Goal: Task Accomplishment & Management: Complete application form

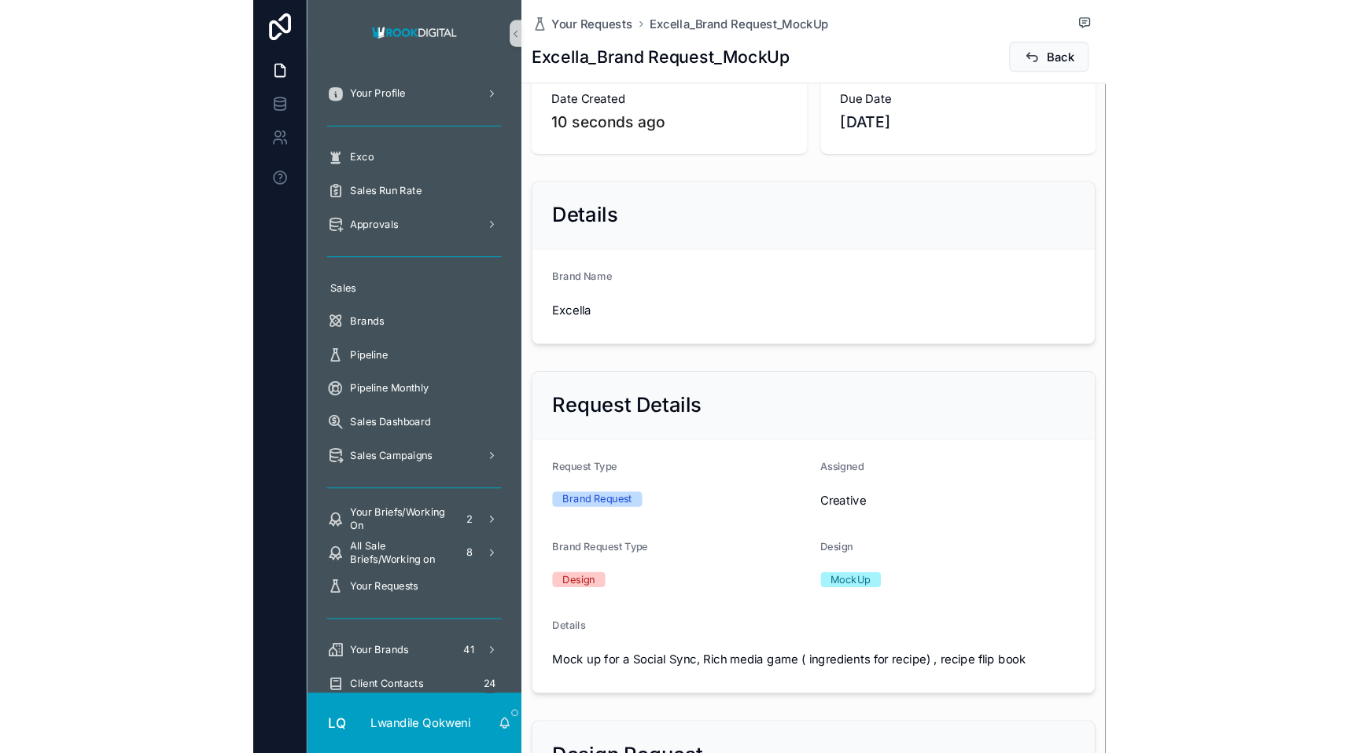
scroll to position [109, 0]
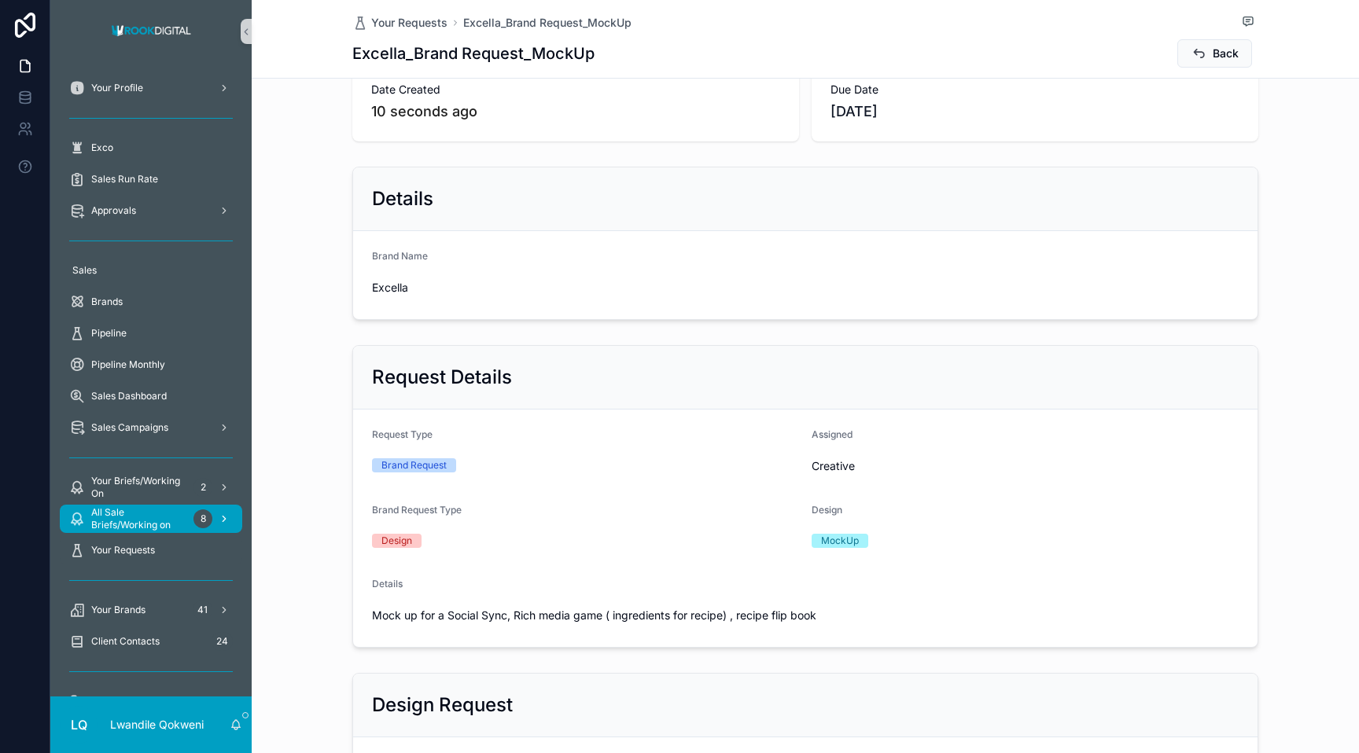
click at [157, 525] on span "All Sale Briefs/Working on" at bounding box center [139, 518] width 96 height 25
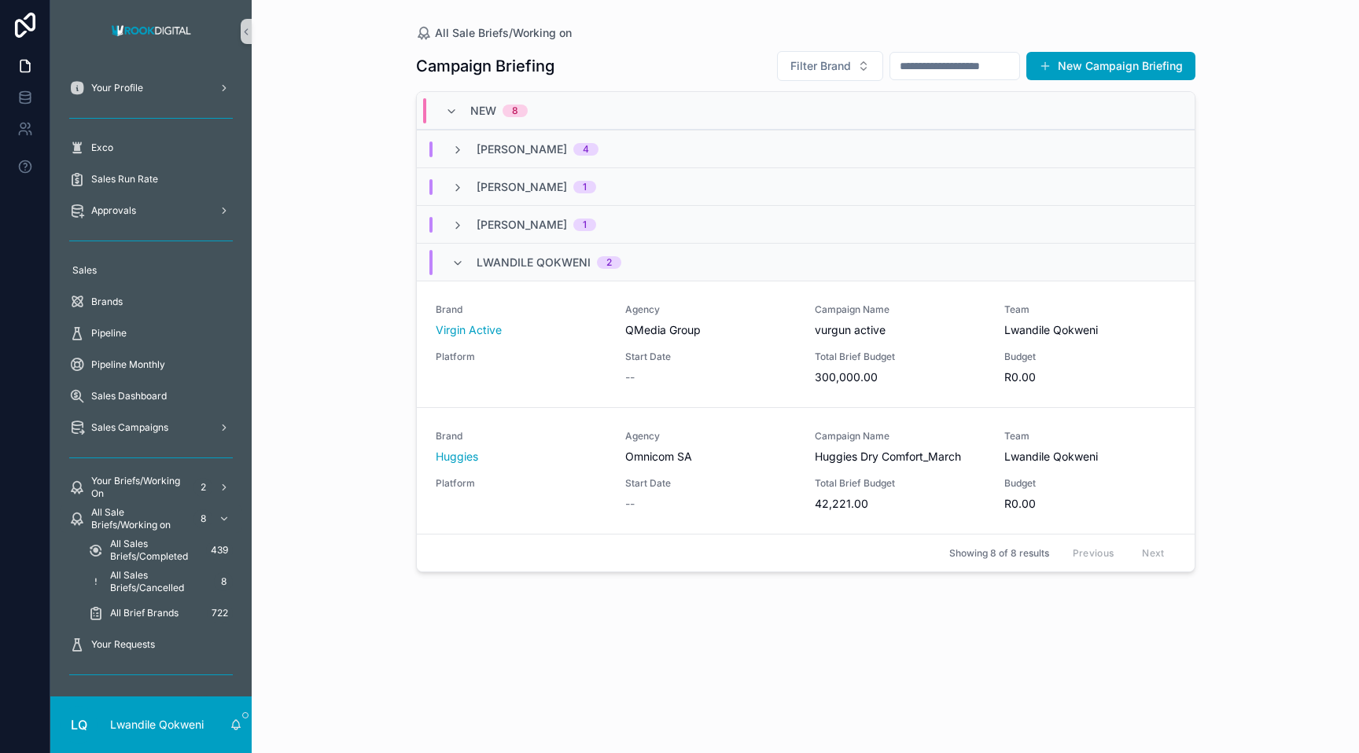
click at [799, 50] on div "Filter Brand New Campaign Briefing" at bounding box center [979, 65] width 431 height 31
click at [799, 58] on button "New Campaign Briefing" at bounding box center [1110, 66] width 169 height 28
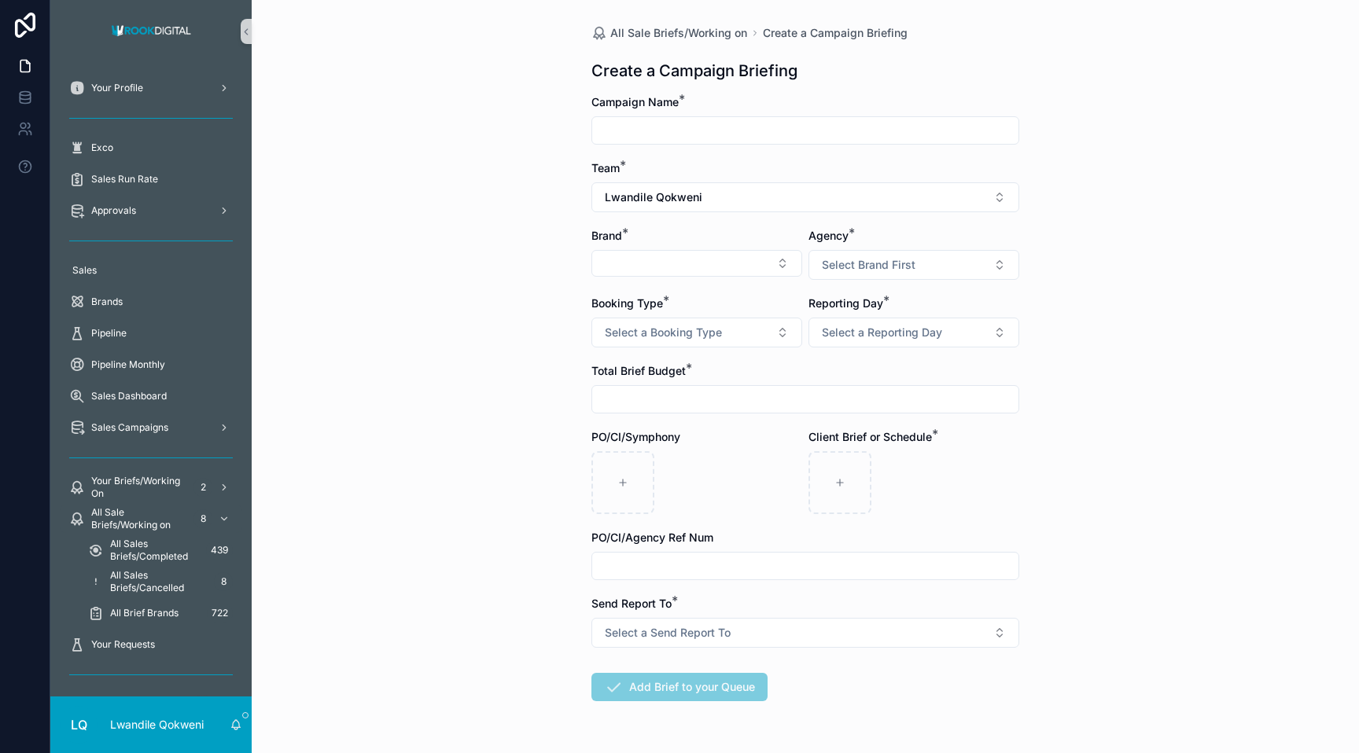
click at [734, 134] on input "scrollable content" at bounding box center [805, 131] width 426 height 22
type input "**********"
click at [747, 255] on button "Select Button" at bounding box center [696, 263] width 211 height 27
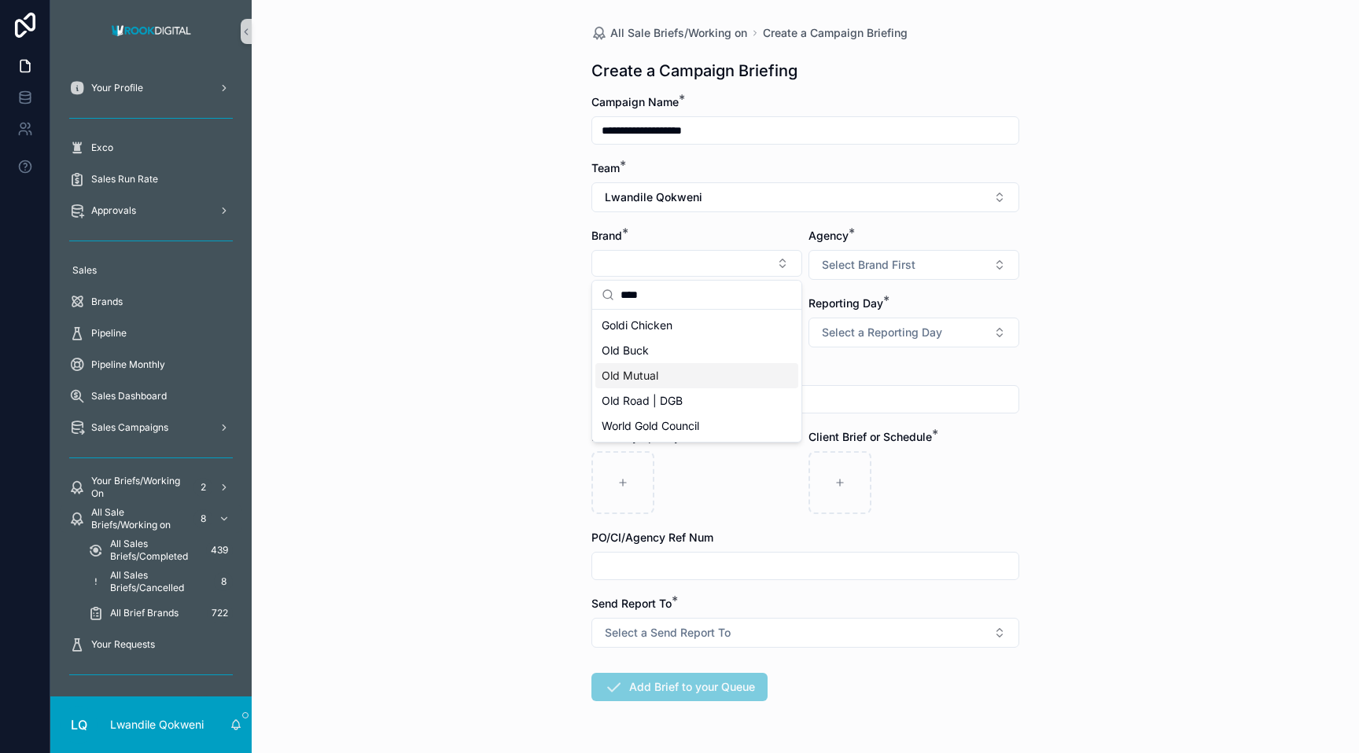
type input "***"
click at [657, 385] on div "Old Mutual" at bounding box center [696, 375] width 203 height 25
click at [757, 128] on input "**********" at bounding box center [805, 131] width 426 height 22
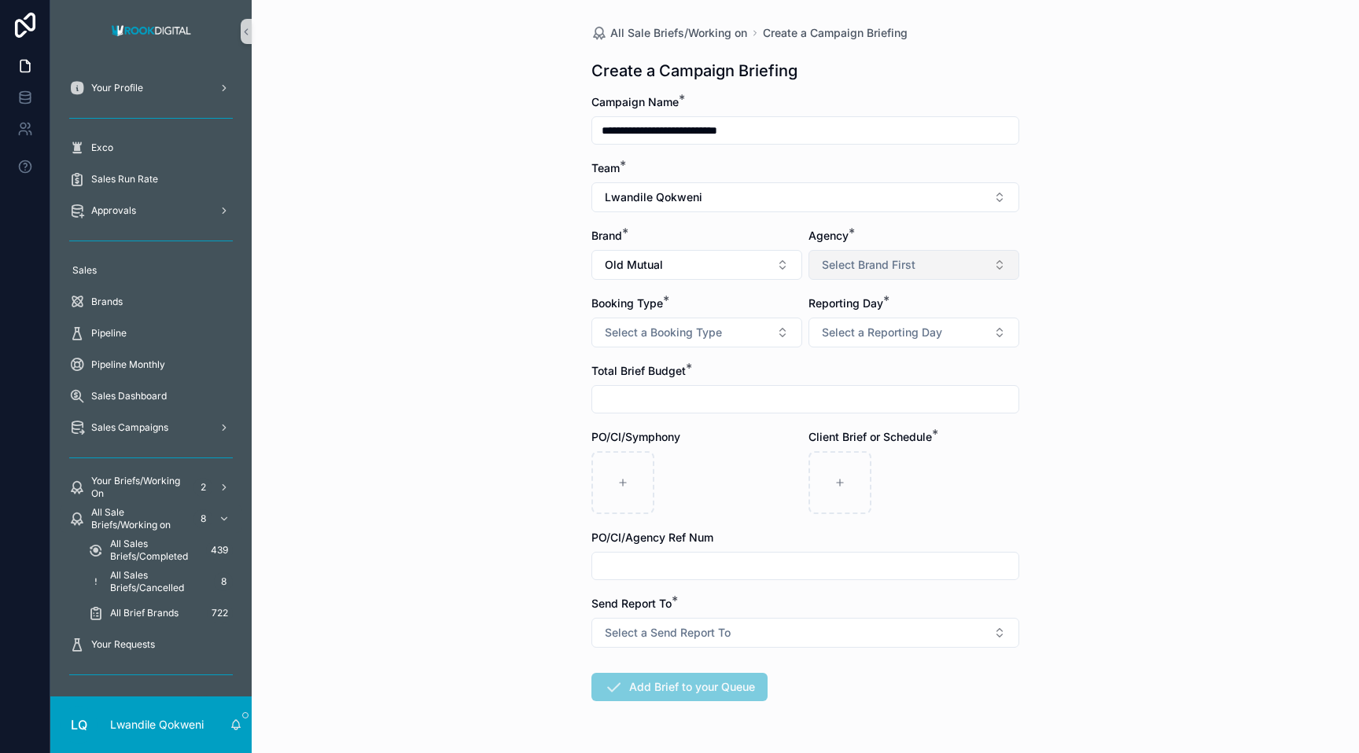
type input "**********"
click at [799, 262] on button "Select Brand First" at bounding box center [913, 265] width 211 height 30
click at [799, 330] on span "Universal [PERSON_NAME]" at bounding box center [889, 329] width 141 height 16
click at [719, 333] on span "Select a Booking Type" at bounding box center [663, 333] width 117 height 16
click at [684, 389] on div "Direct IO" at bounding box center [696, 396] width 203 height 24
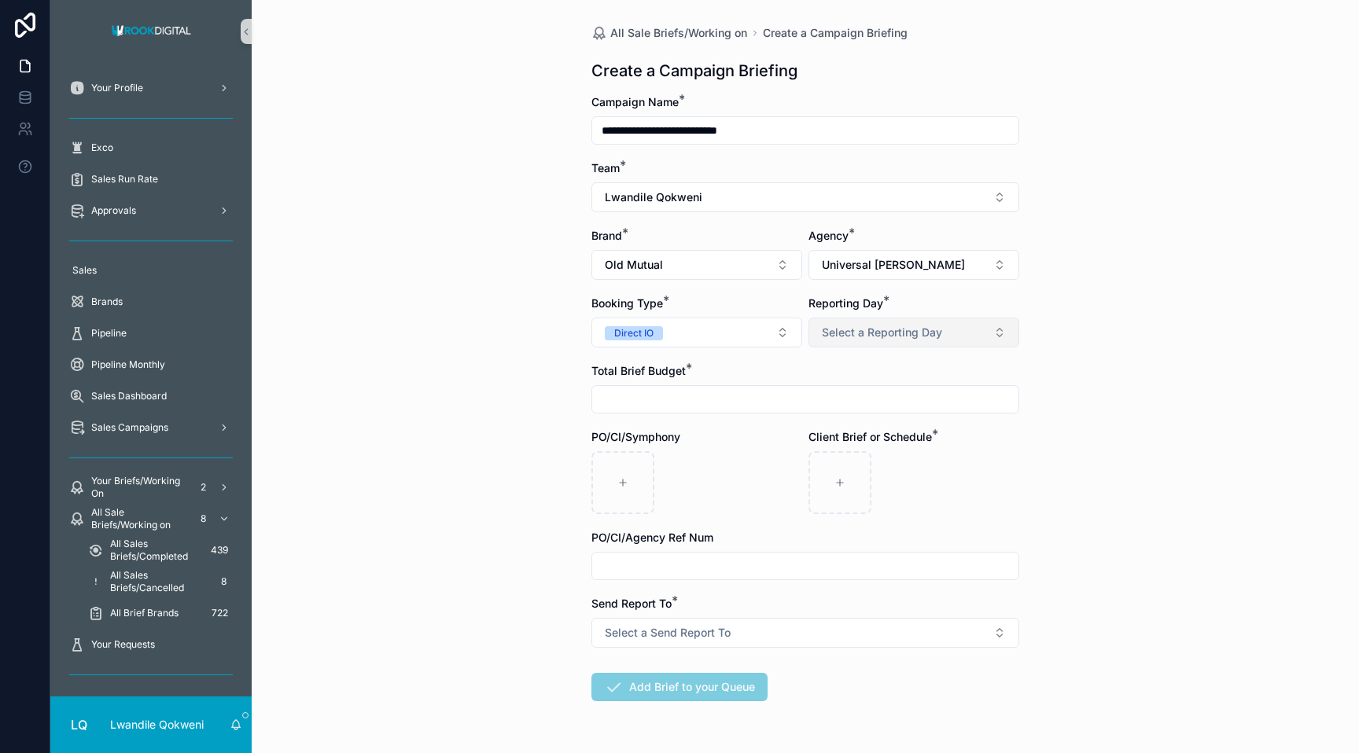
click at [799, 336] on button "Select a Reporting Day" at bounding box center [913, 333] width 211 height 30
click at [799, 427] on div "[DATE]" at bounding box center [913, 419] width 203 height 24
click at [641, 392] on input "scrollable content" at bounding box center [805, 400] width 426 height 22
type input "**********"
click at [674, 491] on div "scrollable content" at bounding box center [696, 482] width 211 height 63
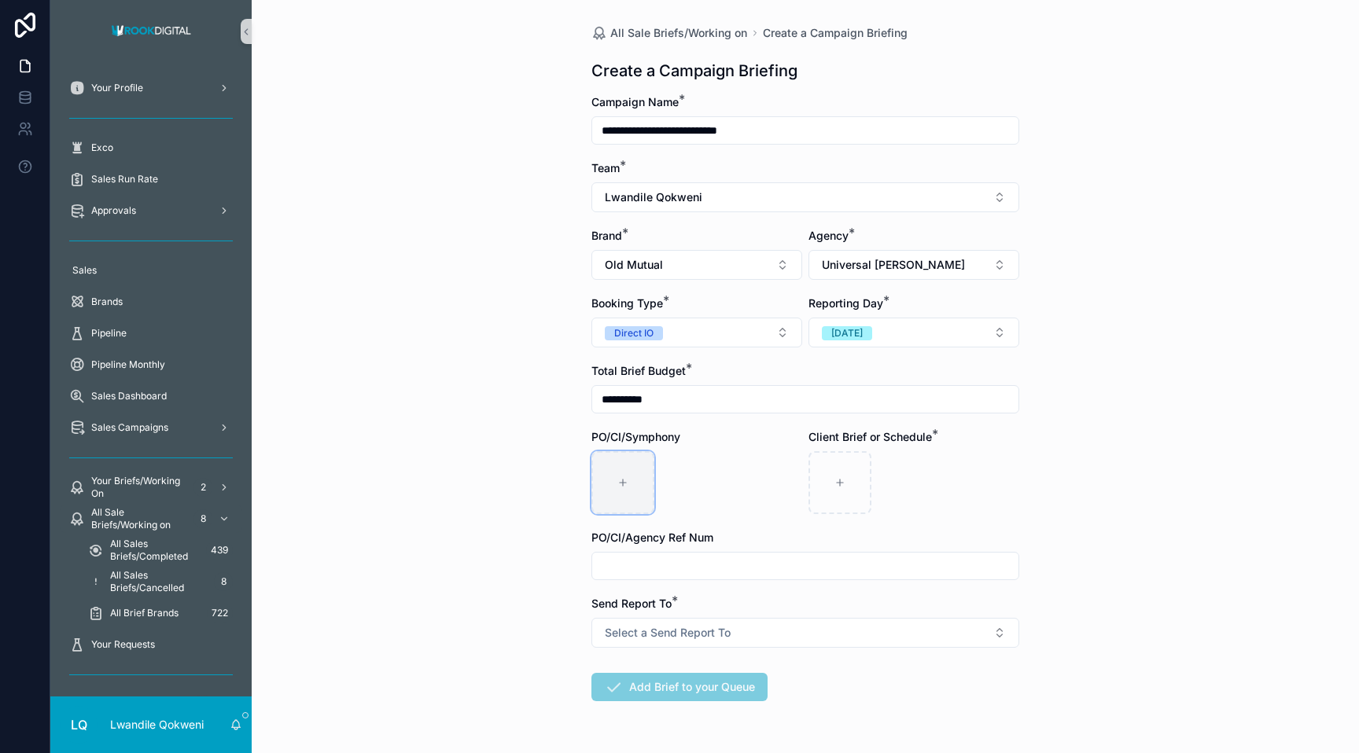
click at [635, 492] on div "scrollable content" at bounding box center [622, 482] width 63 height 63
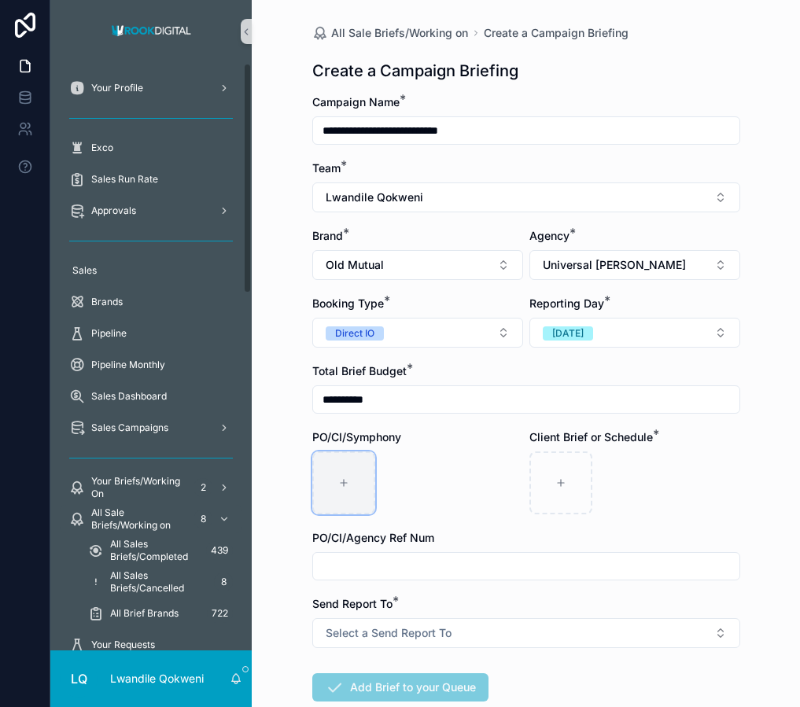
click at [338, 487] on icon "scrollable content" at bounding box center [343, 482] width 11 height 11
type input "**********"
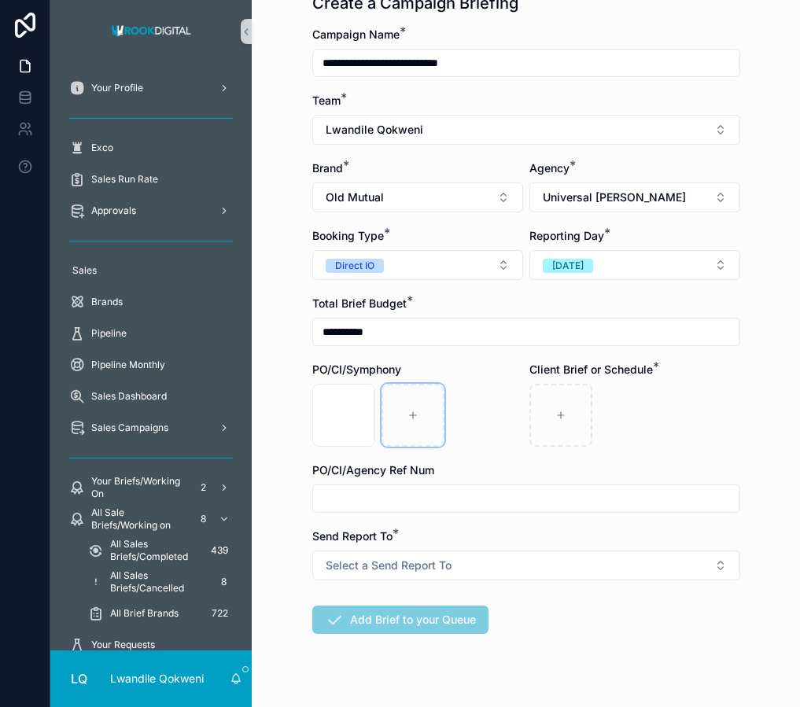
scroll to position [95, 0]
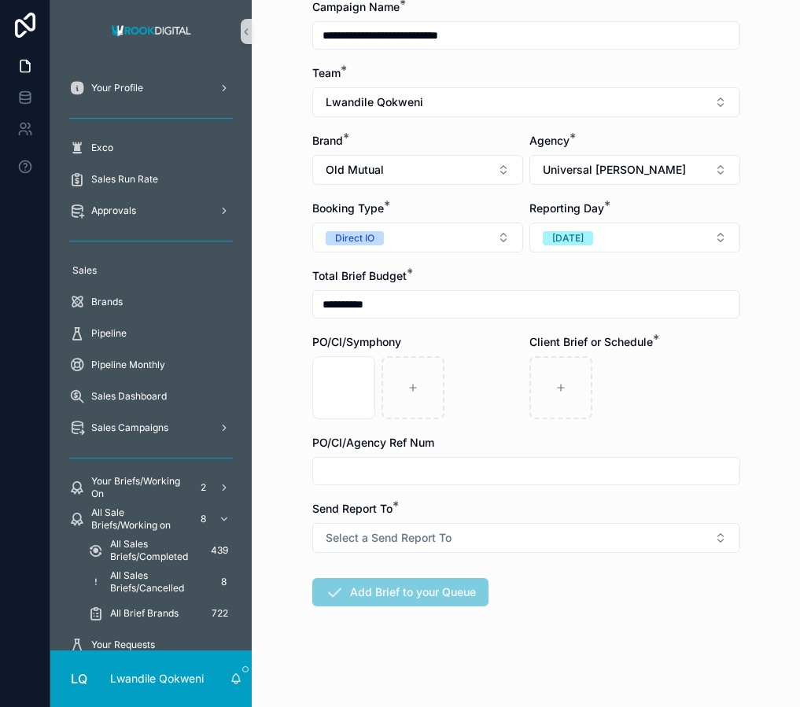
click at [379, 462] on input "scrollable content" at bounding box center [526, 471] width 426 height 22
type input "***"
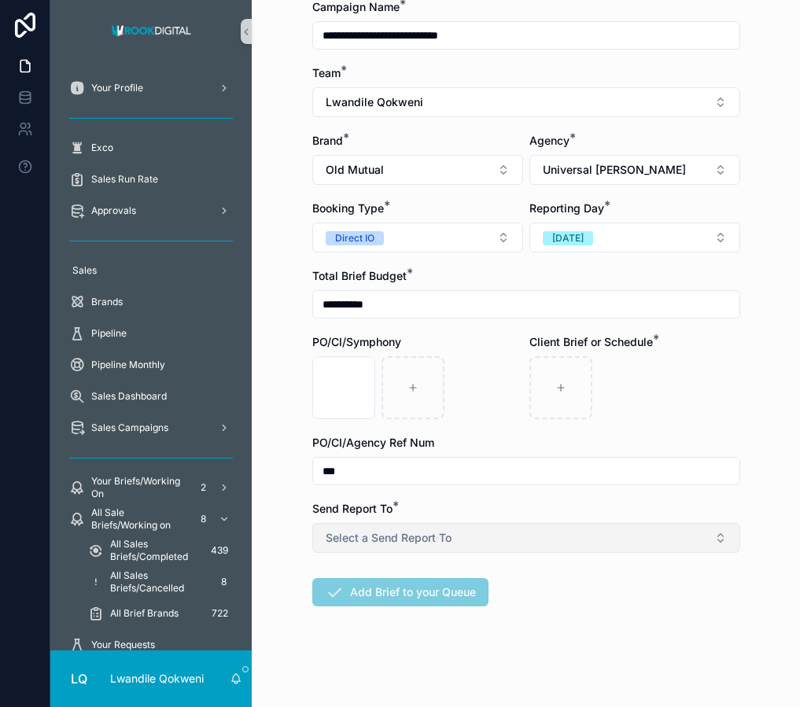
click at [466, 536] on button "Select a Send Report To" at bounding box center [526, 538] width 428 height 30
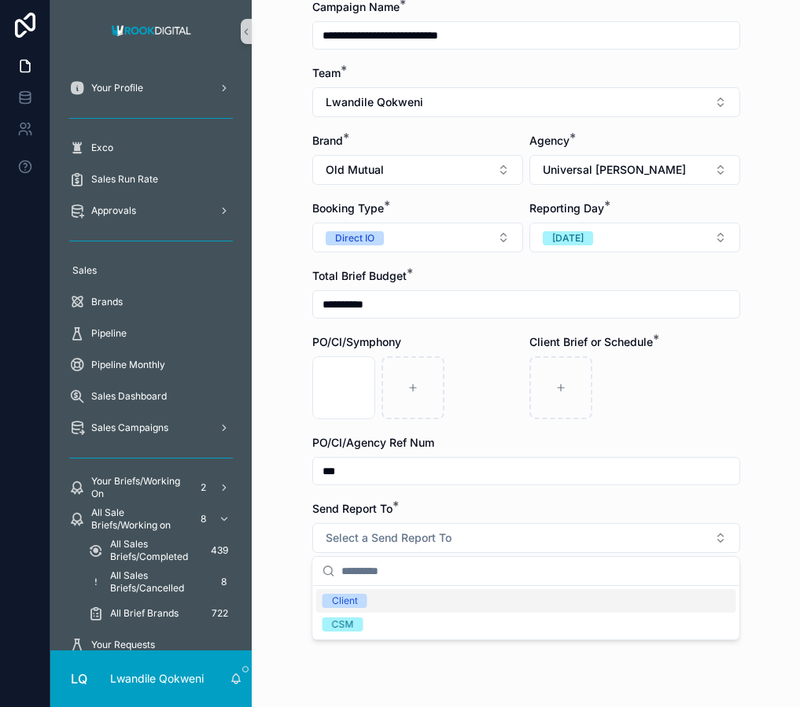
click at [433, 596] on div "Client" at bounding box center [526, 601] width 420 height 24
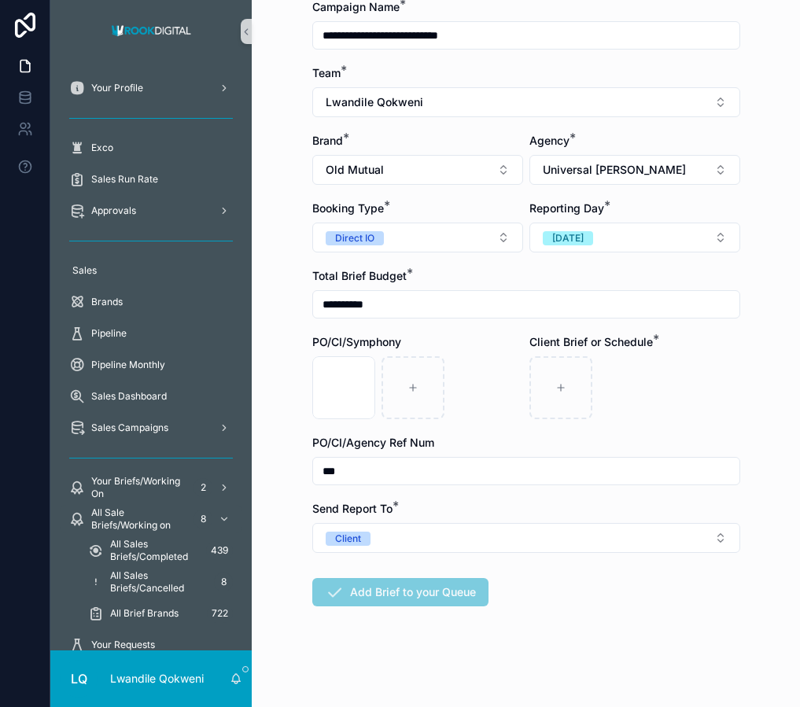
click at [394, 602] on span "Add Brief to your Queue" at bounding box center [400, 595] width 176 height 16
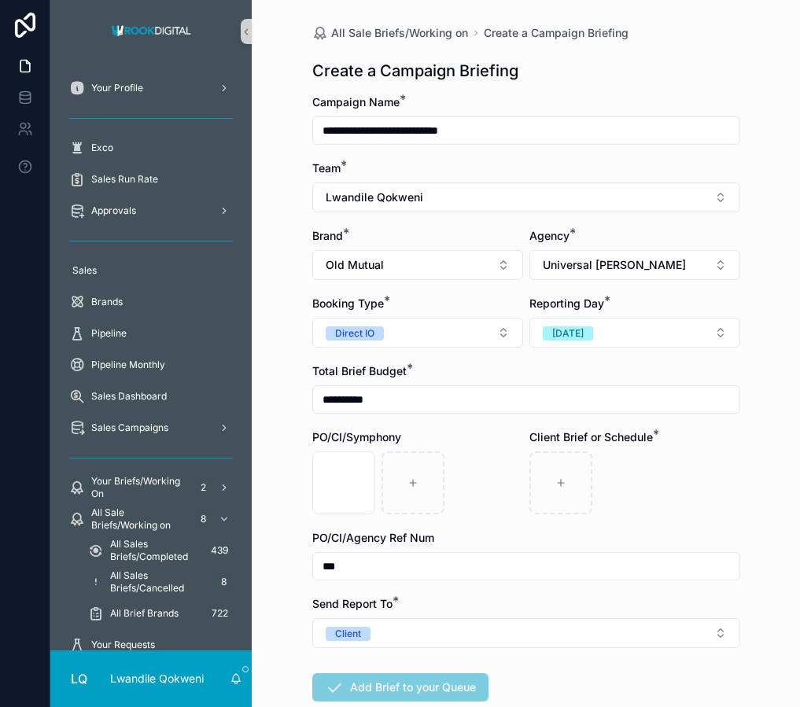
scroll to position [2, 0]
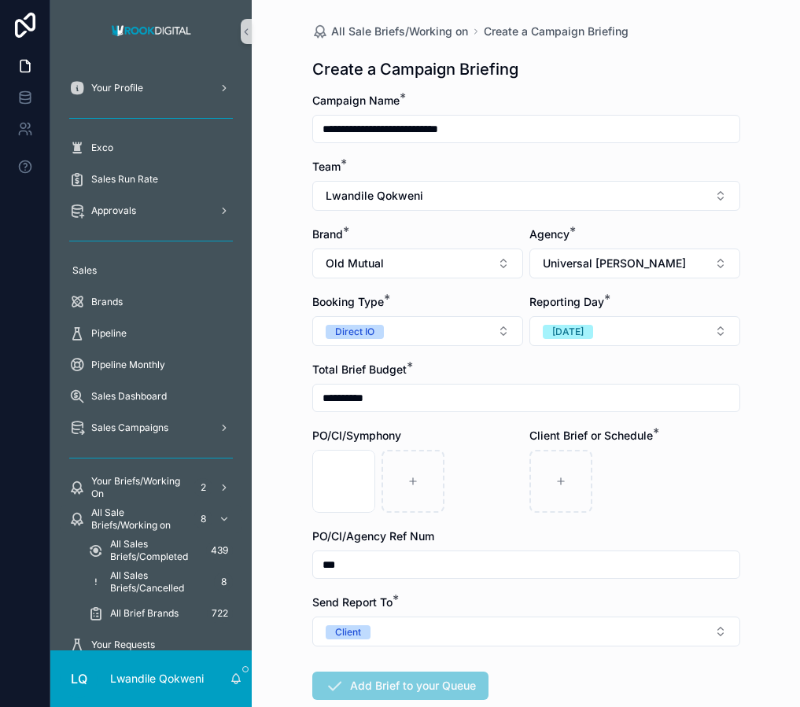
click at [553, 564] on input "***" at bounding box center [526, 565] width 426 height 22
click at [661, 524] on form "**********" at bounding box center [526, 447] width 428 height 708
click at [336, 483] on div "Screenshot [DATE] 15.57.48 .png" at bounding box center [343, 481] width 63 height 63
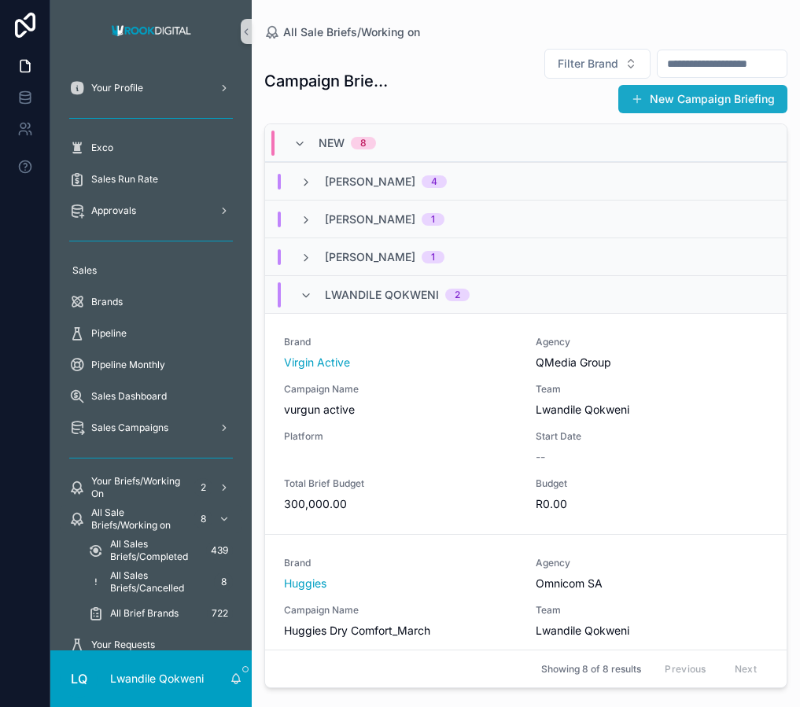
click at [678, 92] on button "New Campaign Briefing" at bounding box center [702, 99] width 169 height 28
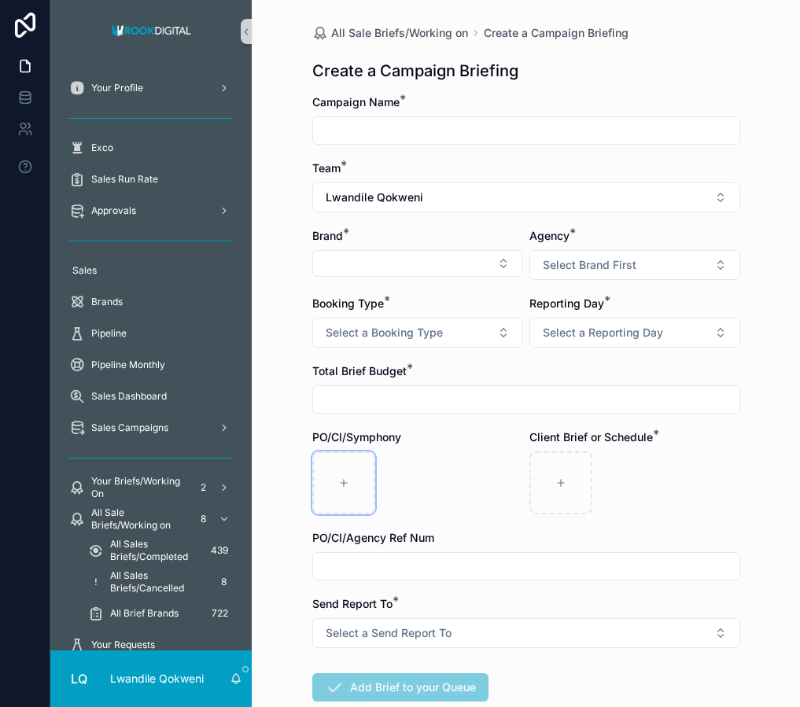
click at [312, 499] on div "scrollable content" at bounding box center [343, 482] width 63 height 63
click at [565, 486] on icon "scrollable content" at bounding box center [560, 482] width 11 height 11
type input "**********"
click at [474, 394] on input "scrollable content" at bounding box center [526, 400] width 426 height 22
type input "**********"
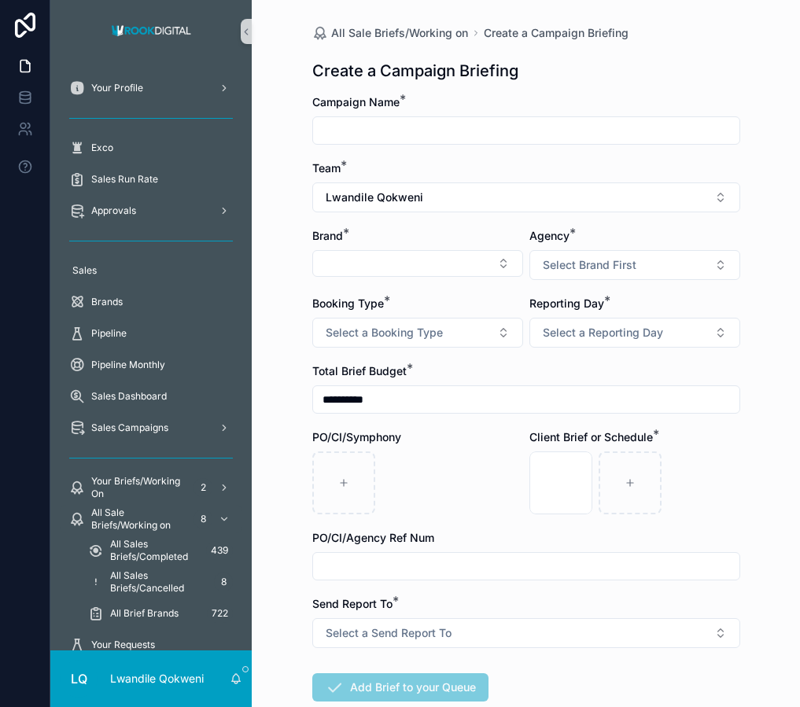
click at [452, 350] on form "**********" at bounding box center [526, 448] width 428 height 708
click at [453, 333] on button "Select a Booking Type" at bounding box center [417, 333] width 211 height 30
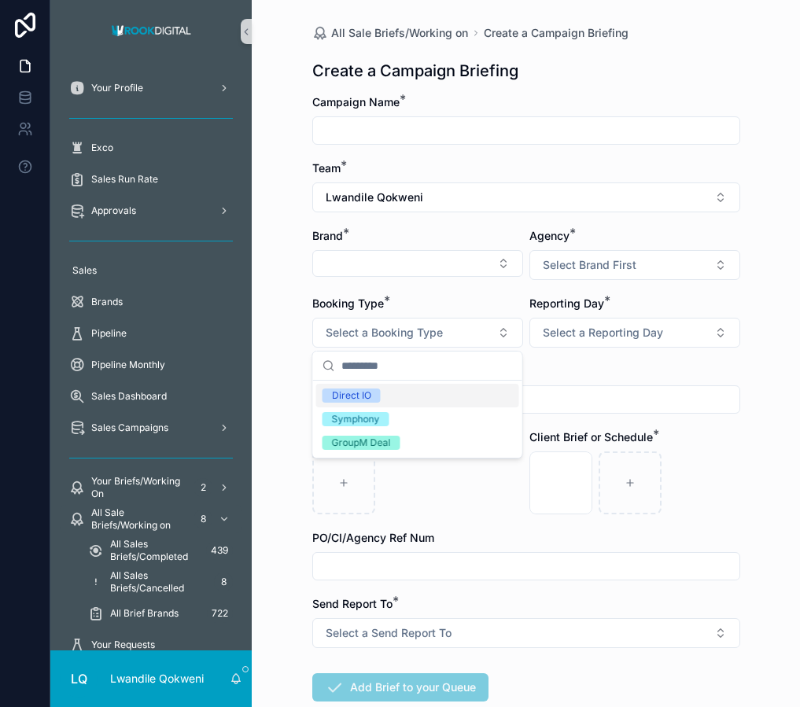
click at [389, 400] on div "Direct IO" at bounding box center [417, 396] width 203 height 24
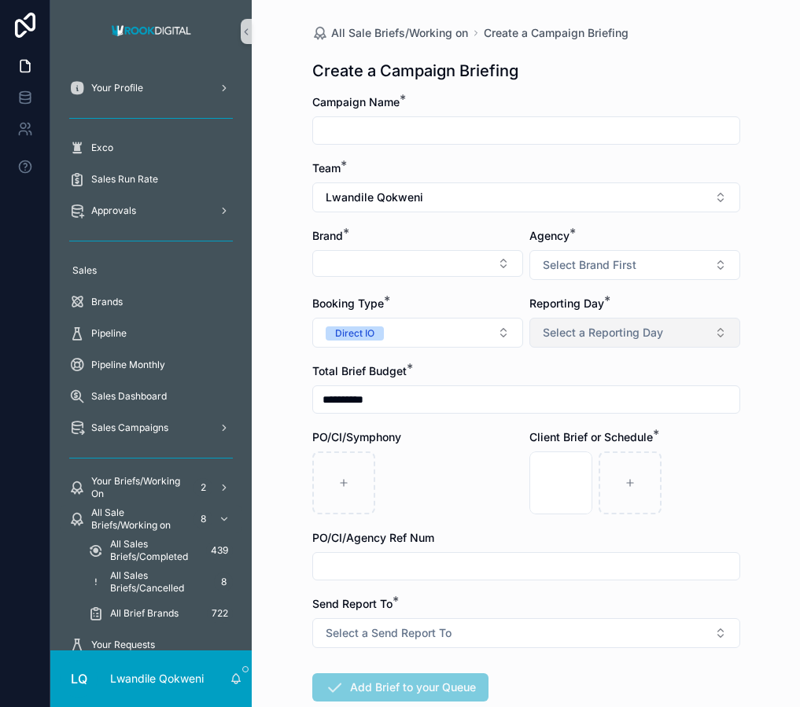
click at [615, 337] on span "Select a Reporting Day" at bounding box center [603, 333] width 120 height 16
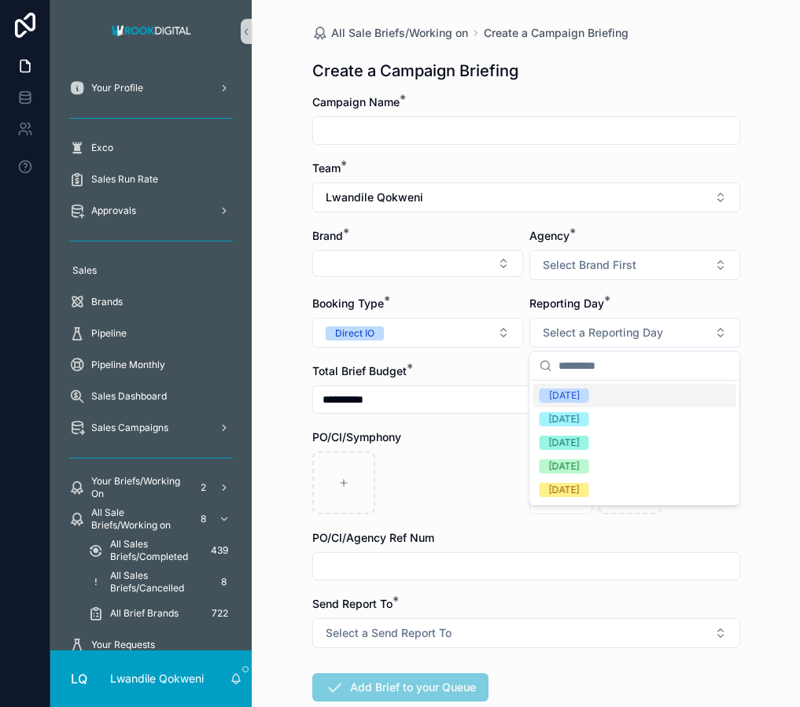
click at [606, 393] on div "[DATE]" at bounding box center [634, 396] width 203 height 24
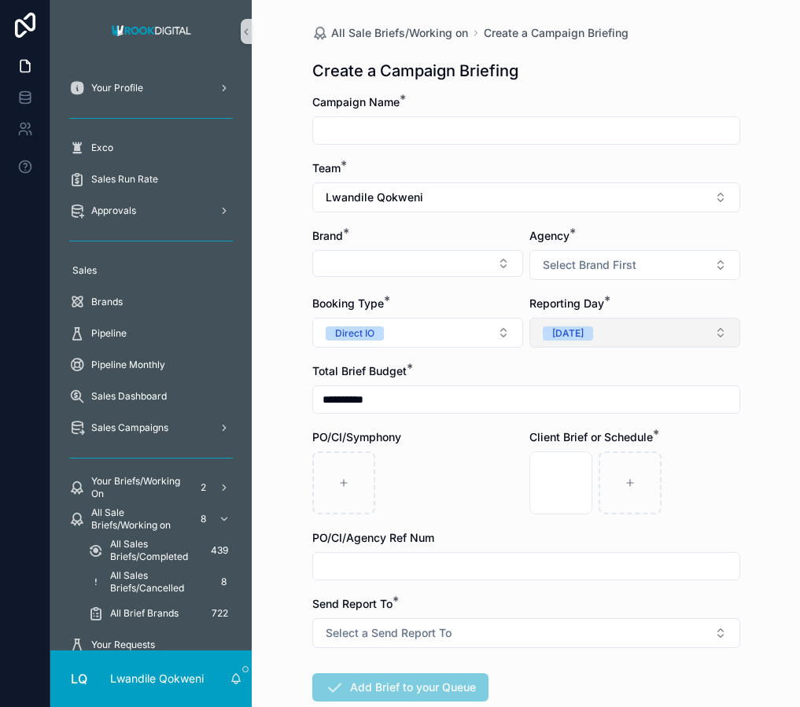
click at [604, 340] on button "[DATE]" at bounding box center [634, 333] width 211 height 30
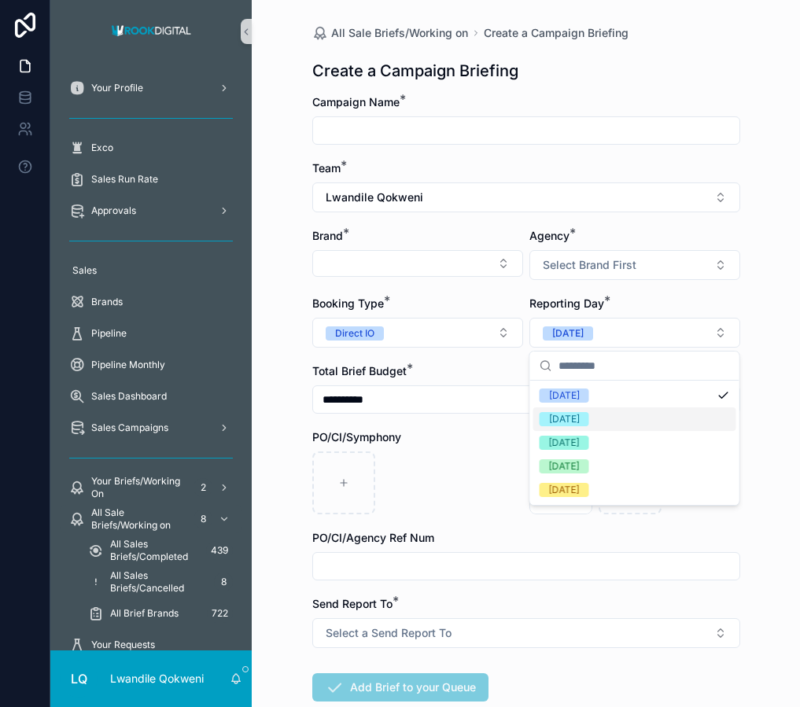
click at [598, 415] on div "[DATE]" at bounding box center [634, 419] width 203 height 24
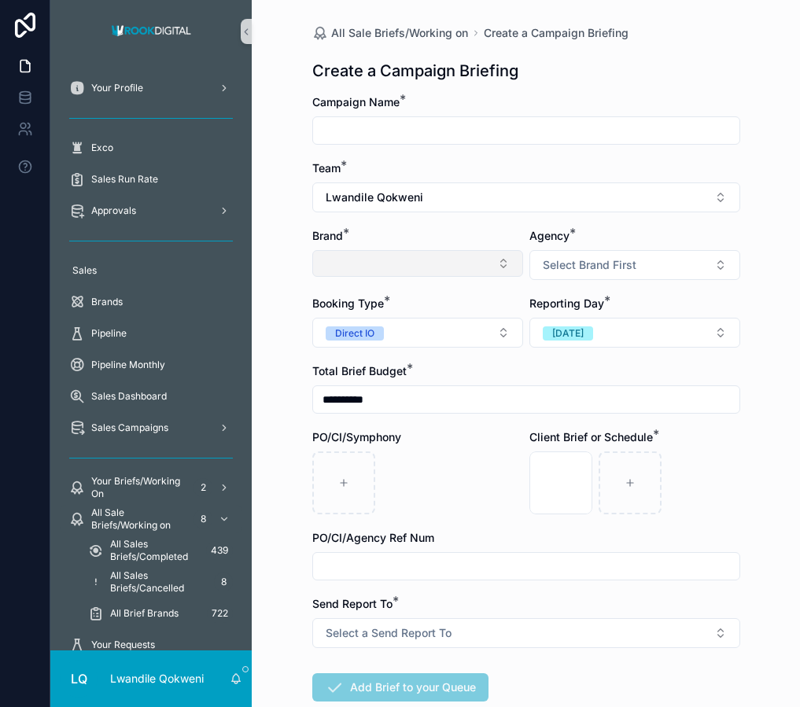
click at [469, 261] on button "Select Button" at bounding box center [417, 263] width 211 height 27
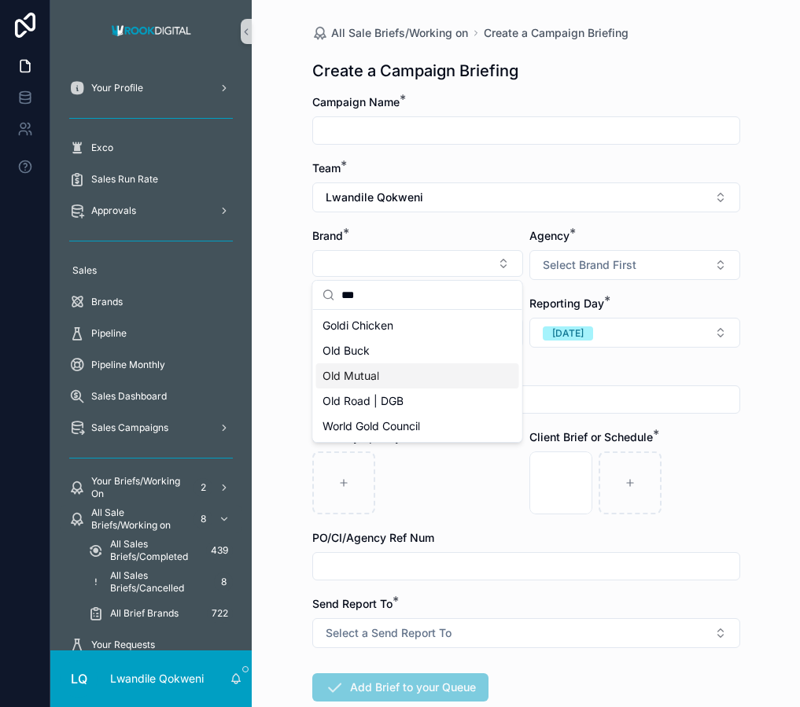
type input "***"
click at [411, 384] on div "Old Mutual" at bounding box center [417, 375] width 203 height 25
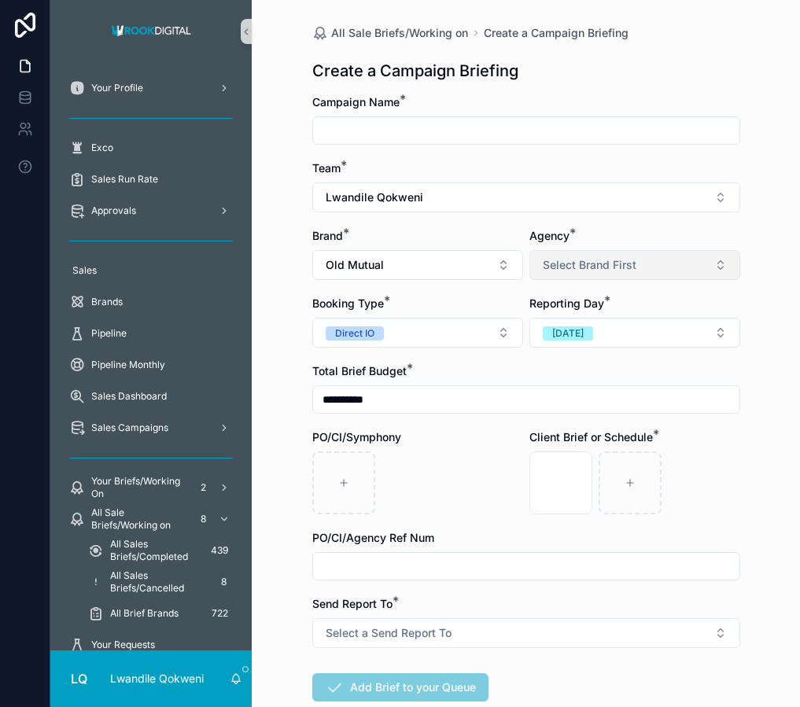
click at [610, 269] on span "Select Brand First" at bounding box center [590, 265] width 94 height 16
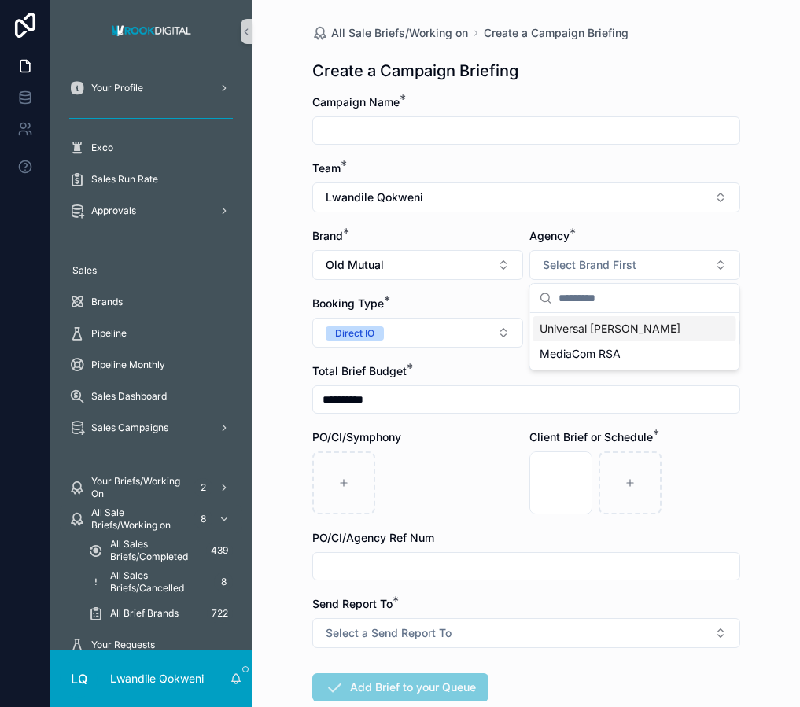
click at [607, 333] on span "Universal [PERSON_NAME]" at bounding box center [610, 329] width 141 height 16
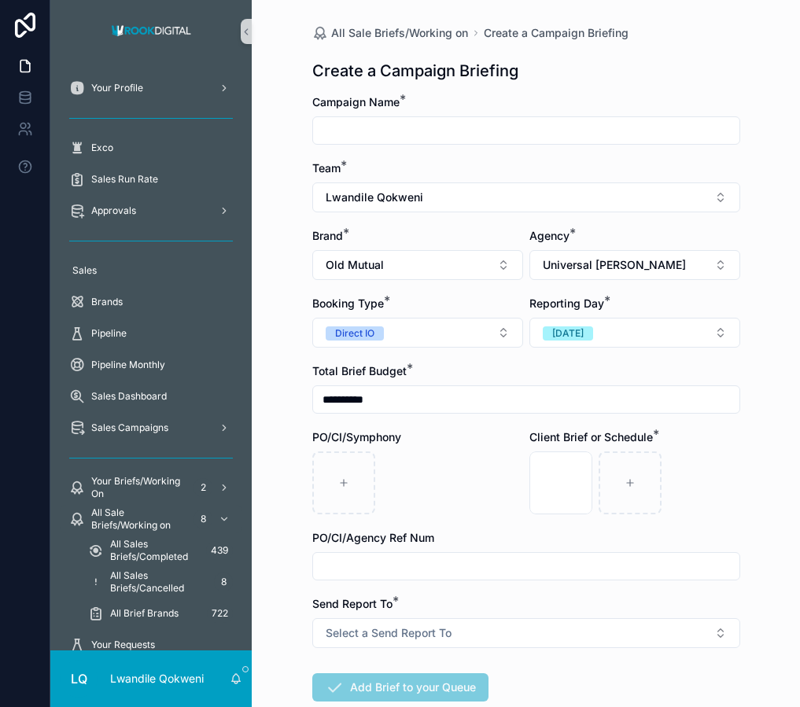
click at [411, 141] on input "scrollable content" at bounding box center [526, 131] width 426 height 22
type input "**********"
click at [414, 571] on input "scrollable content" at bounding box center [526, 566] width 426 height 22
type input "***"
click at [438, 615] on div "Send Report To * Select a Send Report To" at bounding box center [526, 622] width 428 height 52
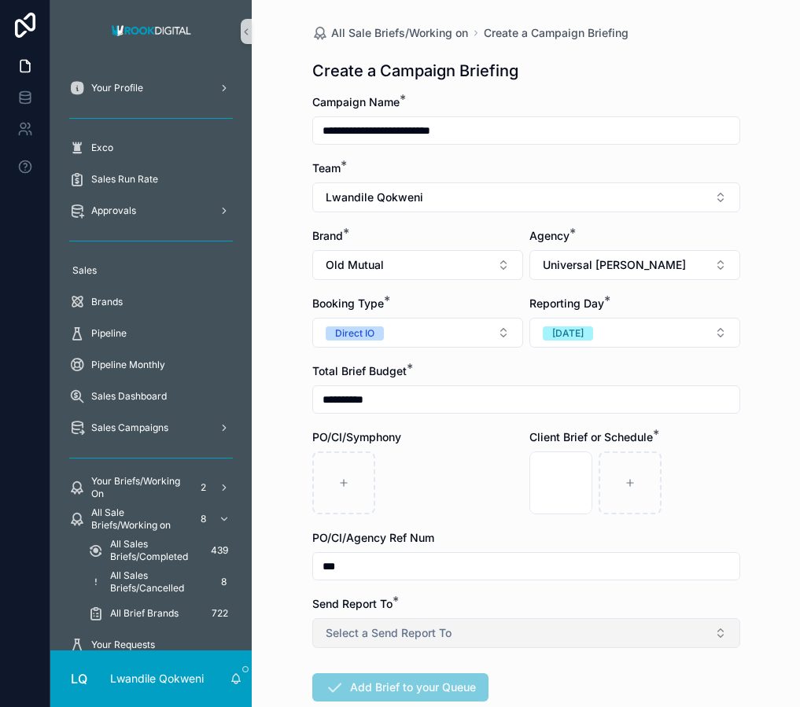
click at [441, 636] on span "Select a Send Report To" at bounding box center [389, 633] width 126 height 16
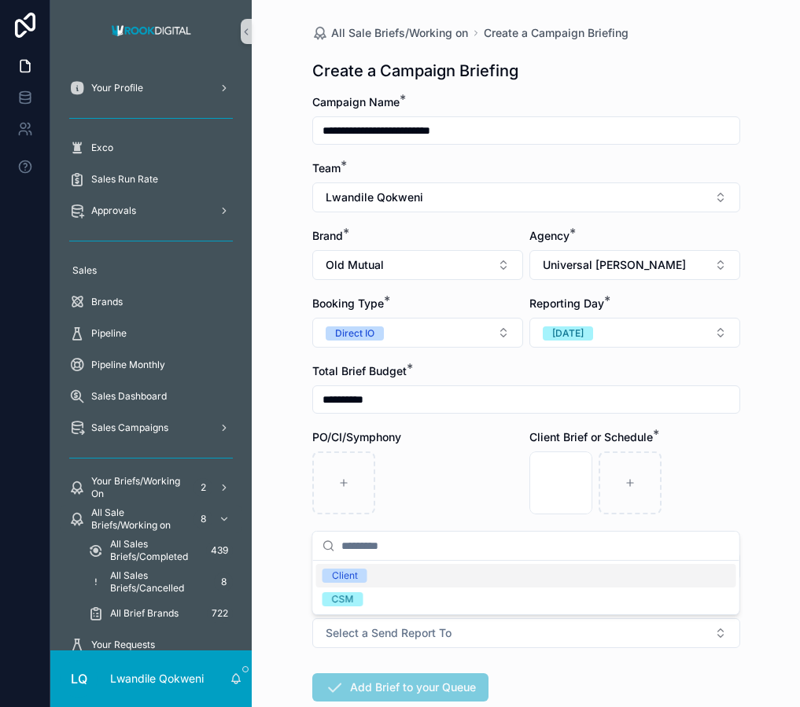
click at [429, 574] on div "Client" at bounding box center [526, 576] width 420 height 24
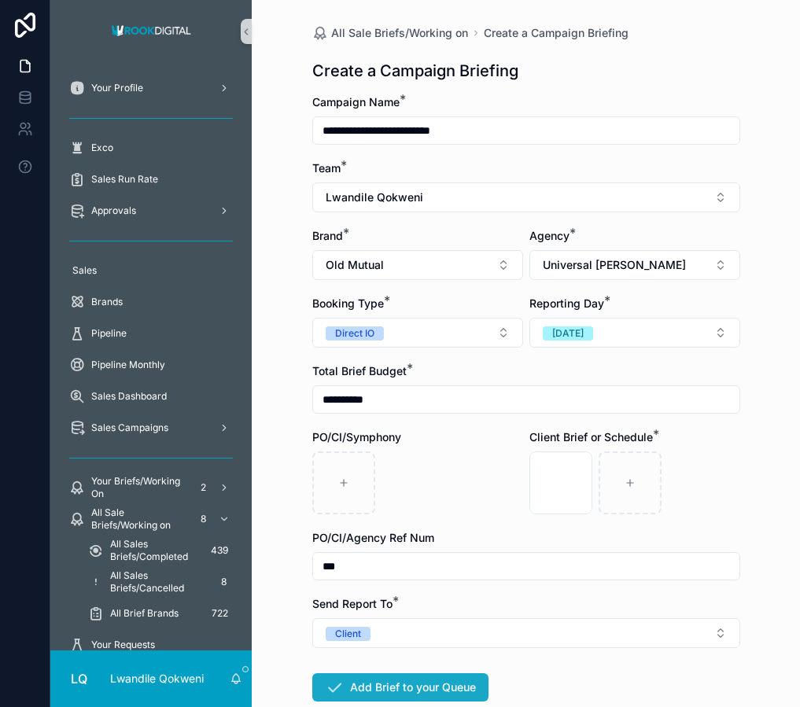
click at [431, 684] on button "Add Brief to your Queue" at bounding box center [400, 687] width 176 height 28
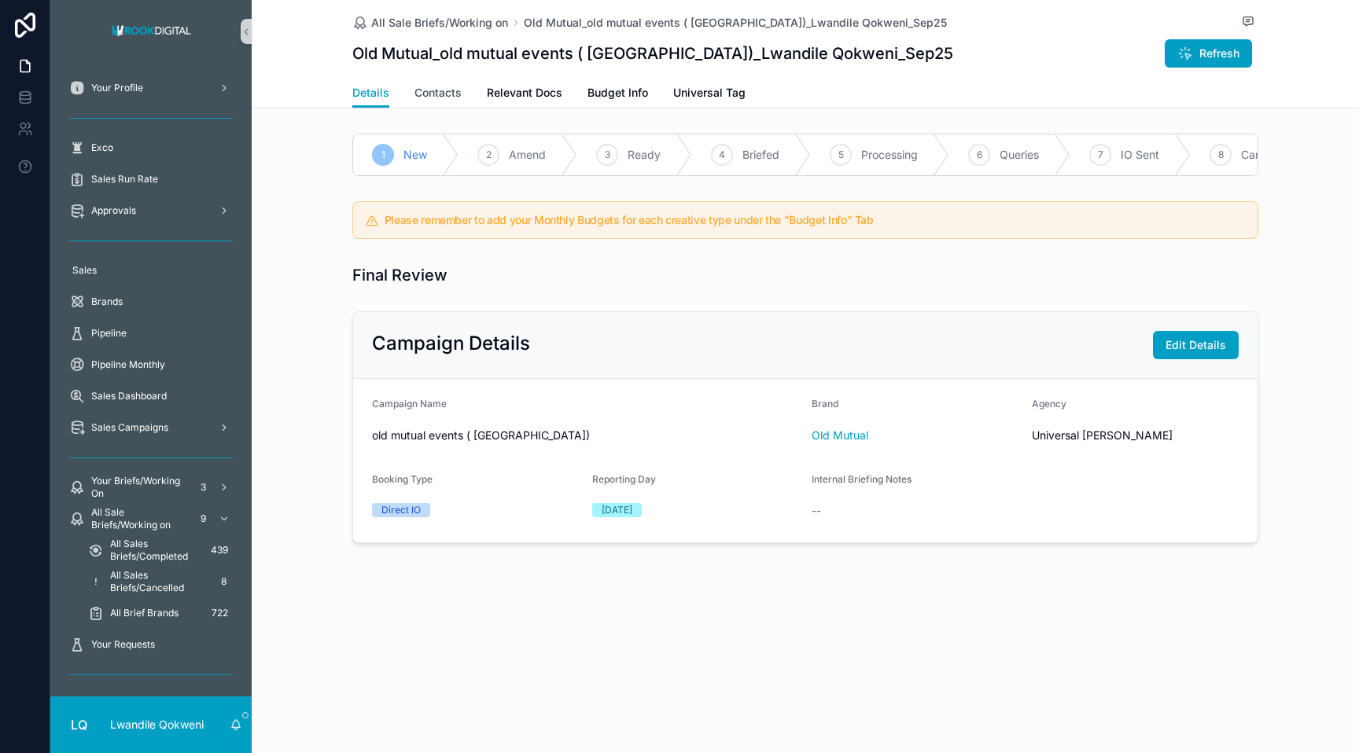
click at [452, 97] on span "Contacts" at bounding box center [437, 93] width 47 height 16
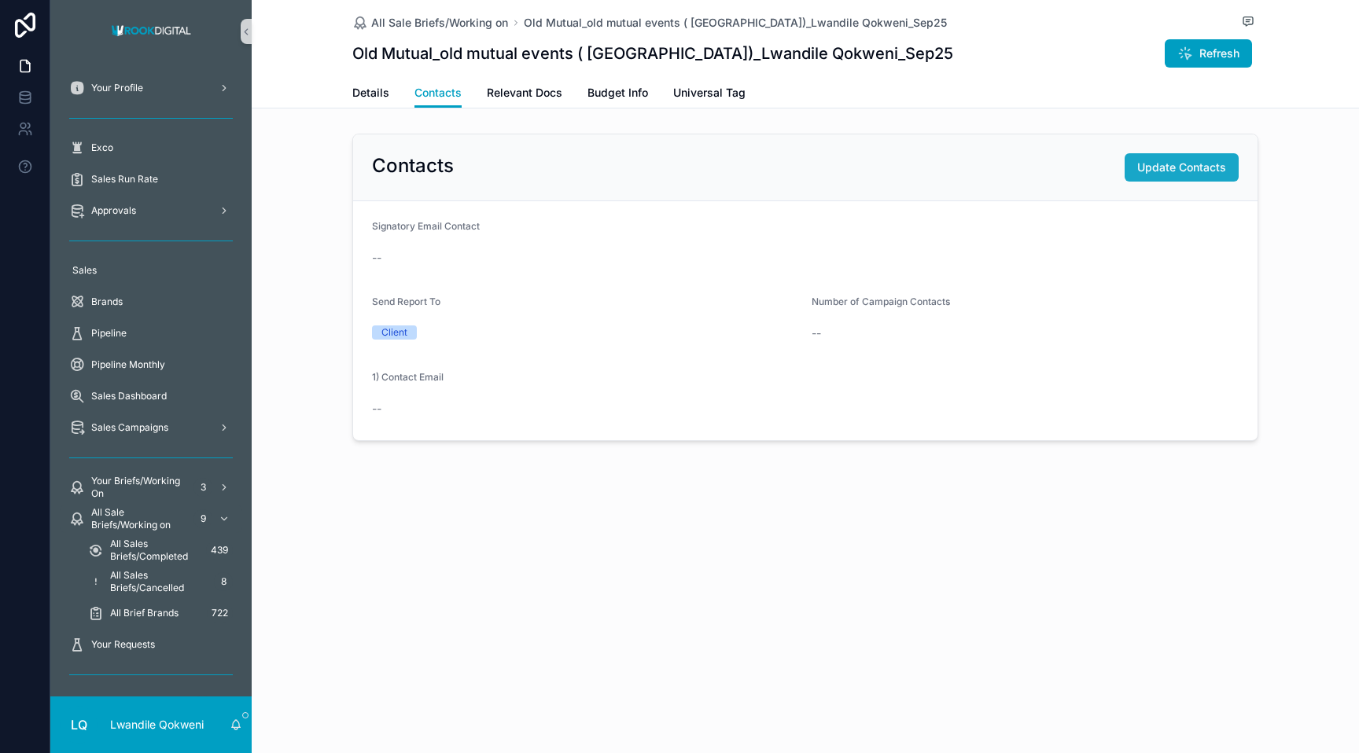
click at [799, 161] on span "Update Contacts" at bounding box center [1181, 168] width 89 height 16
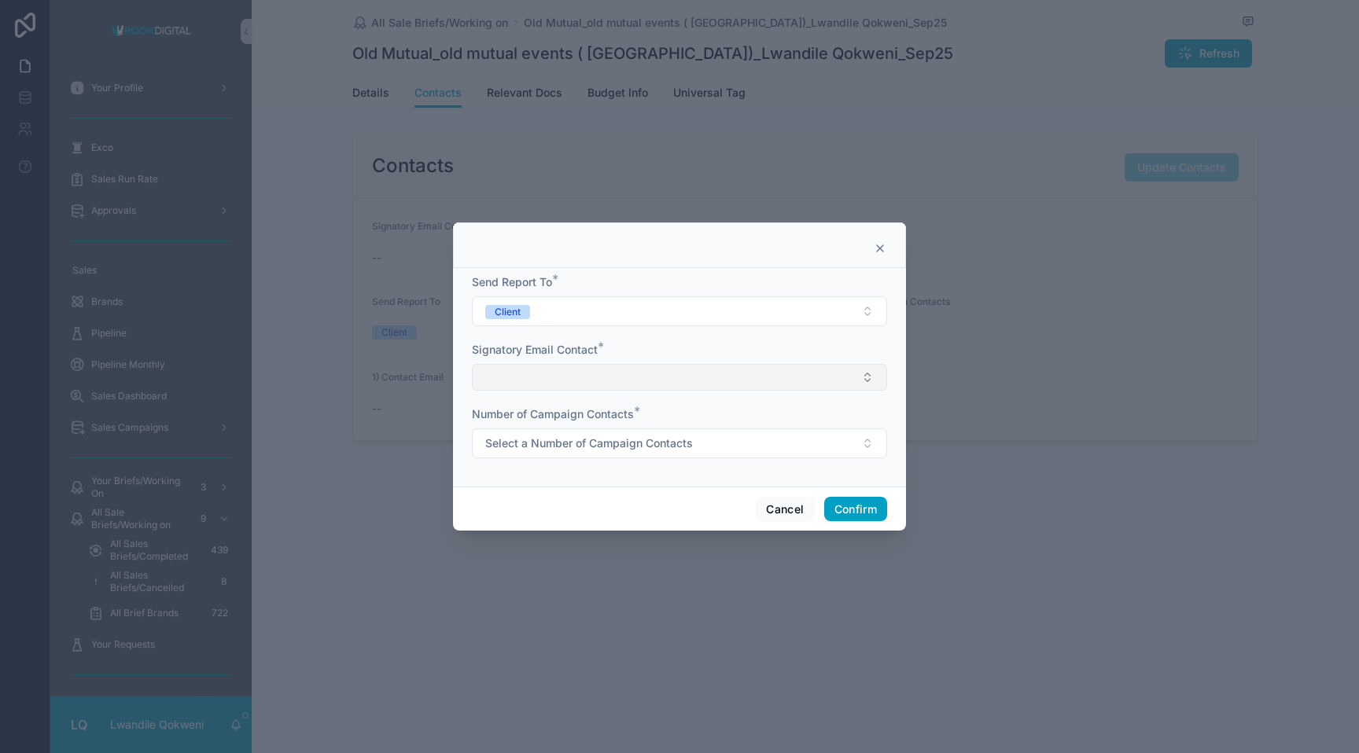
click at [771, 381] on button "Select Button" at bounding box center [679, 377] width 415 height 27
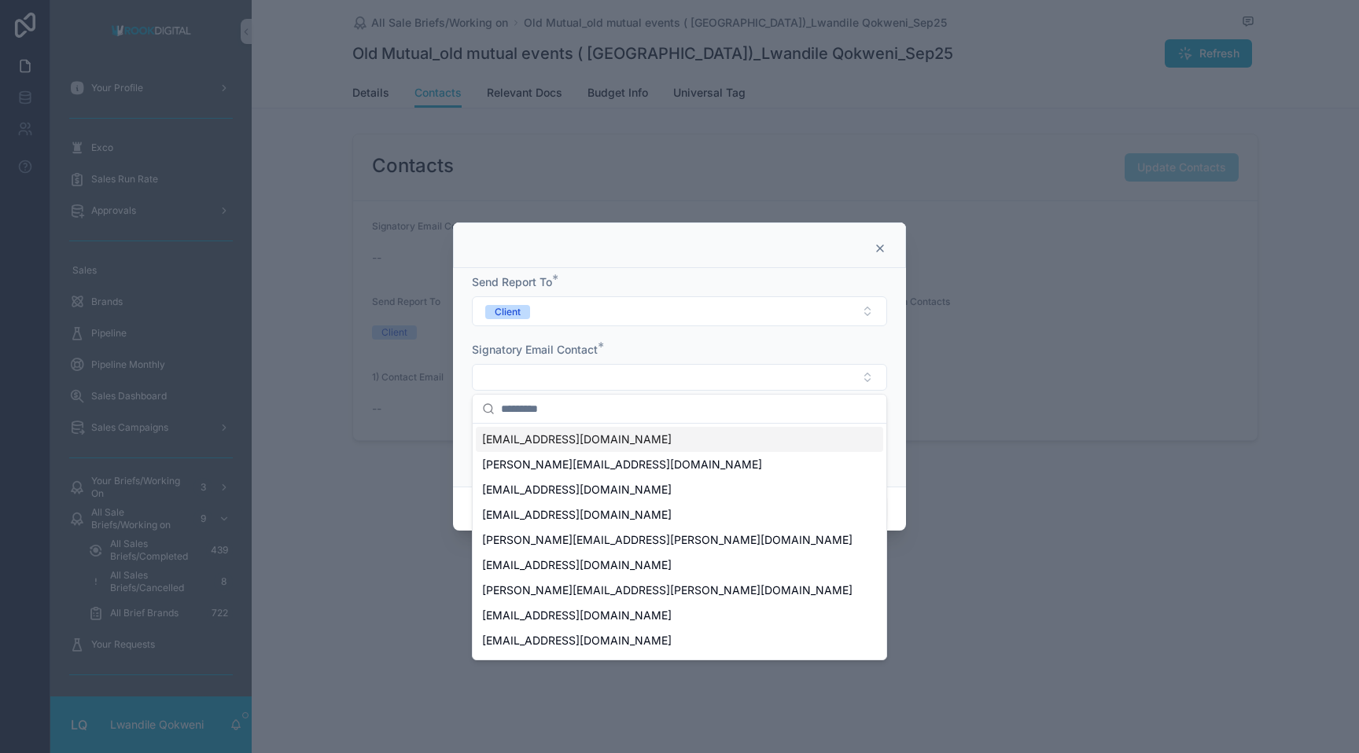
type input "*"
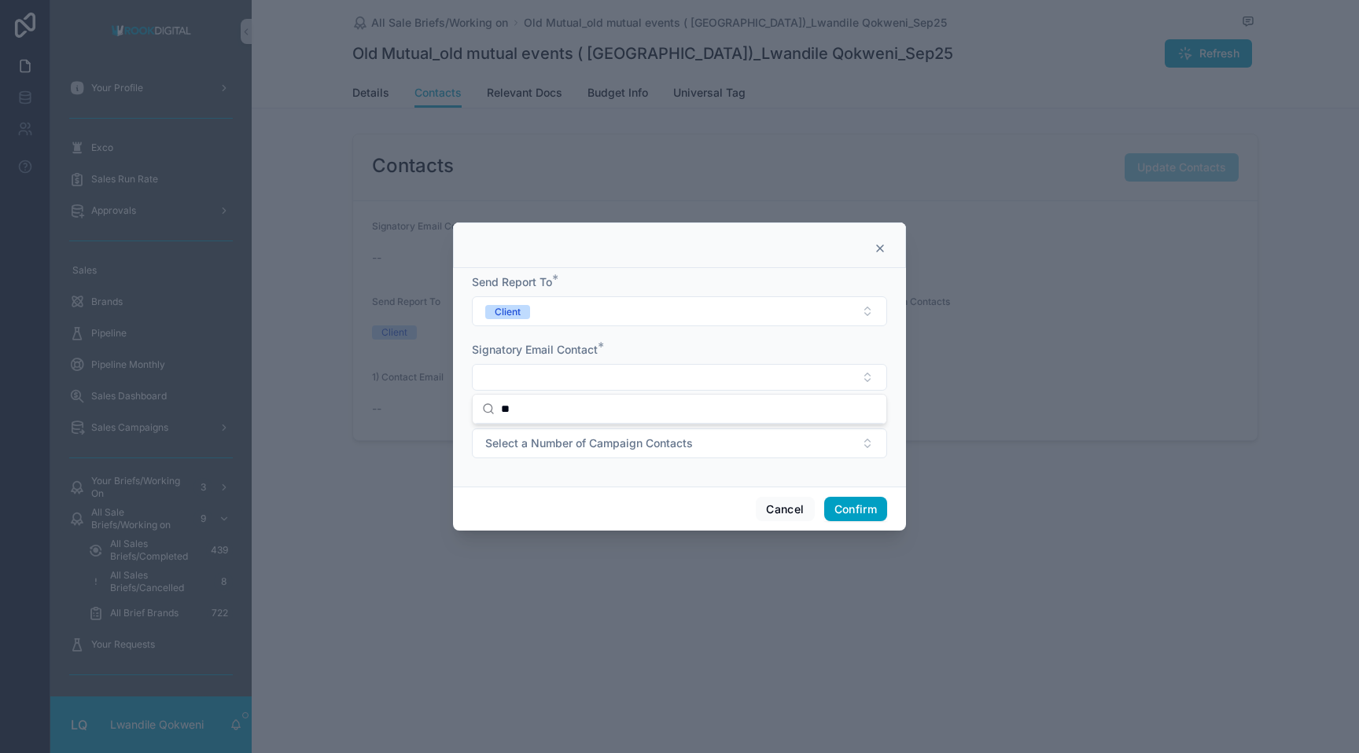
type input "*"
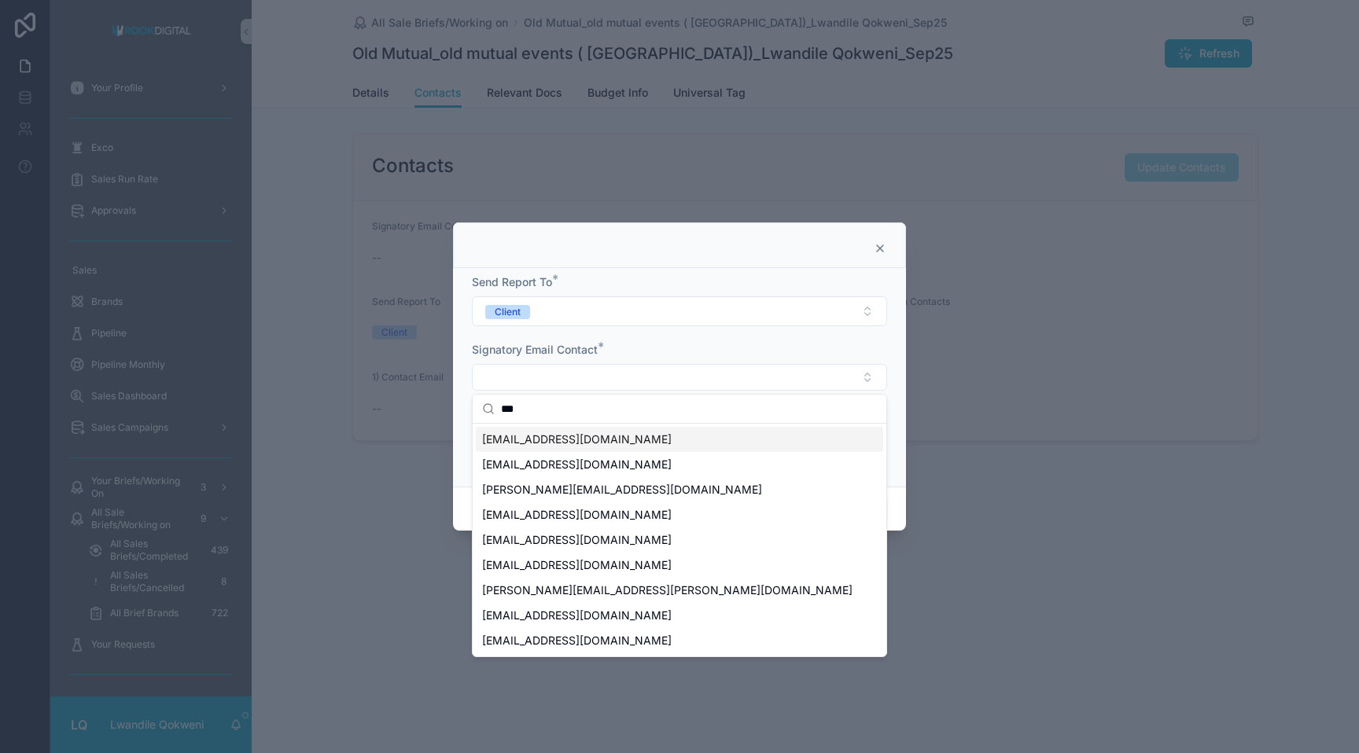
type input "***"
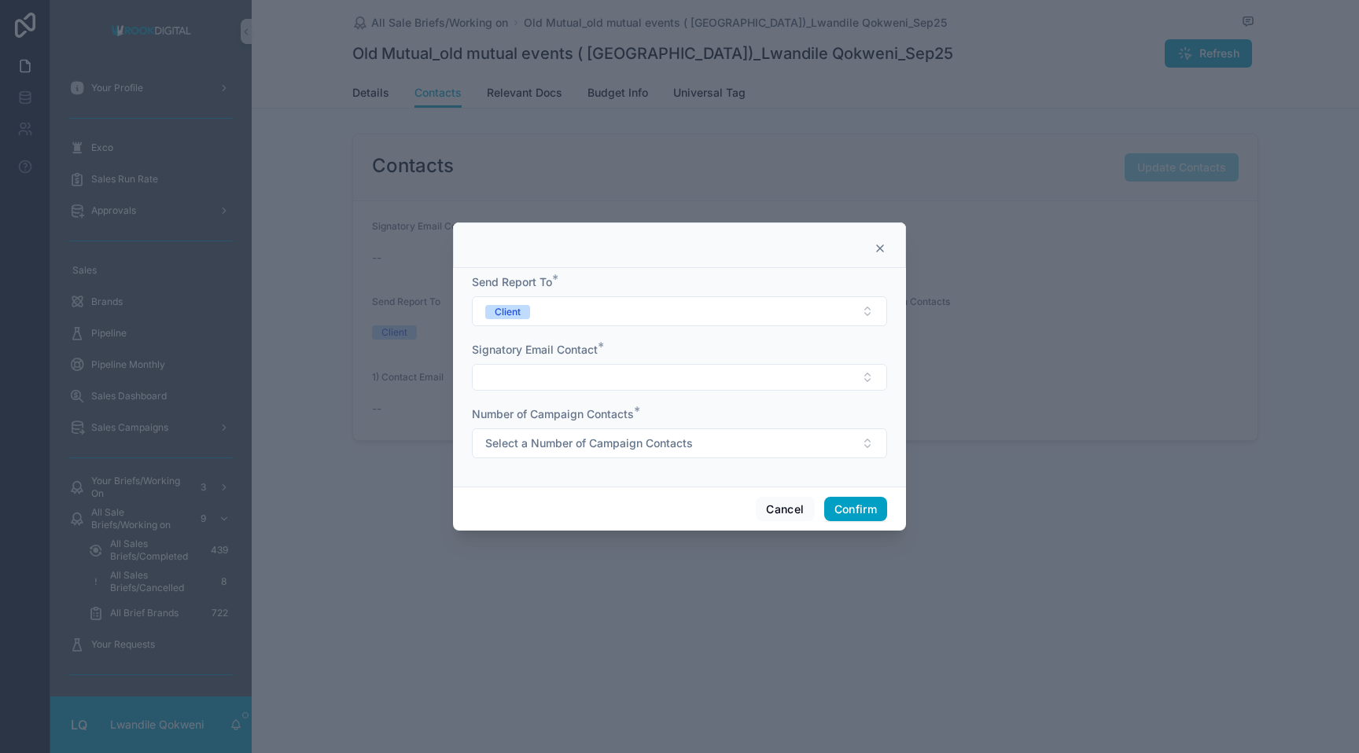
click at [799, 446] on div at bounding box center [679, 376] width 1359 height 753
click at [786, 517] on button "Cancel" at bounding box center [785, 509] width 58 height 25
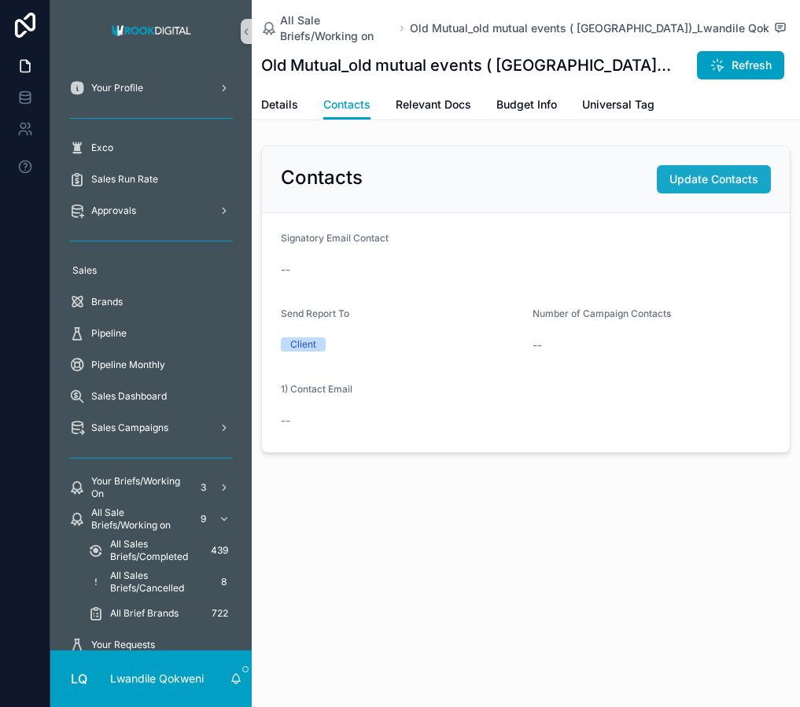
click at [694, 183] on span "Update Contacts" at bounding box center [713, 179] width 89 height 16
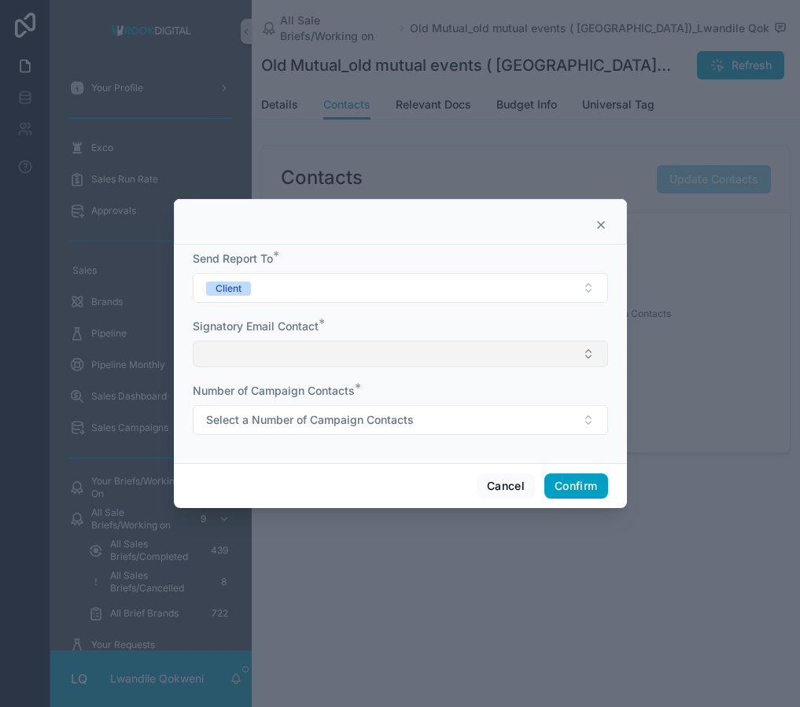
click at [355, 348] on button "Select Button" at bounding box center [400, 354] width 415 height 27
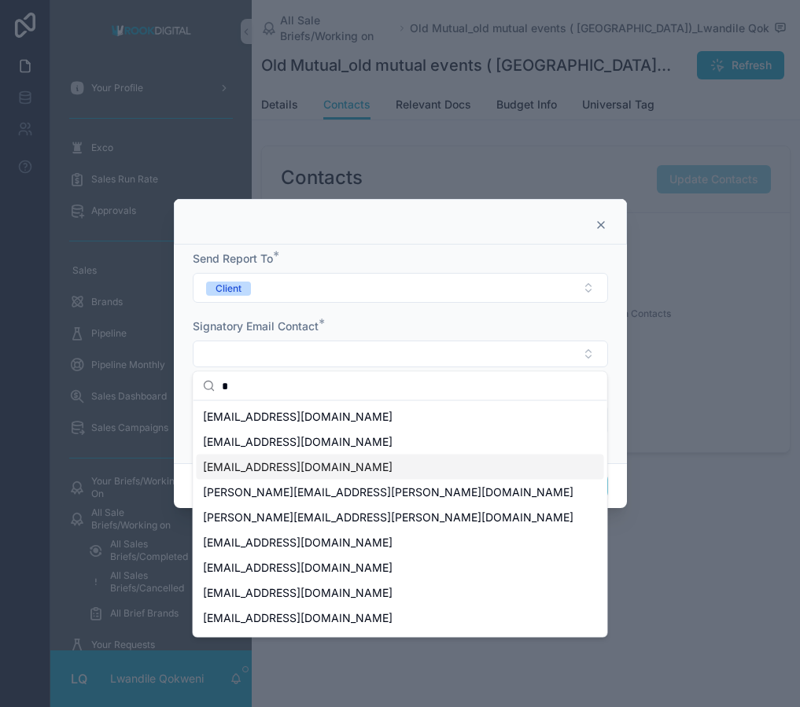
type input "*"
click at [356, 465] on div "[EMAIL_ADDRESS][DOMAIN_NAME]" at bounding box center [400, 467] width 407 height 25
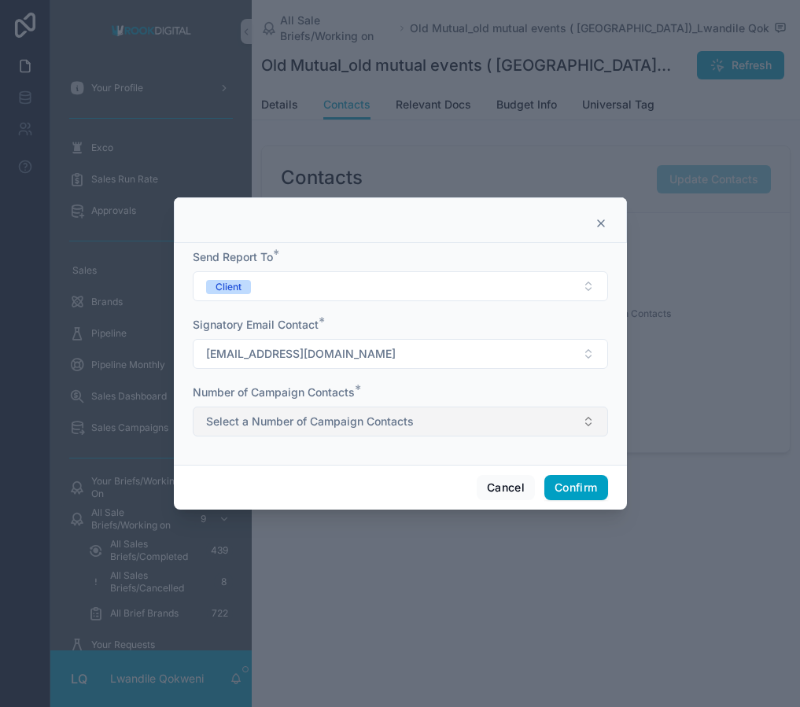
click at [349, 426] on span "Select a Number of Campaign Contacts" at bounding box center [310, 422] width 208 height 16
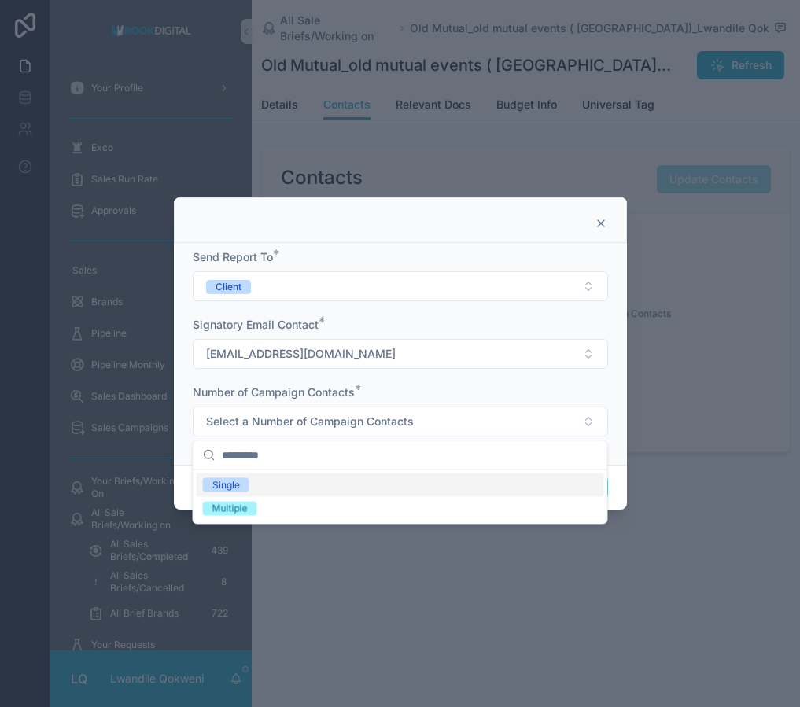
click at [352, 488] on div "Single" at bounding box center [400, 485] width 407 height 24
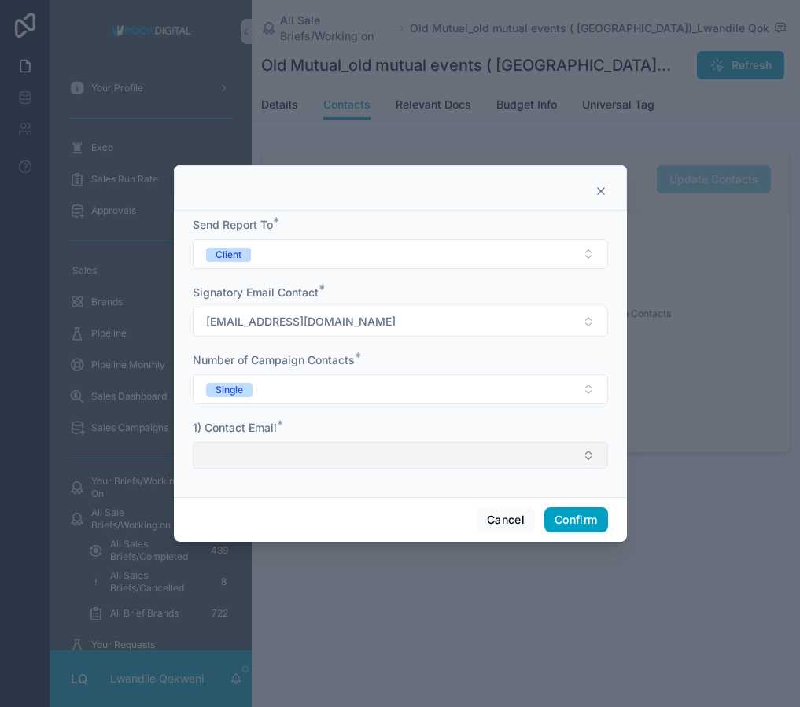
click at [460, 461] on button "Select Button" at bounding box center [400, 455] width 415 height 27
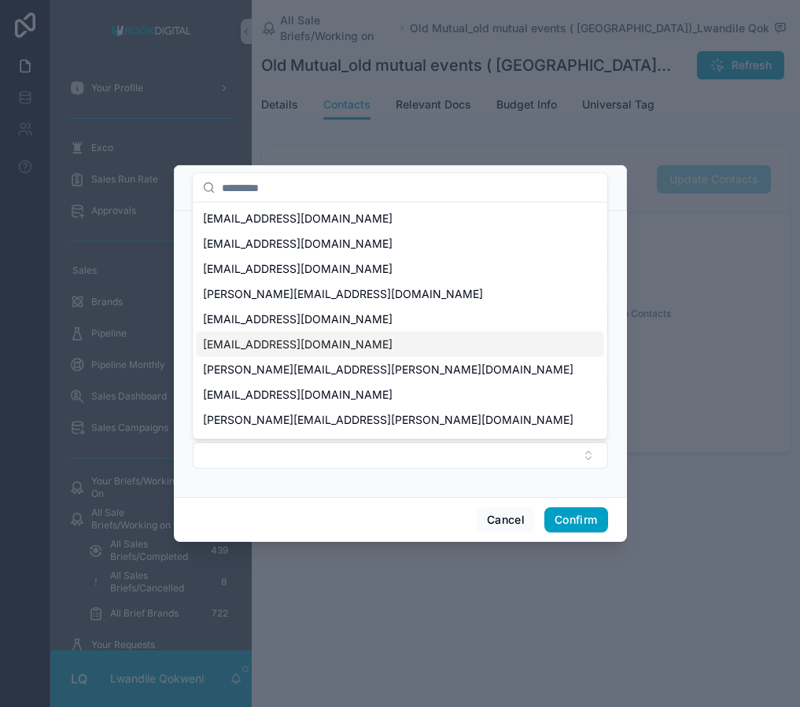
click at [401, 349] on div "[EMAIL_ADDRESS][DOMAIN_NAME]" at bounding box center [400, 344] width 407 height 25
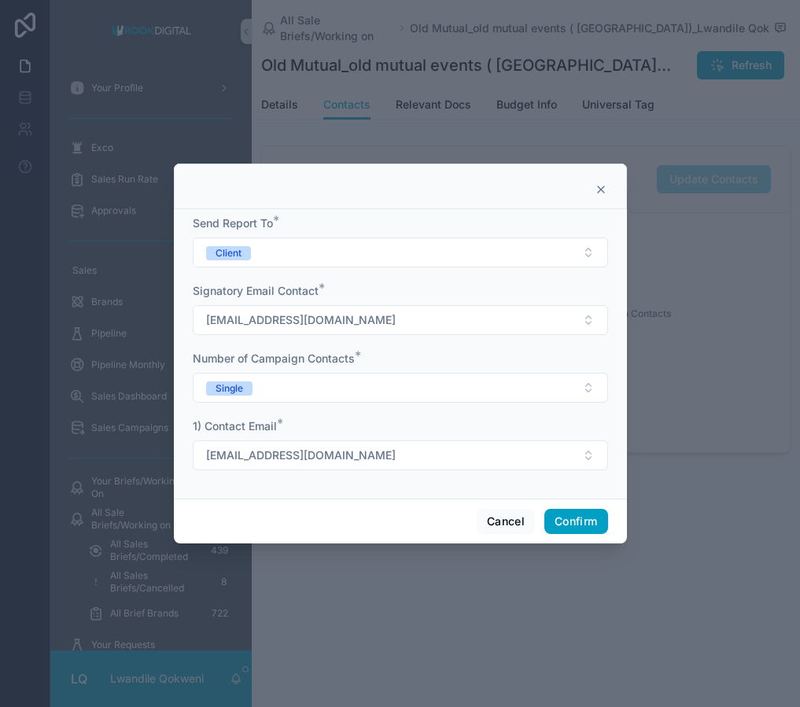
click at [579, 514] on button "Confirm" at bounding box center [575, 521] width 63 height 25
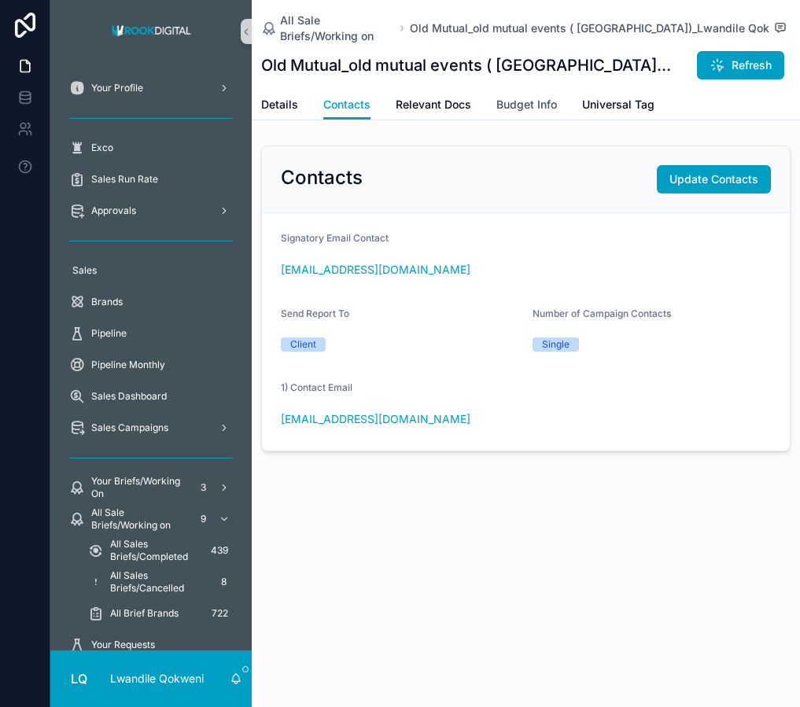
click at [525, 101] on span "Budget Info" at bounding box center [526, 105] width 61 height 16
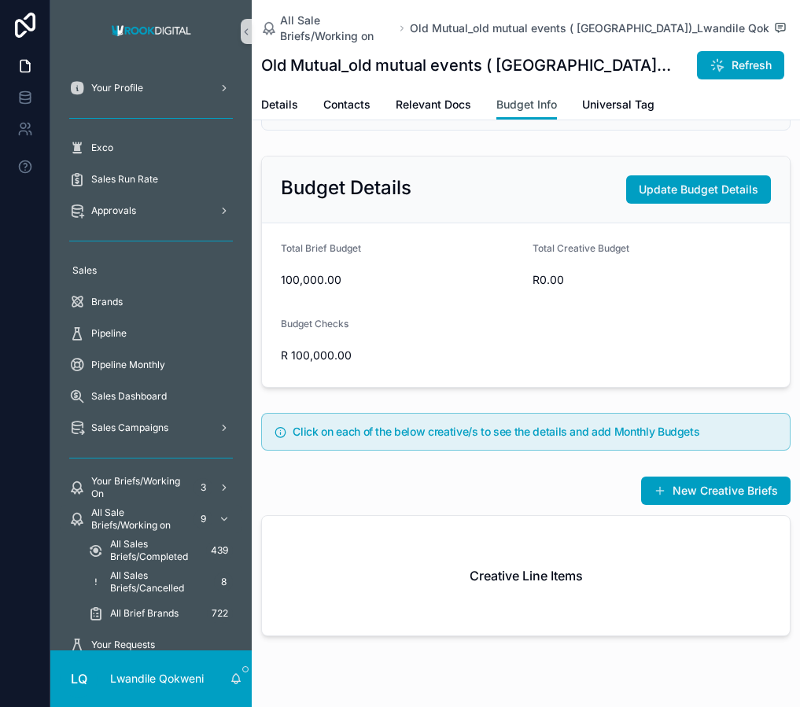
scroll to position [219, 0]
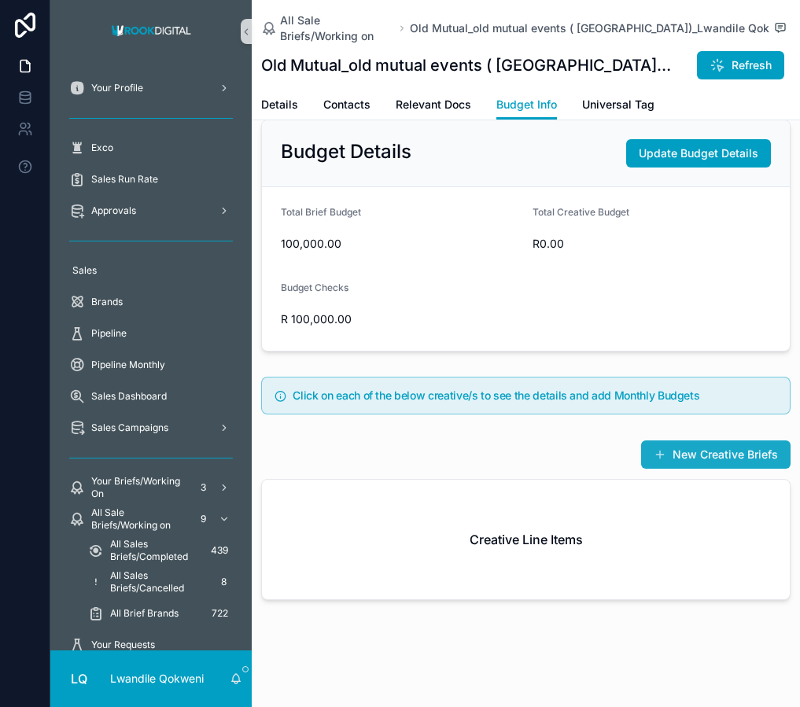
click at [711, 448] on button "New Creative Briefs" at bounding box center [715, 454] width 149 height 28
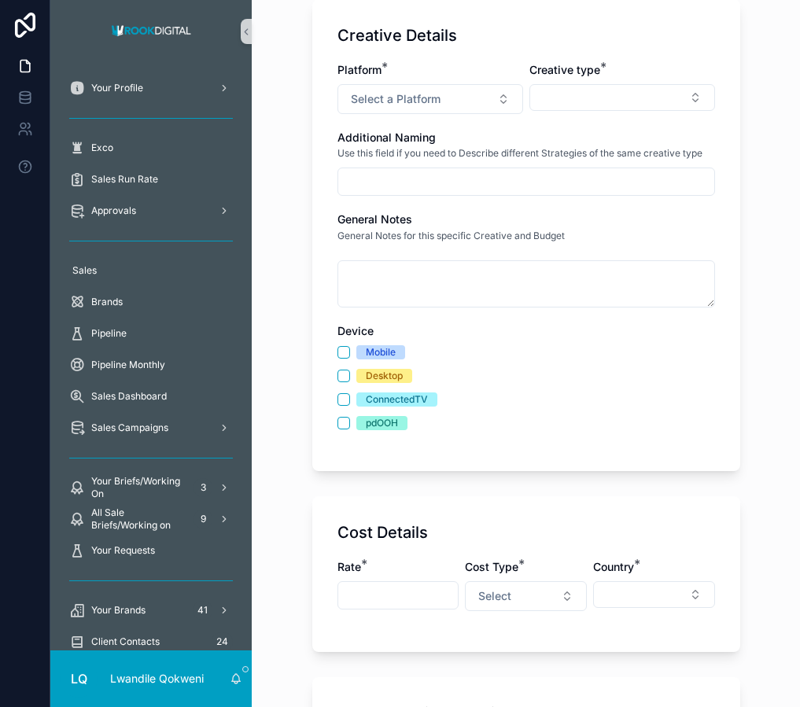
scroll to position [314, 0]
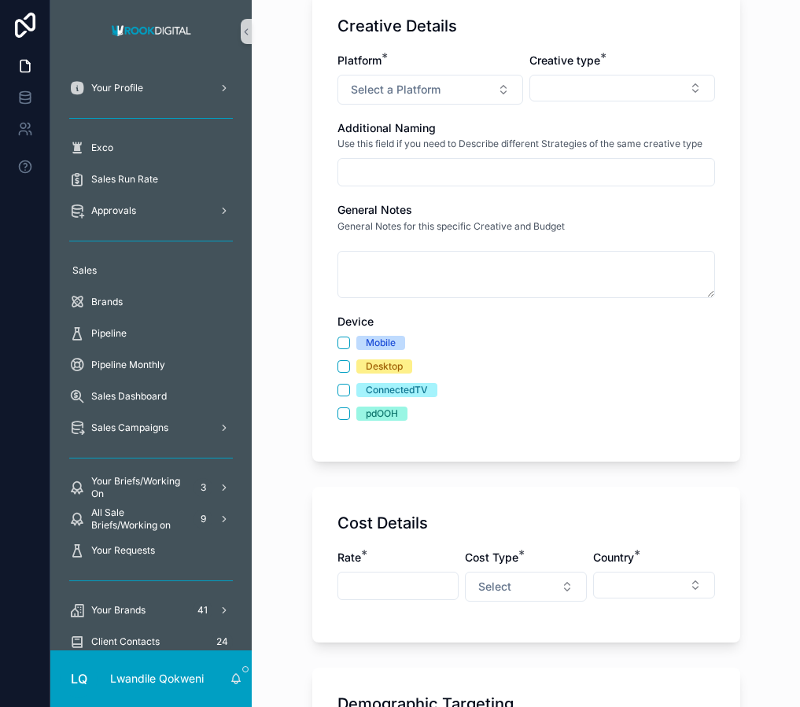
click at [361, 336] on span "Mobile" at bounding box center [380, 343] width 49 height 14
click at [350, 337] on button "Mobile" at bounding box center [343, 343] width 13 height 13
click at [495, 96] on button "Select a Platform" at bounding box center [430, 90] width 186 height 30
click at [433, 148] on div "AUDeX One" at bounding box center [430, 153] width 189 height 24
click at [662, 76] on button "Select Button" at bounding box center [622, 88] width 186 height 27
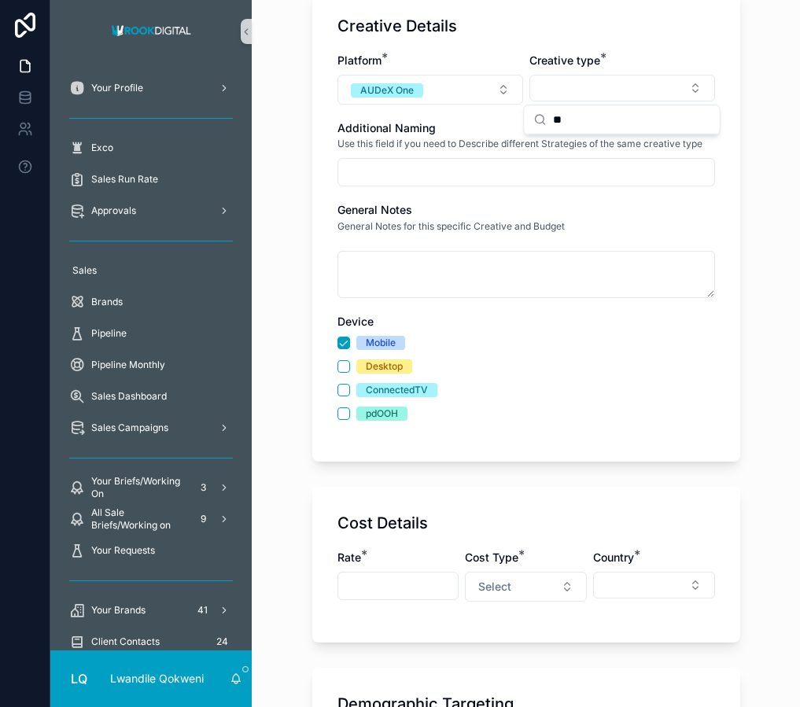
type input "*"
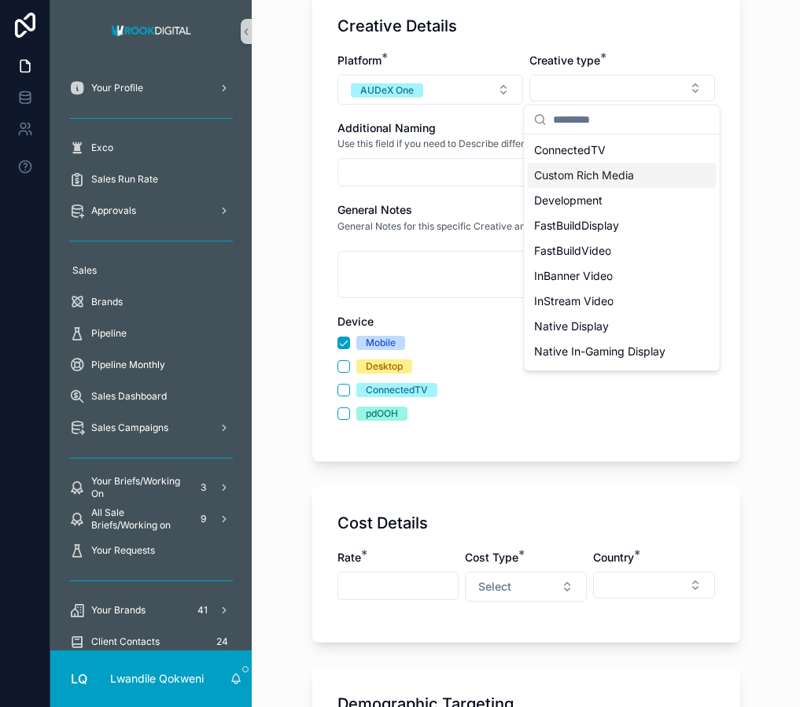
click at [645, 177] on div "Custom Rich Media" at bounding box center [622, 175] width 189 height 25
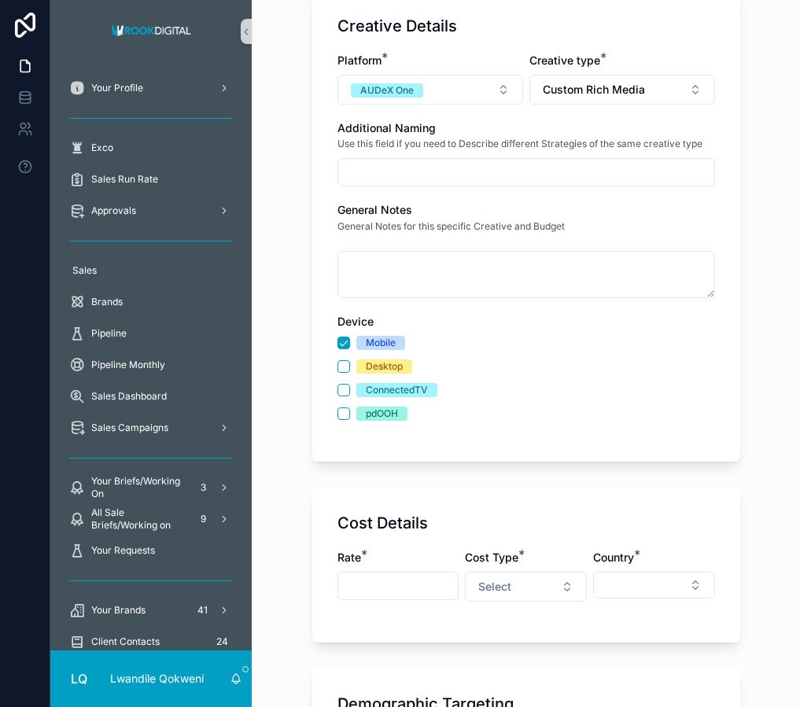
click at [547, 170] on input "scrollable content" at bounding box center [526, 172] width 376 height 22
type input "**********"
click at [398, 600] on div "Rate *" at bounding box center [398, 576] width 122 height 52
click at [403, 585] on input "scrollable content" at bounding box center [398, 586] width 120 height 22
type input "********"
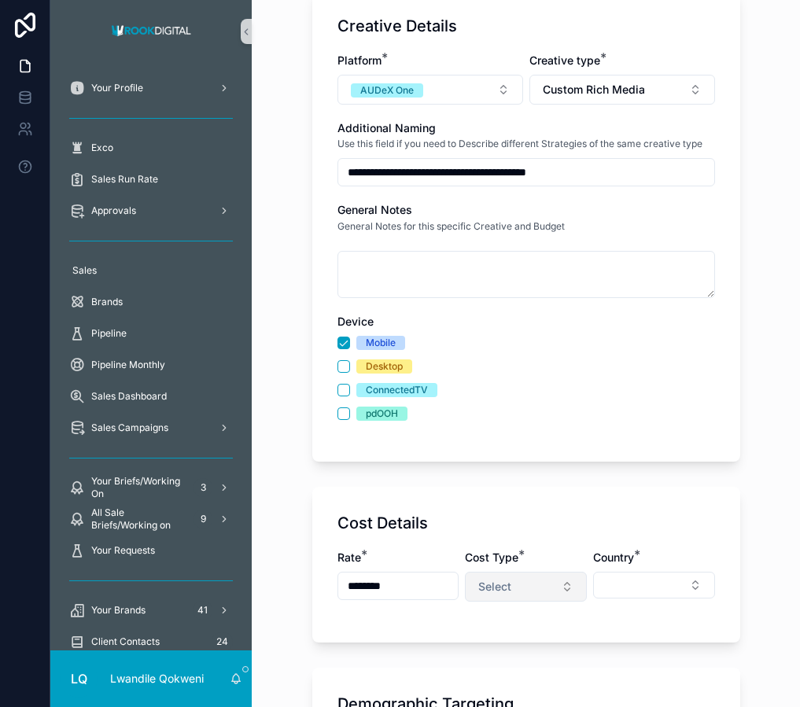
click at [535, 575] on button "Select" at bounding box center [526, 587] width 122 height 30
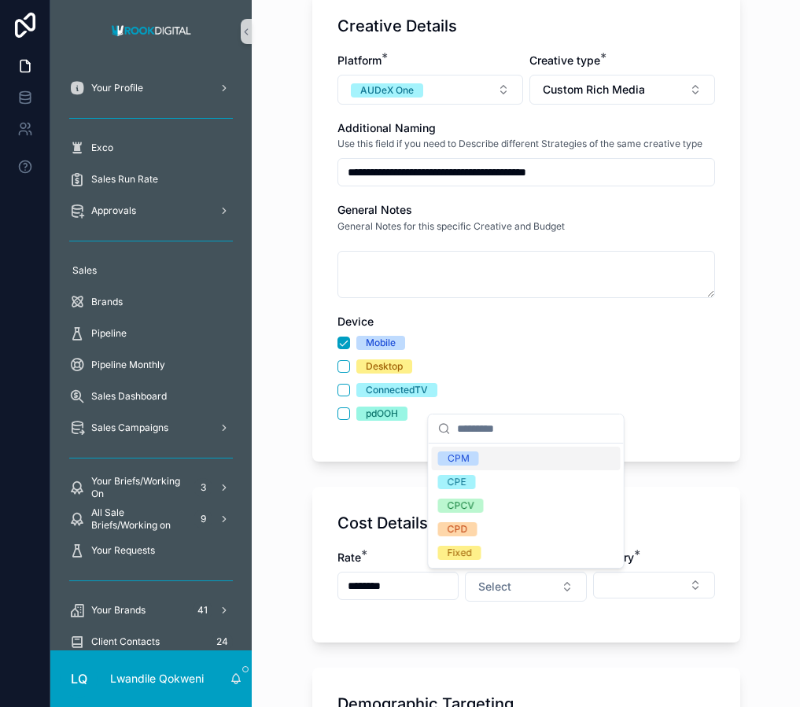
click at [516, 457] on div "CPM" at bounding box center [526, 459] width 189 height 24
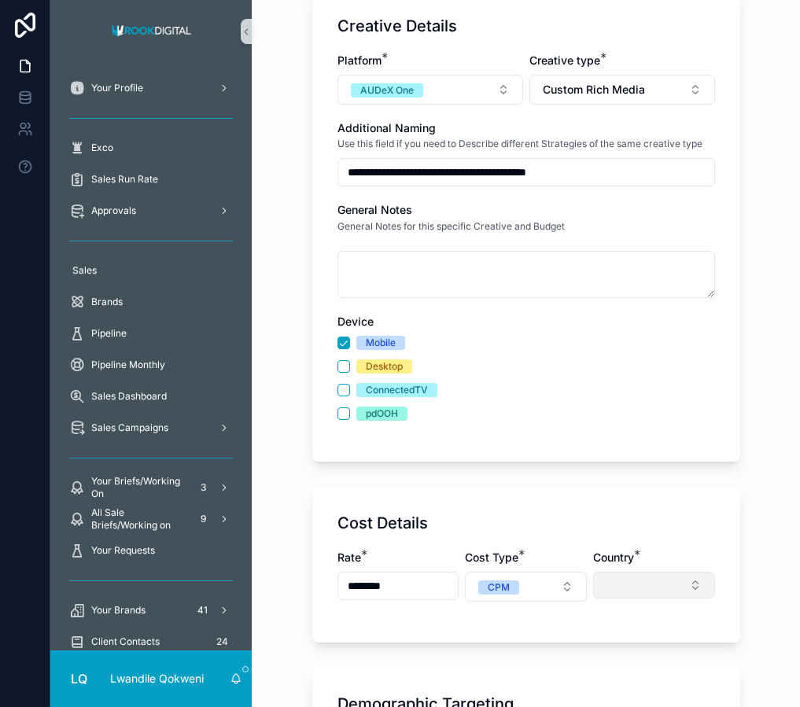
click at [644, 587] on button "Select Button" at bounding box center [654, 585] width 122 height 27
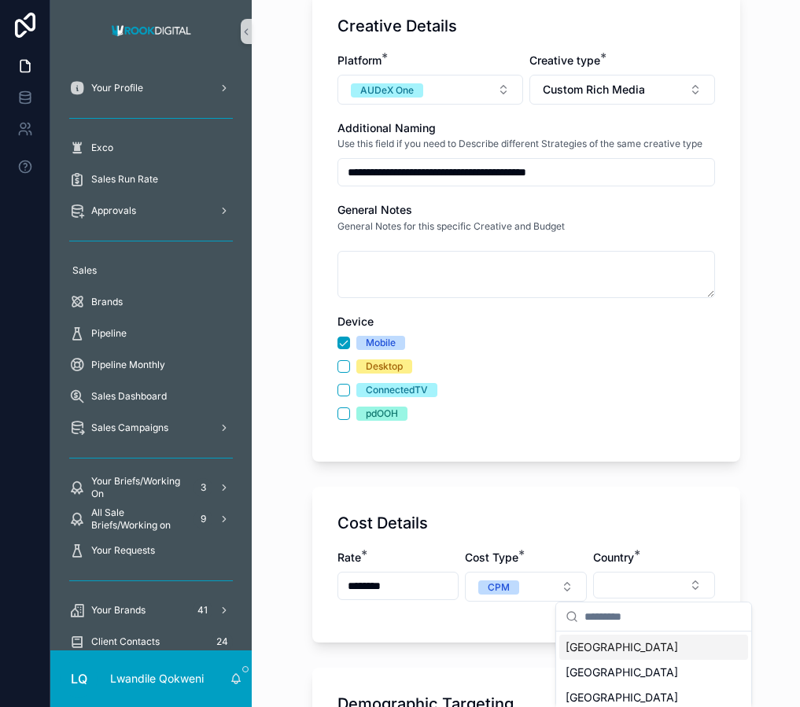
click at [646, 639] on div "[GEOGRAPHIC_DATA]" at bounding box center [653, 647] width 189 height 25
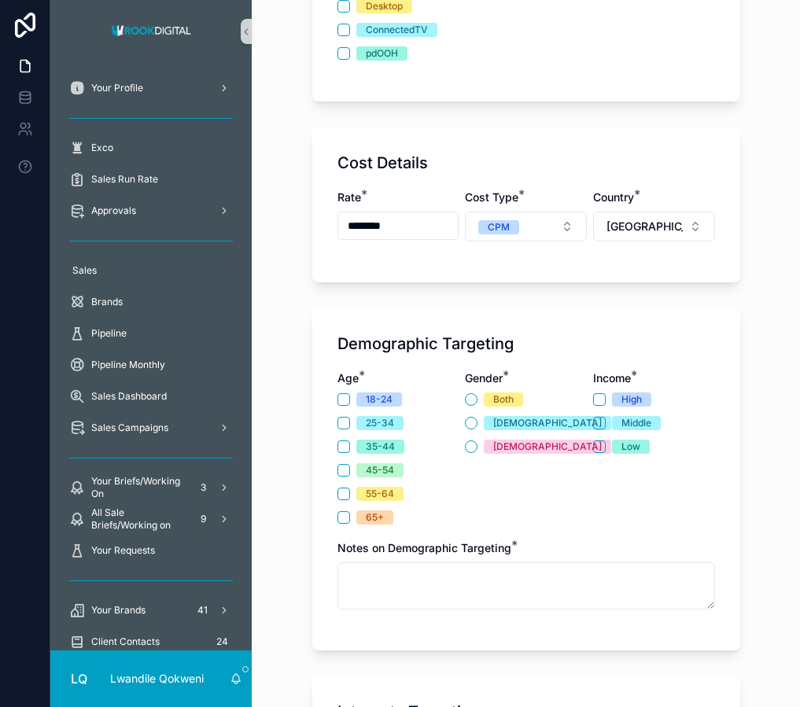
scroll to position [675, 0]
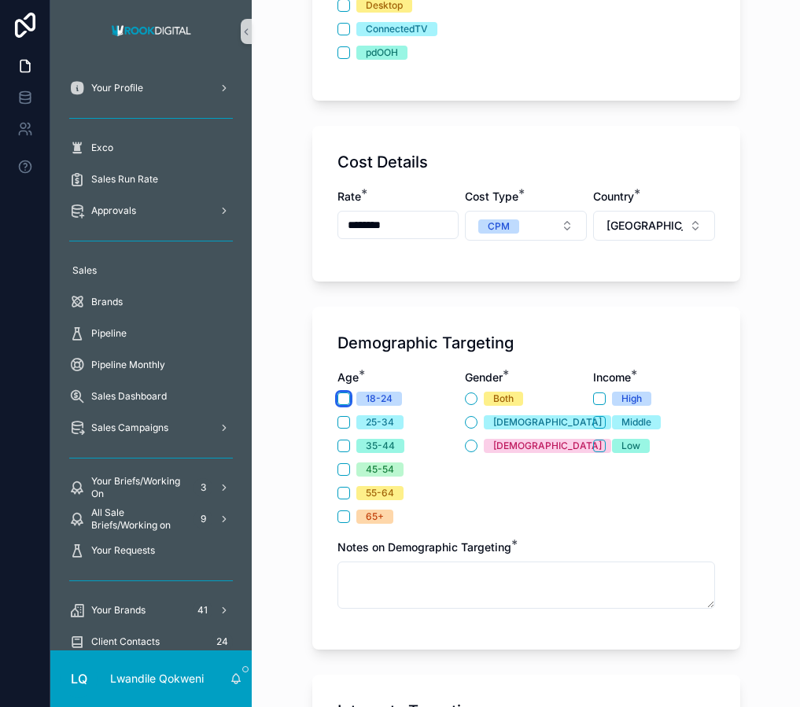
click at [344, 396] on button "18-24" at bounding box center [343, 398] width 13 height 13
click at [341, 416] on button "25-34" at bounding box center [343, 422] width 13 height 13
click at [344, 447] on button "35-44" at bounding box center [343, 446] width 13 height 13
click at [340, 473] on button "45-54" at bounding box center [343, 469] width 13 height 13
click at [341, 488] on button "55-64" at bounding box center [343, 493] width 13 height 13
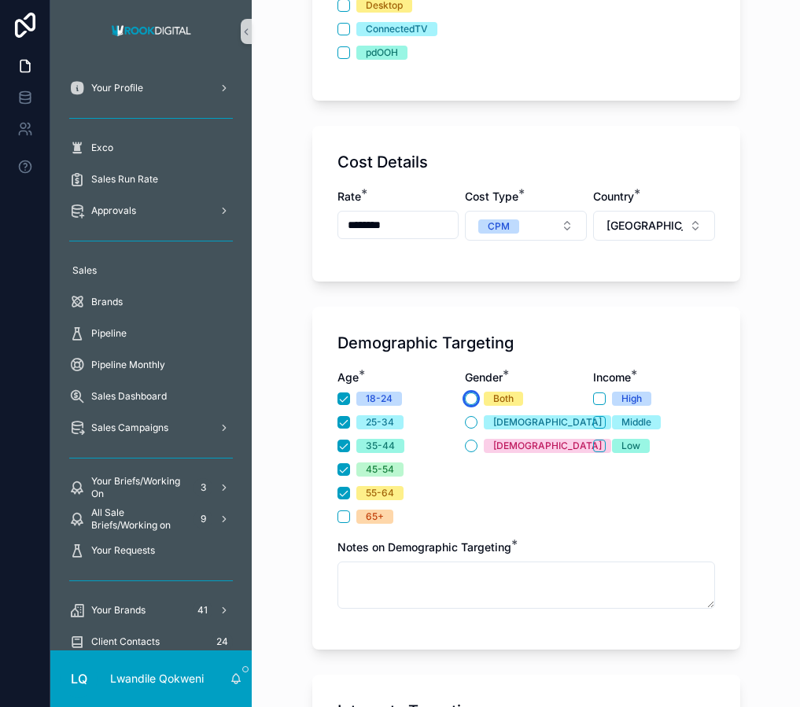
click at [473, 402] on button "Both" at bounding box center [471, 398] width 13 height 13
click at [599, 444] on button "Low" at bounding box center [599, 446] width 13 height 13
click at [598, 429] on div "Middle" at bounding box center [654, 422] width 122 height 14
click at [598, 416] on button "Middle" at bounding box center [599, 422] width 13 height 13
click at [598, 398] on button "High" at bounding box center [599, 398] width 13 height 13
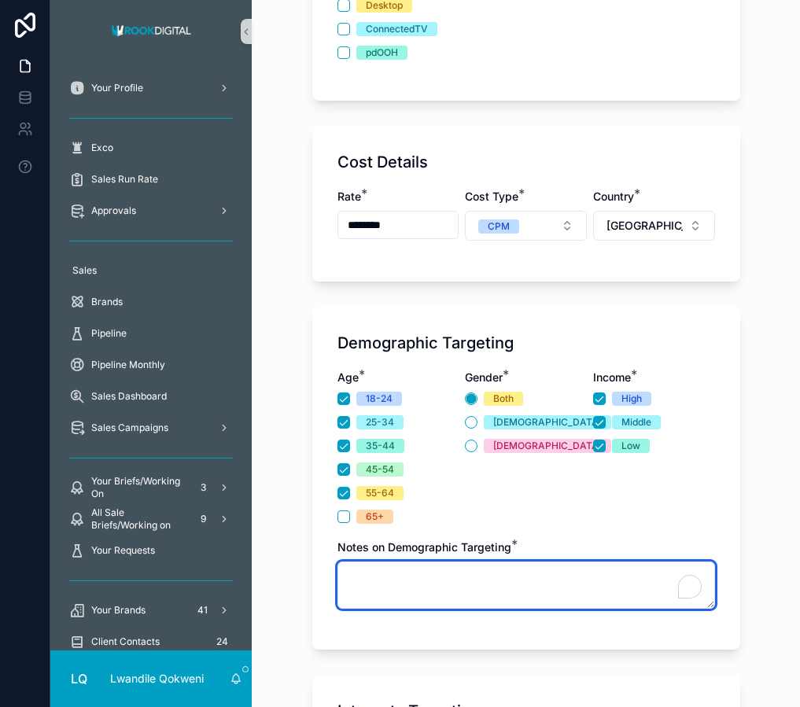
click at [418, 582] on textarea "To enrich screen reader interactions, please activate Accessibility in Grammarl…" at bounding box center [526, 585] width 378 height 47
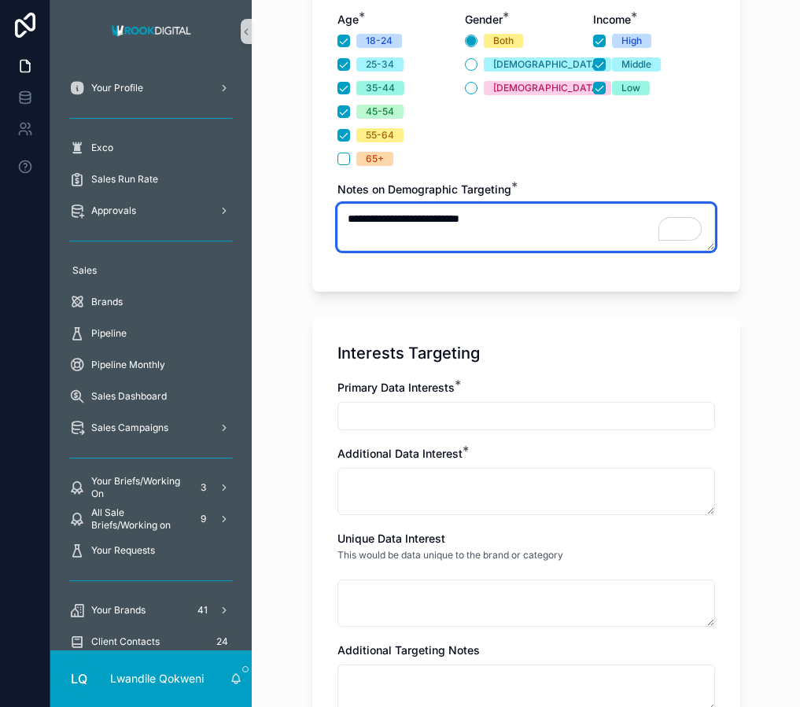
scroll to position [1033, 0]
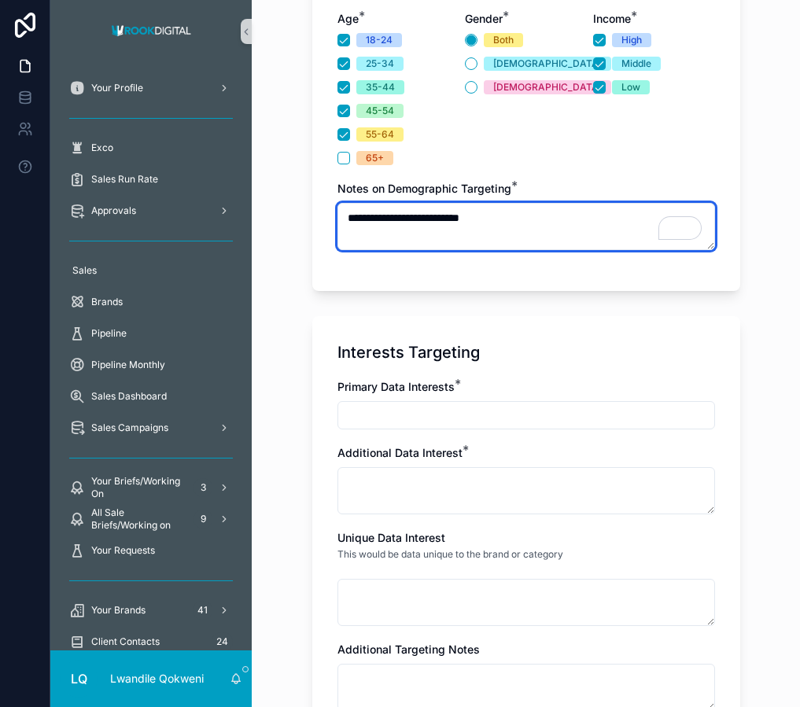
type textarea "**********"
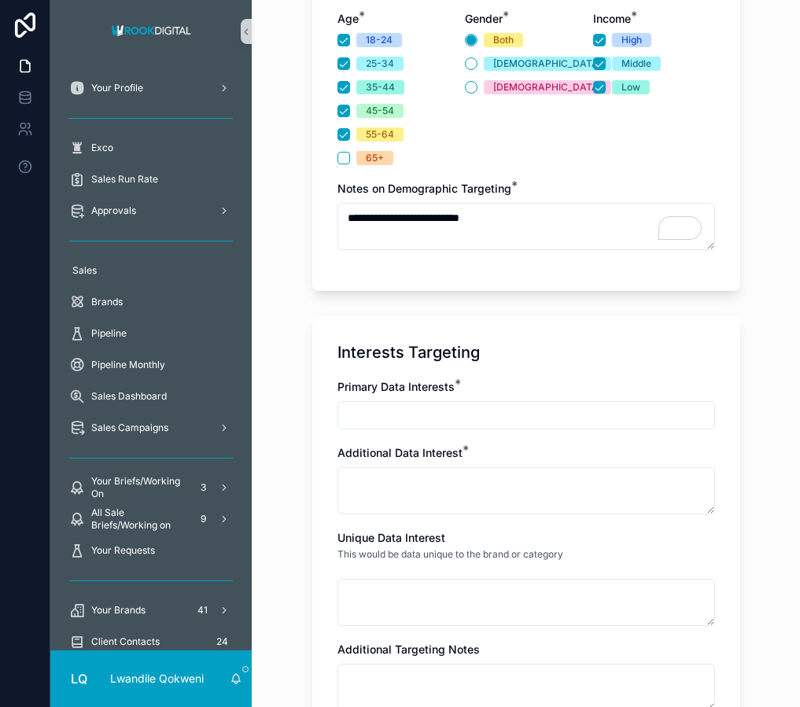
click at [428, 420] on input "scrollable content" at bounding box center [526, 415] width 376 height 22
type input "**********"
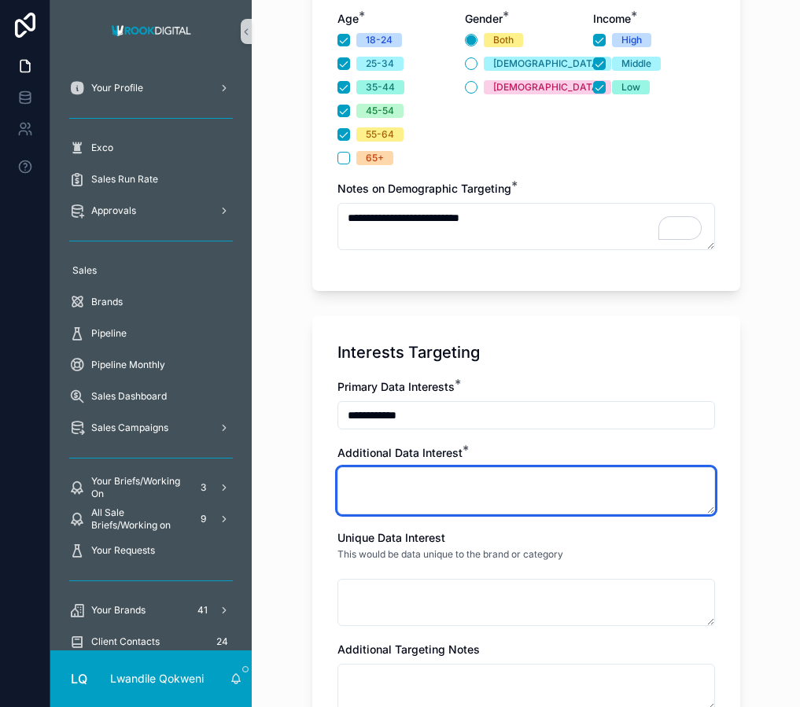
click at [359, 480] on textarea "scrollable content" at bounding box center [526, 490] width 378 height 47
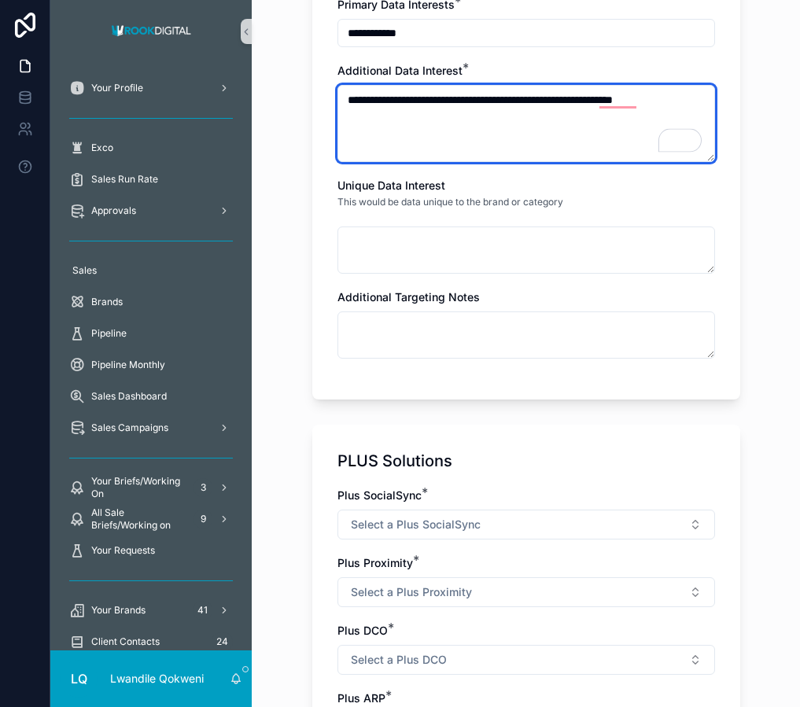
scroll to position [1443, 0]
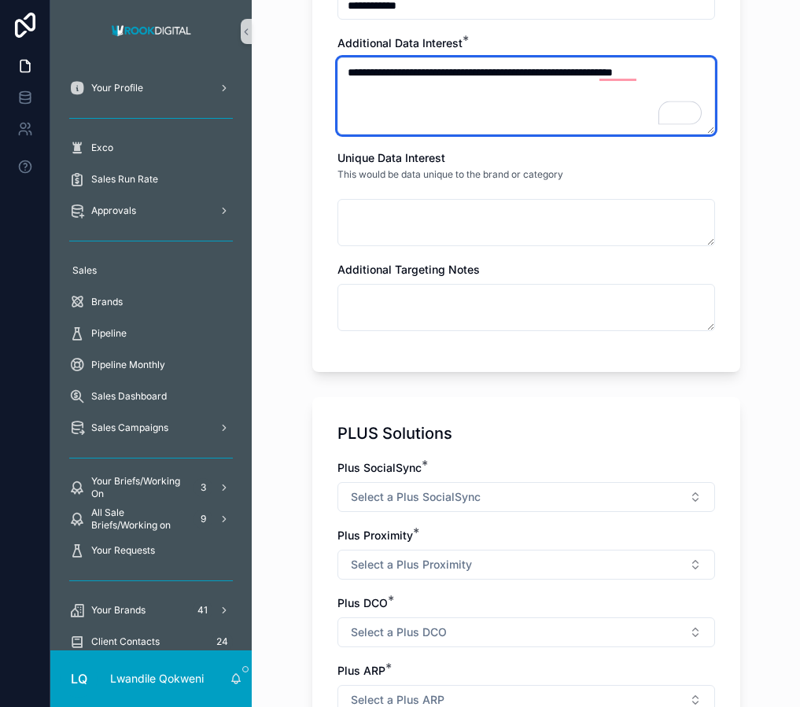
type textarea "**********"
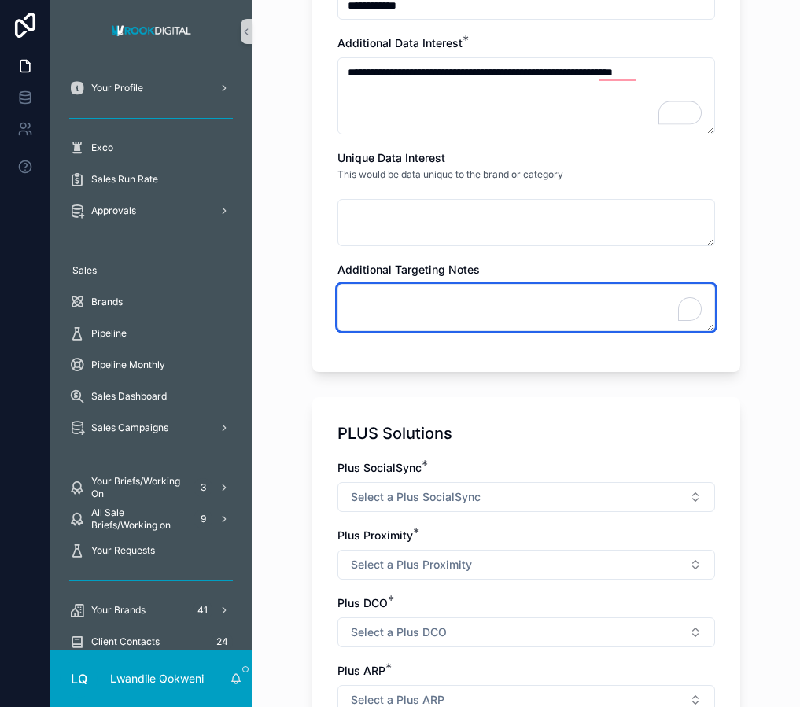
click at [460, 303] on textarea "To enrich screen reader interactions, please activate Accessibility in Grammarl…" at bounding box center [526, 307] width 378 height 47
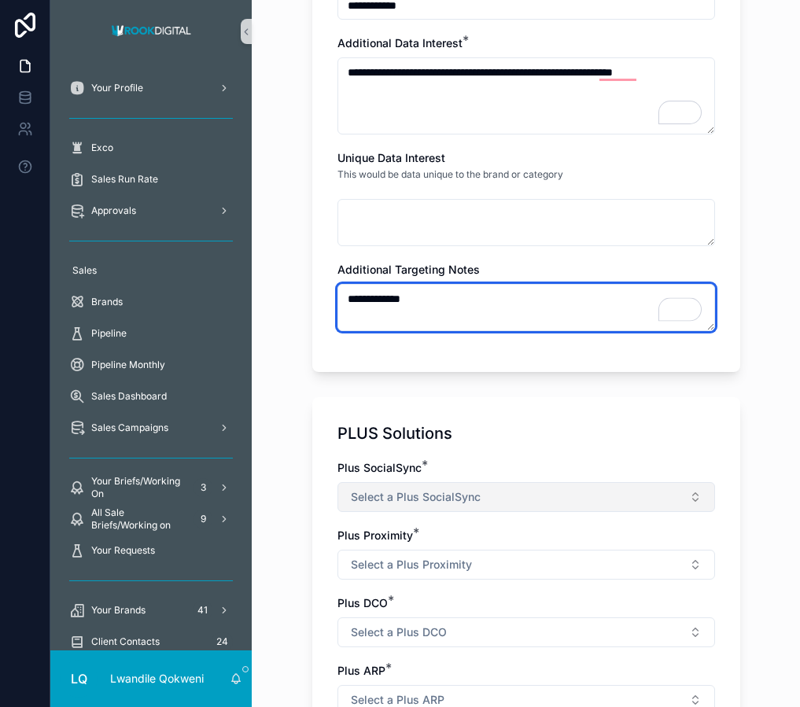
type textarea "**********"
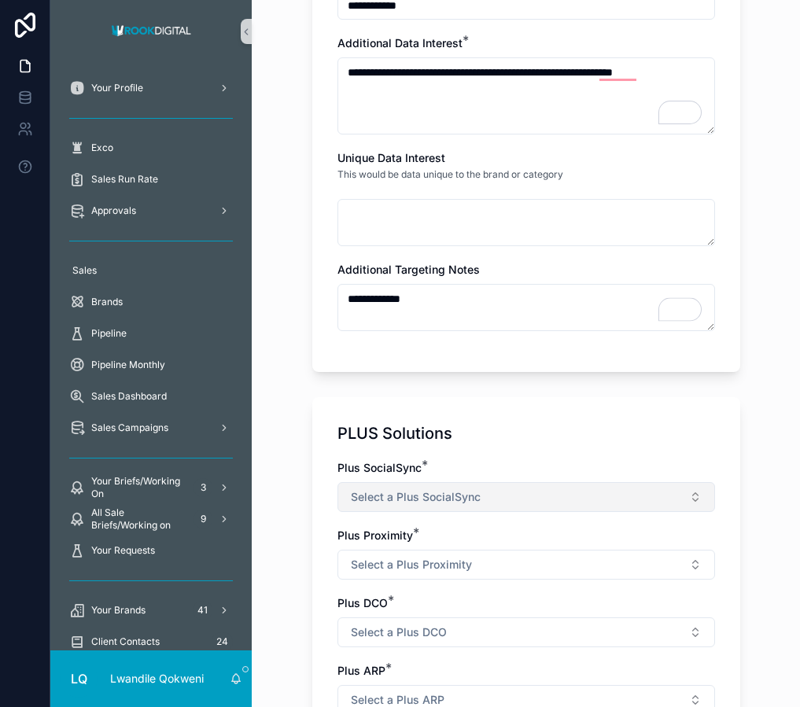
click at [546, 489] on button "Select a Plus SocialSync" at bounding box center [526, 497] width 378 height 30
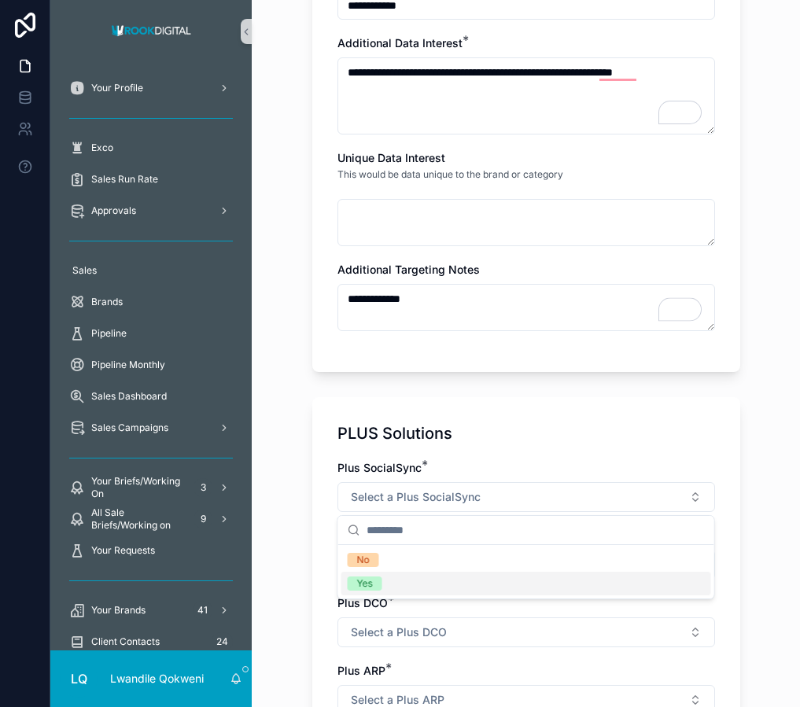
click at [506, 587] on div "Yes" at bounding box center [526, 584] width 370 height 24
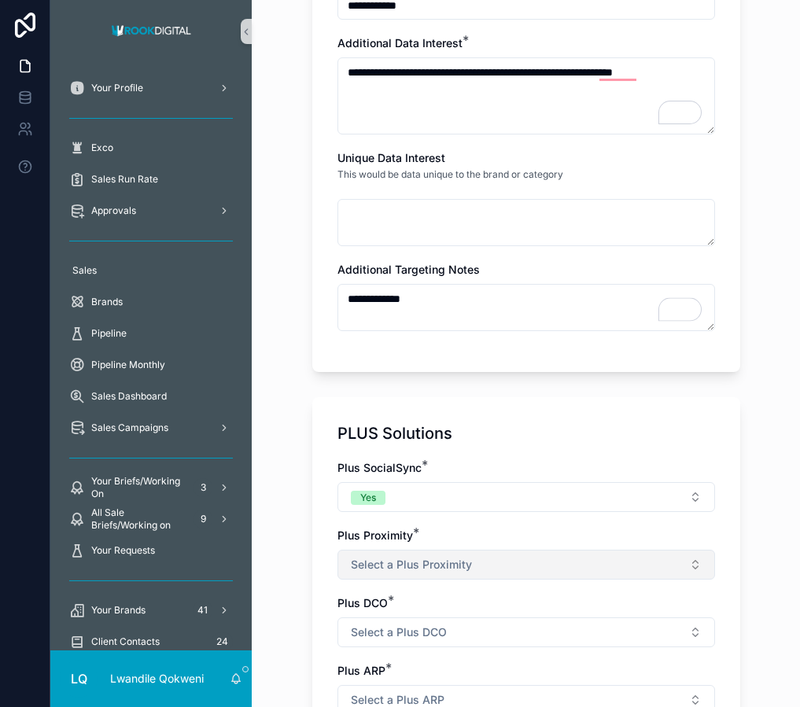
click at [520, 566] on button "Select a Plus Proximity" at bounding box center [526, 565] width 378 height 30
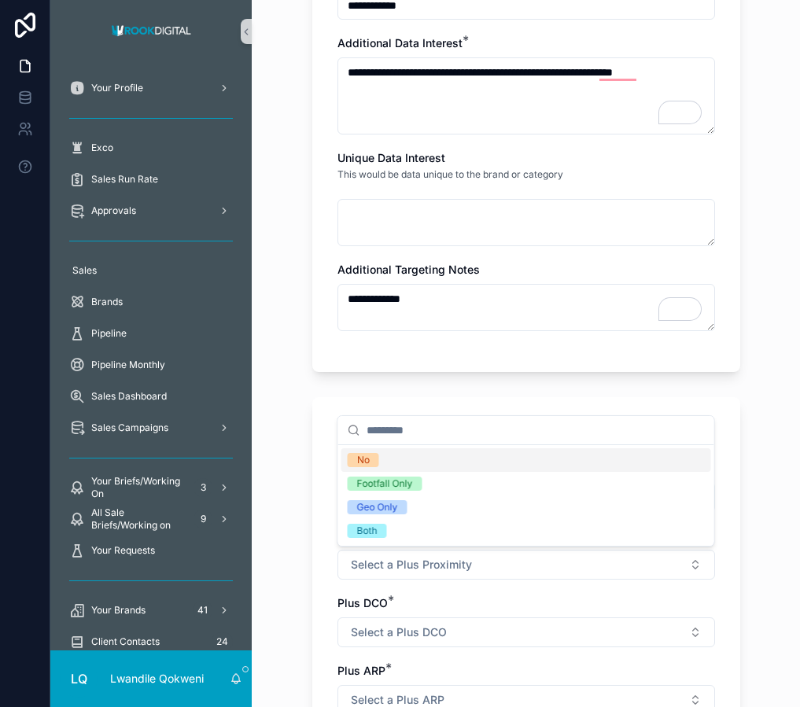
click at [492, 459] on div "No" at bounding box center [526, 460] width 370 height 24
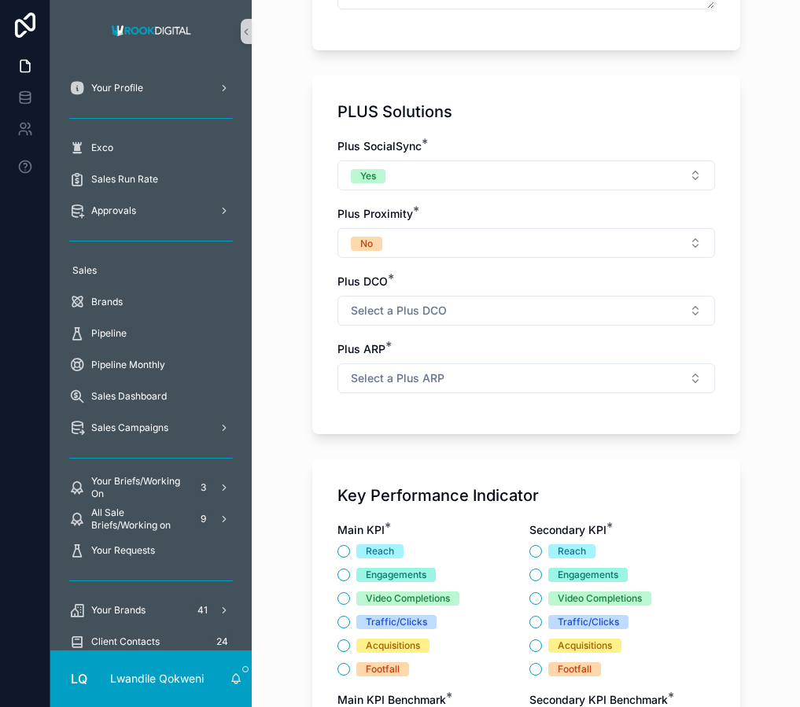
scroll to position [1793, 0]
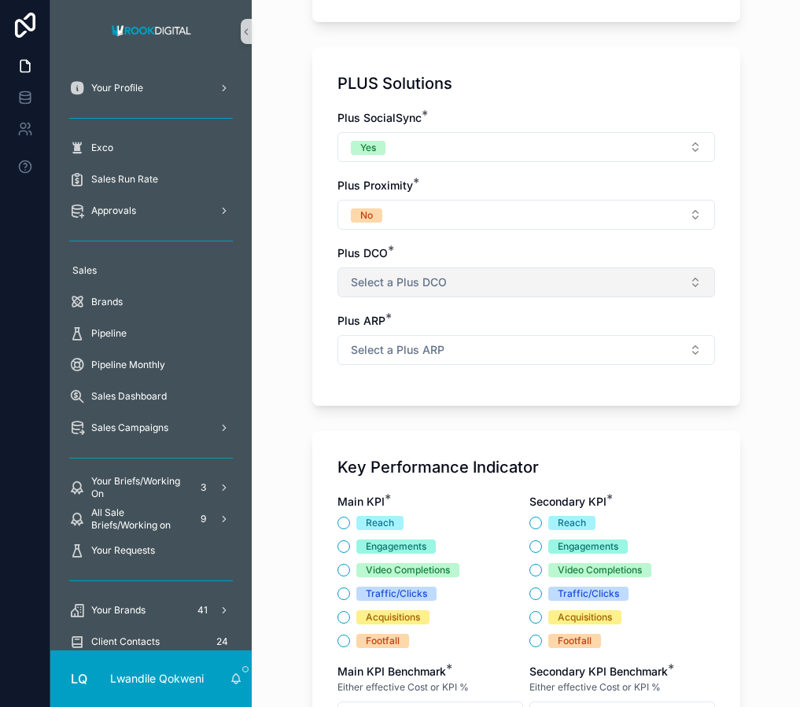
click at [545, 274] on button "Select a Plus DCO" at bounding box center [526, 282] width 378 height 30
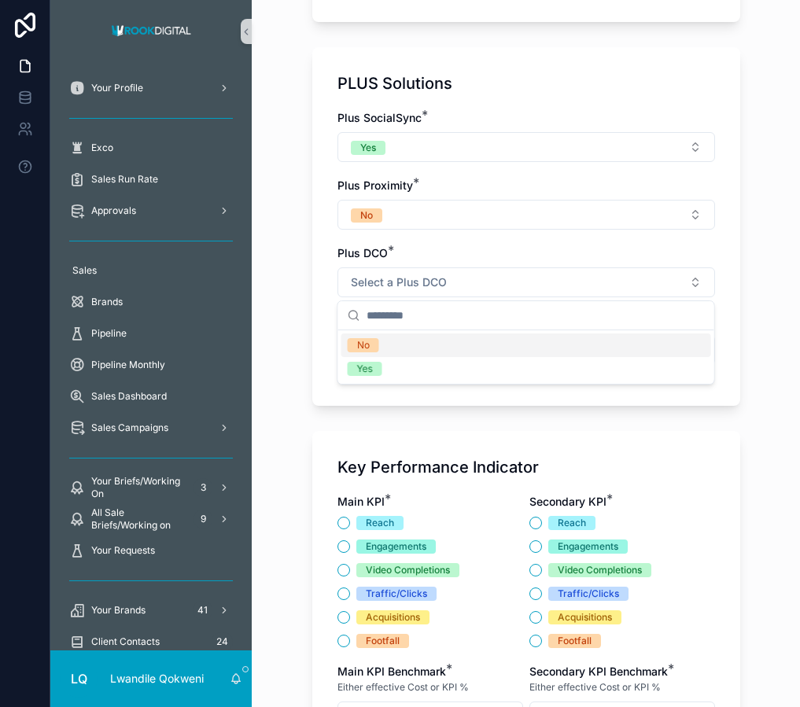
click at [486, 346] on div "No" at bounding box center [526, 345] width 370 height 24
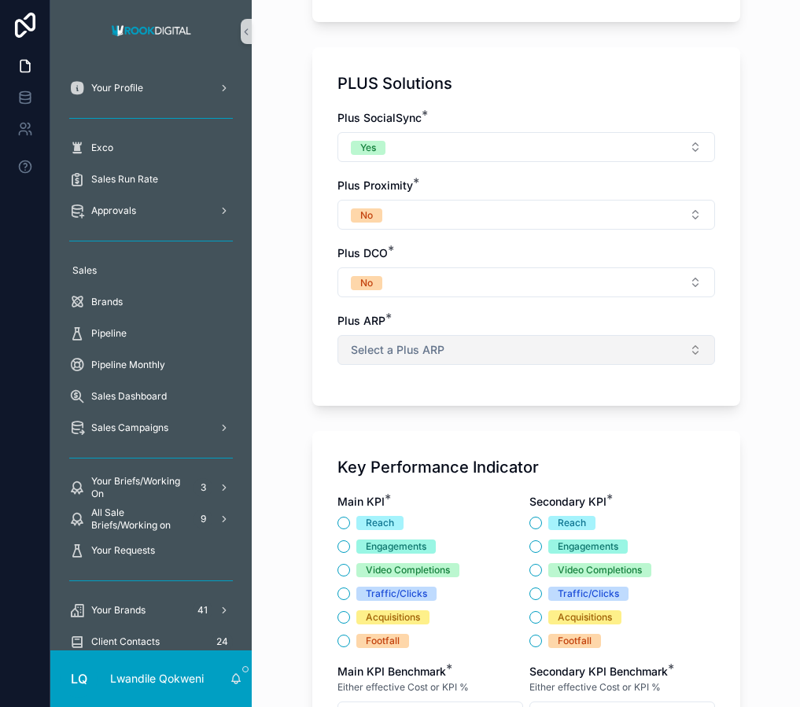
click at [492, 338] on button "Select a Plus ARP" at bounding box center [526, 350] width 378 height 30
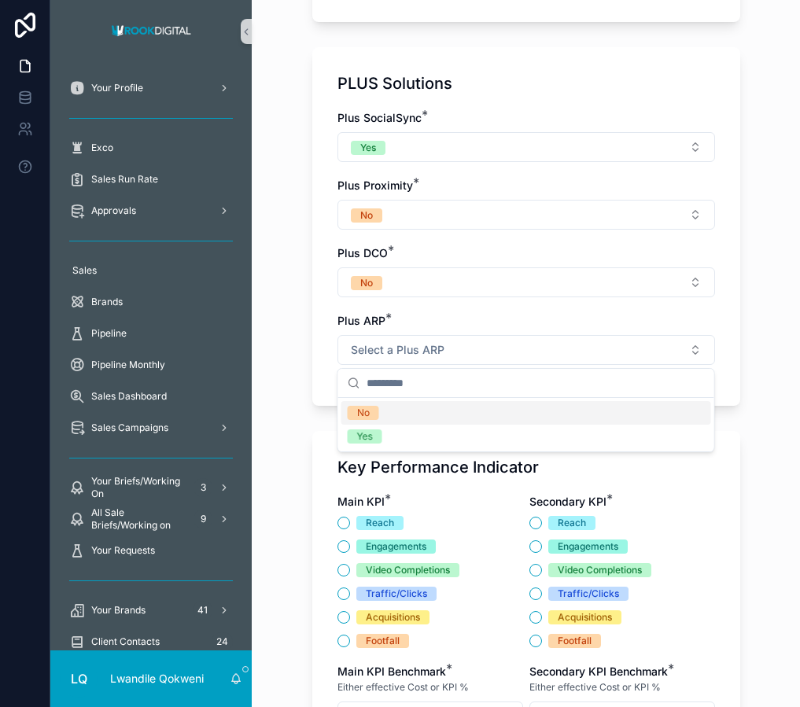
click at [473, 408] on div "No" at bounding box center [526, 413] width 370 height 24
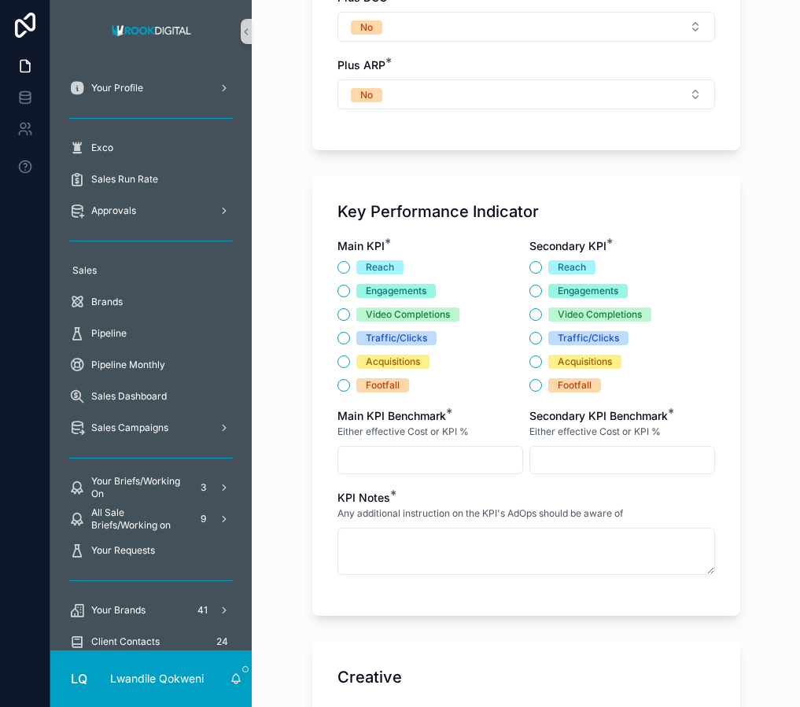
scroll to position [2050, 0]
click at [346, 271] on button "Reach" at bounding box center [343, 266] width 13 height 13
click at [542, 343] on div "Traffic/Clicks" at bounding box center [622, 337] width 186 height 14
click at [540, 339] on button "Traffic/Clicks" at bounding box center [535, 337] width 13 height 13
click at [370, 462] on input "scrollable content" at bounding box center [430, 459] width 184 height 22
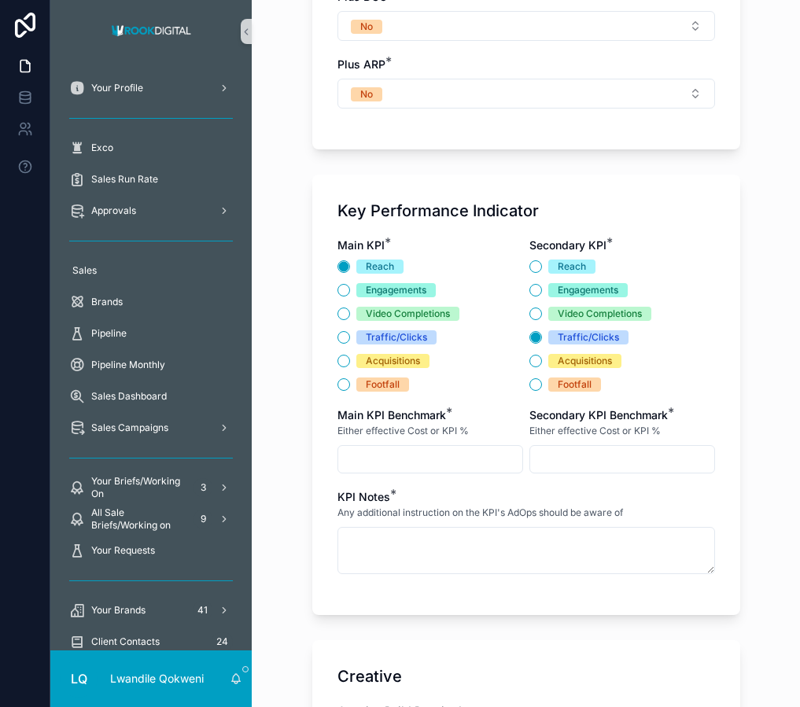
type input "*****"
click at [396, 466] on input "*****" at bounding box center [430, 459] width 184 height 22
click at [610, 464] on input "scrollable content" at bounding box center [622, 459] width 184 height 22
type input "*******"
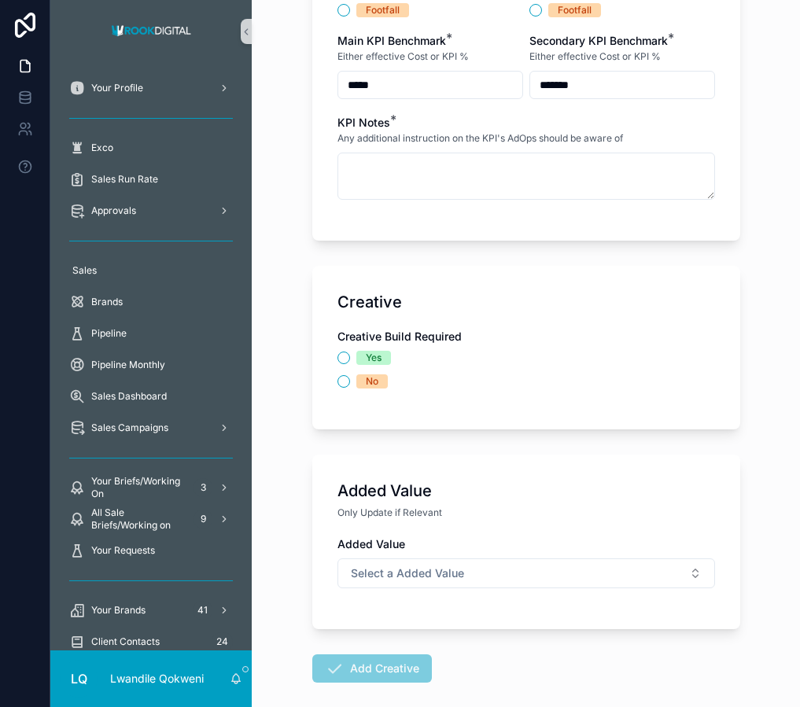
scroll to position [2425, 0]
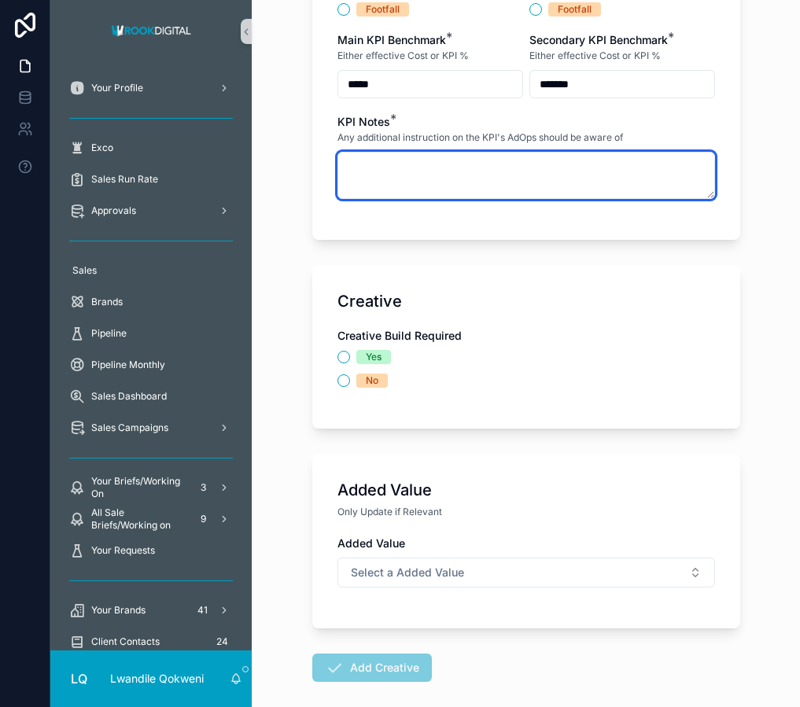
click at [430, 177] on textarea "scrollable content" at bounding box center [526, 175] width 378 height 47
type textarea "**********"
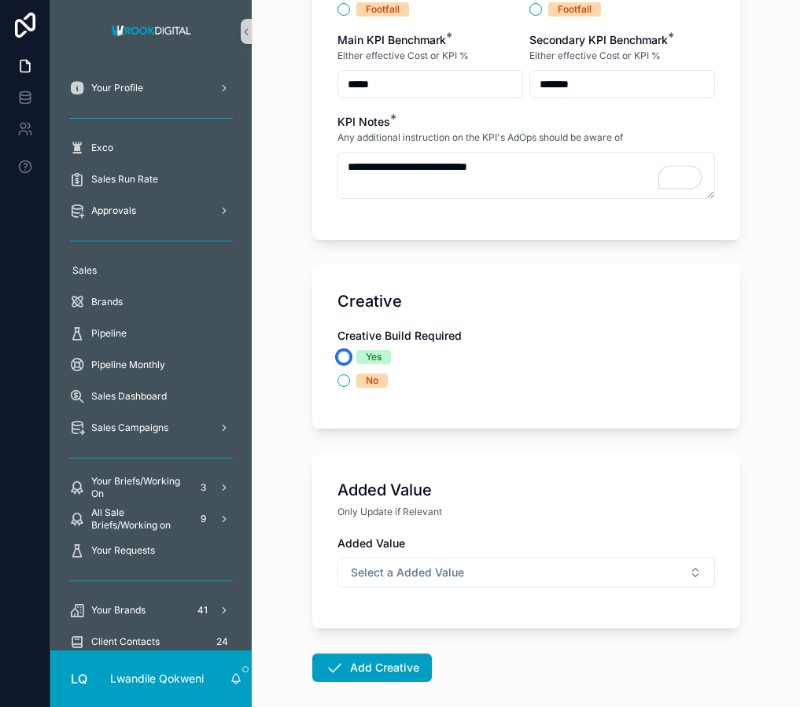
click at [339, 359] on button "Yes" at bounding box center [343, 357] width 13 height 13
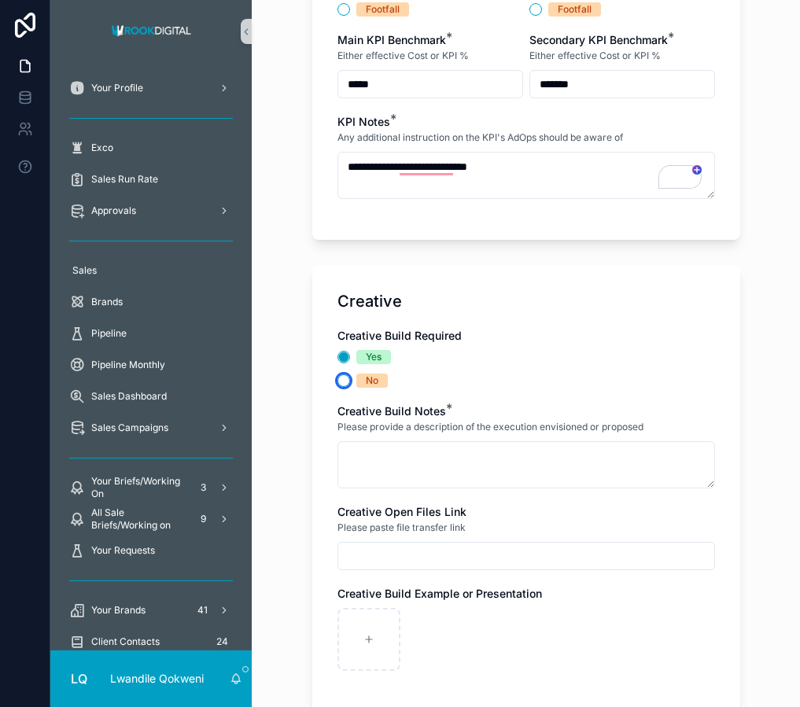
click at [341, 379] on button "No" at bounding box center [343, 380] width 13 height 13
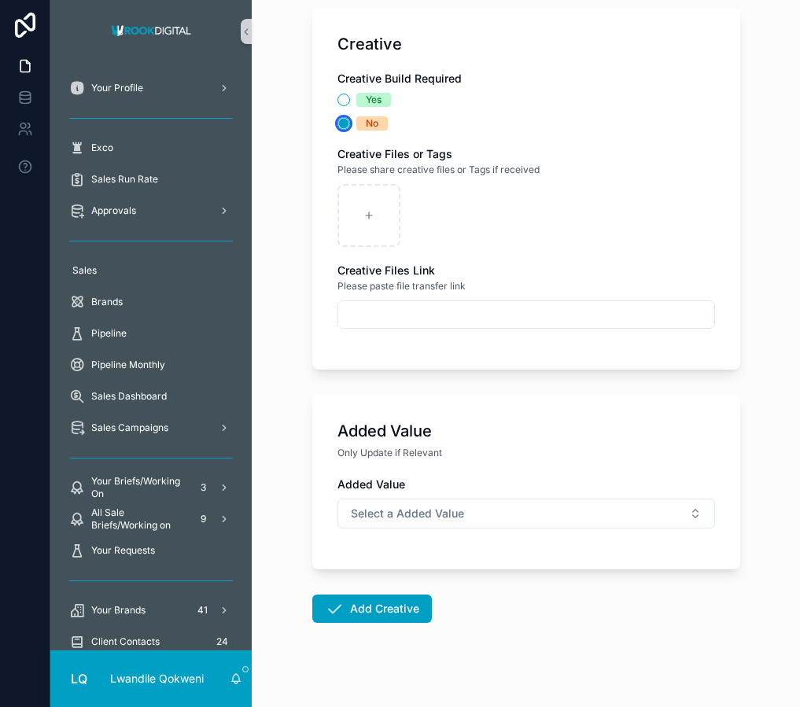
scroll to position [2698, 0]
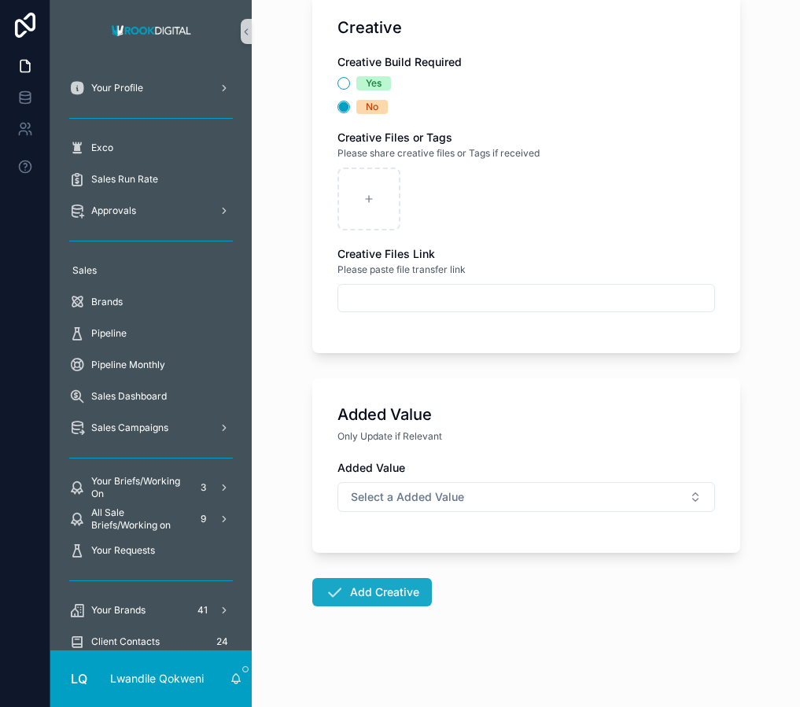
click at [399, 592] on button "Add Creative" at bounding box center [372, 592] width 120 height 28
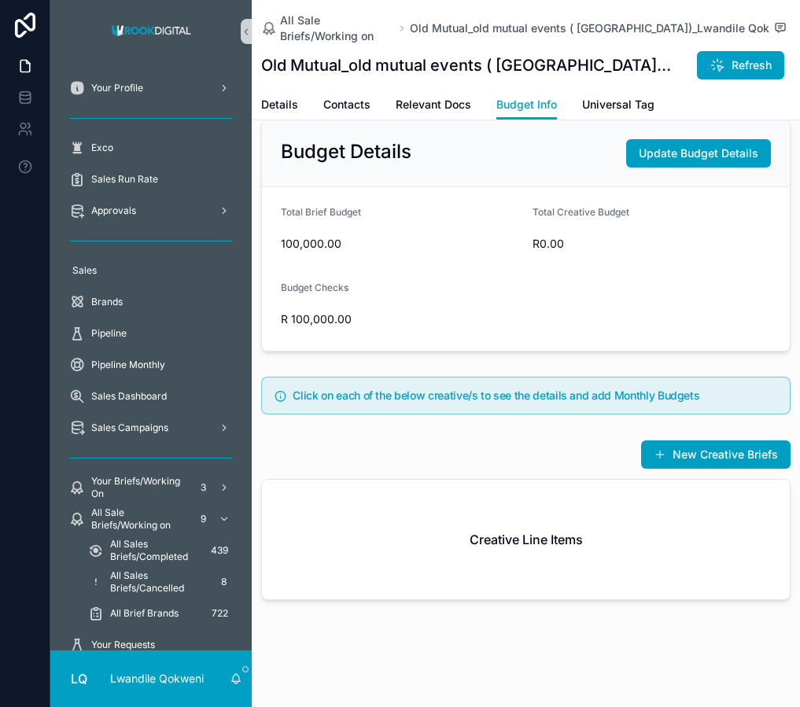
scroll to position [349, 0]
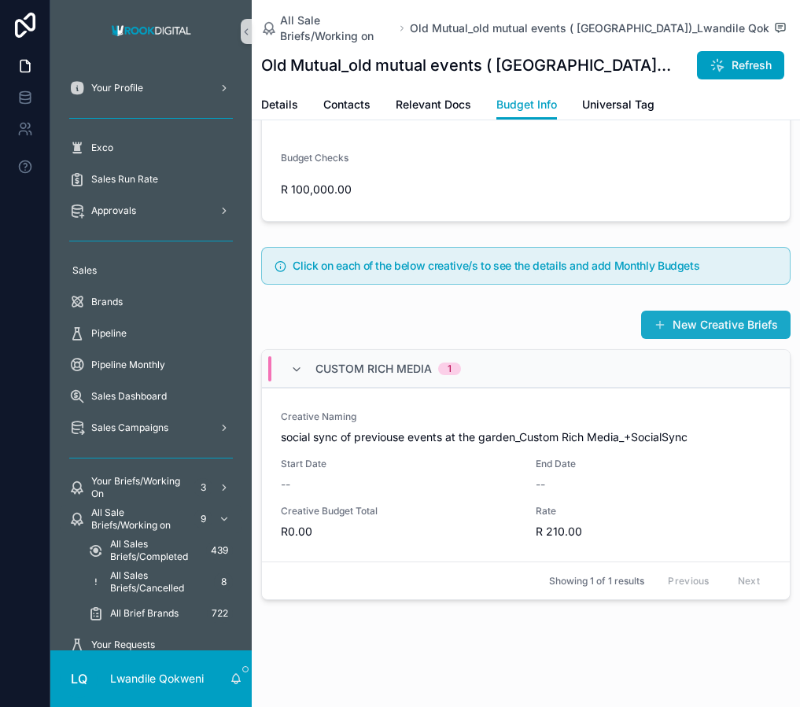
click at [709, 328] on button "New Creative Briefs" at bounding box center [715, 325] width 149 height 28
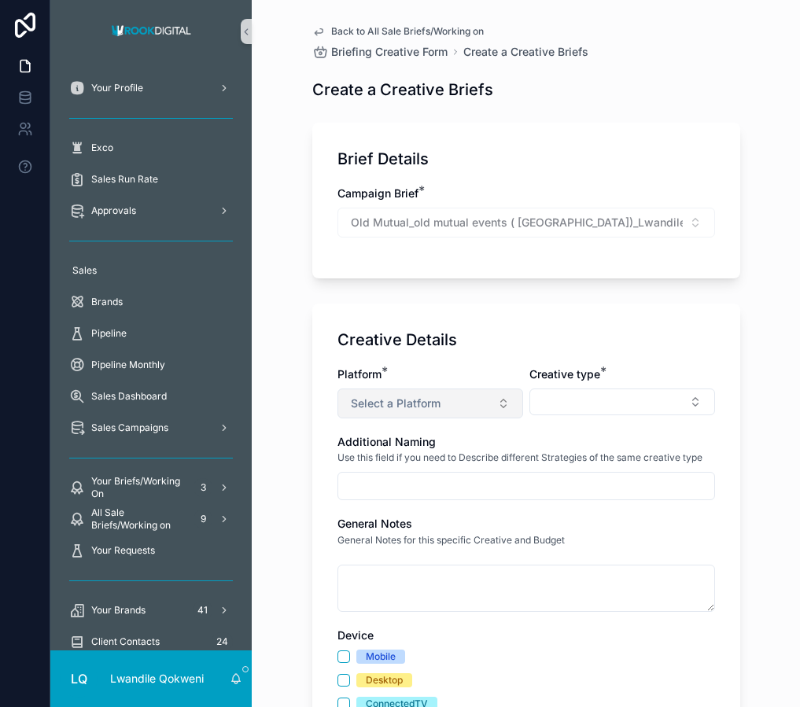
click at [469, 396] on button "Select a Platform" at bounding box center [430, 404] width 186 height 30
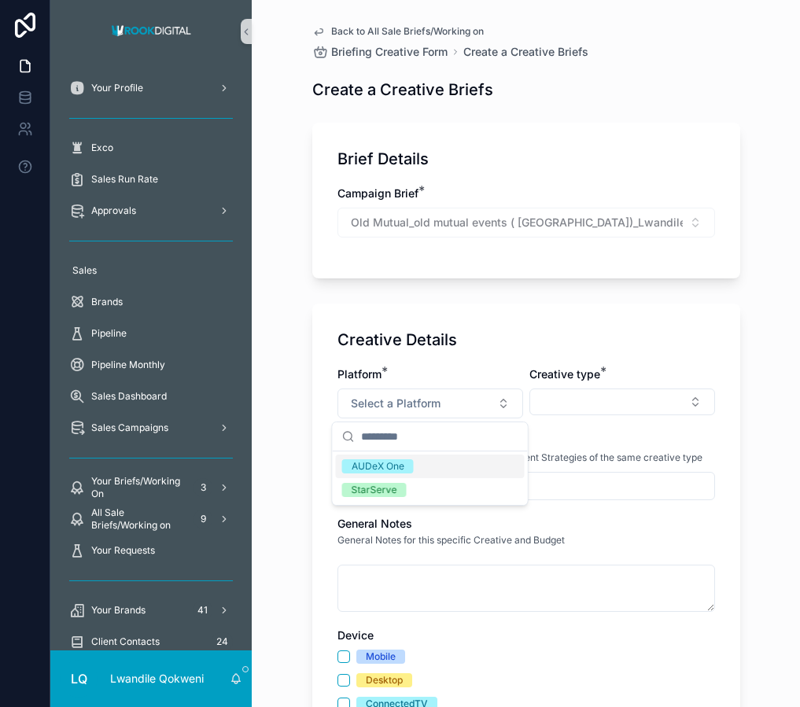
click at [447, 470] on div "AUDeX One" at bounding box center [430, 467] width 189 height 24
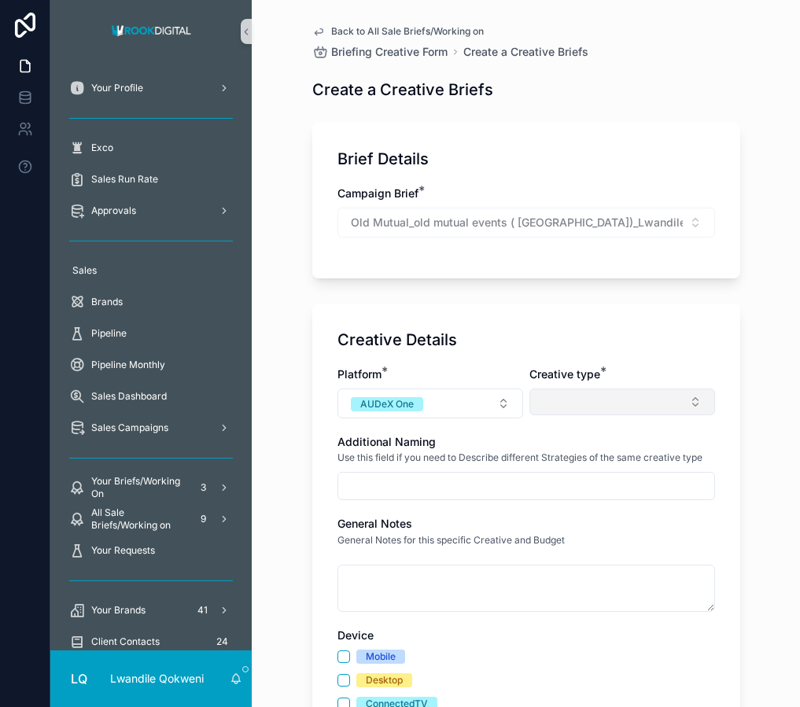
click at [632, 397] on button "Select Button" at bounding box center [622, 402] width 186 height 27
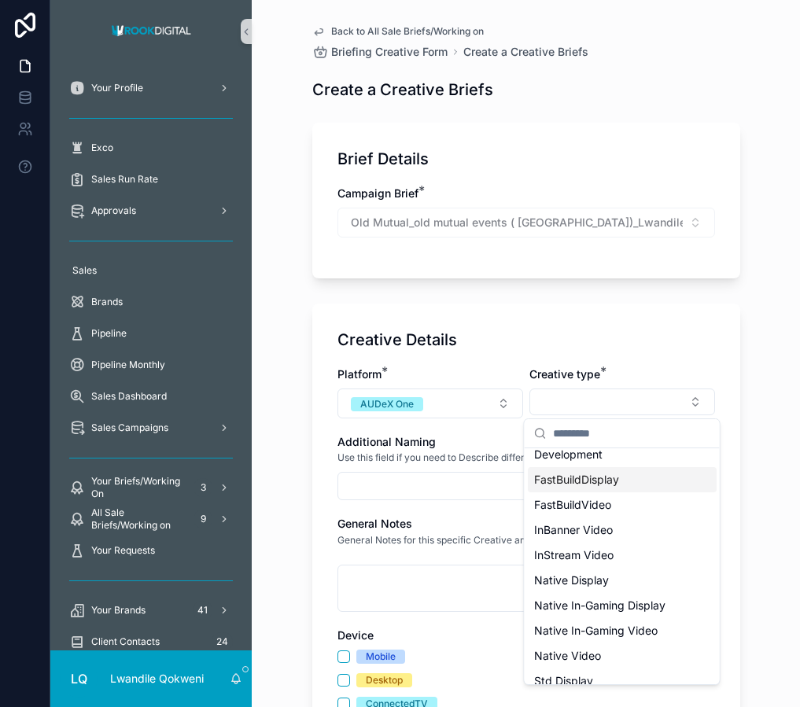
scroll to position [98, 0]
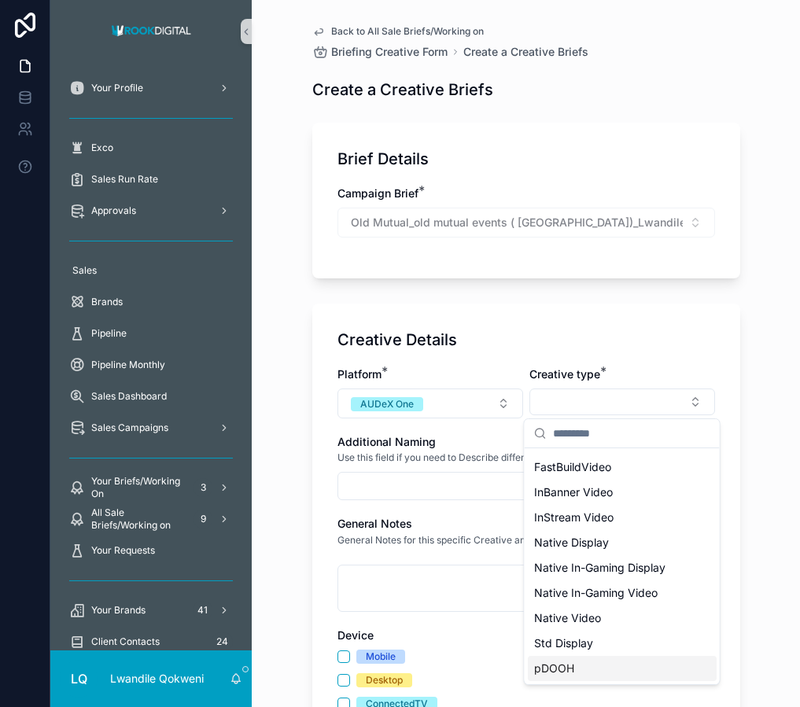
click at [605, 665] on div "pDOOH" at bounding box center [622, 668] width 189 height 25
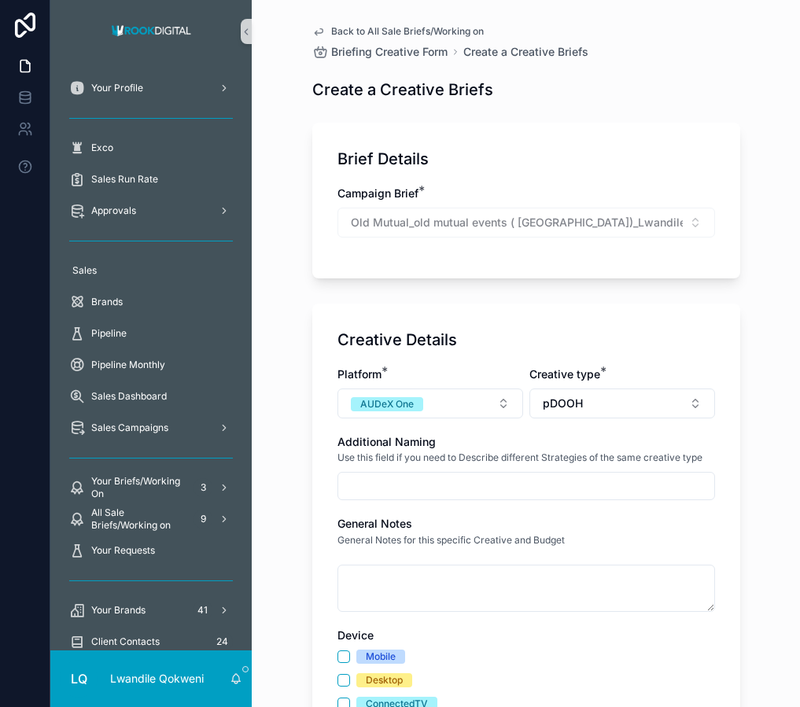
click at [569, 481] on input "scrollable content" at bounding box center [526, 486] width 376 height 22
click at [656, 560] on div "General Notes General Notes for this specific Creative and Budget" at bounding box center [526, 564] width 378 height 96
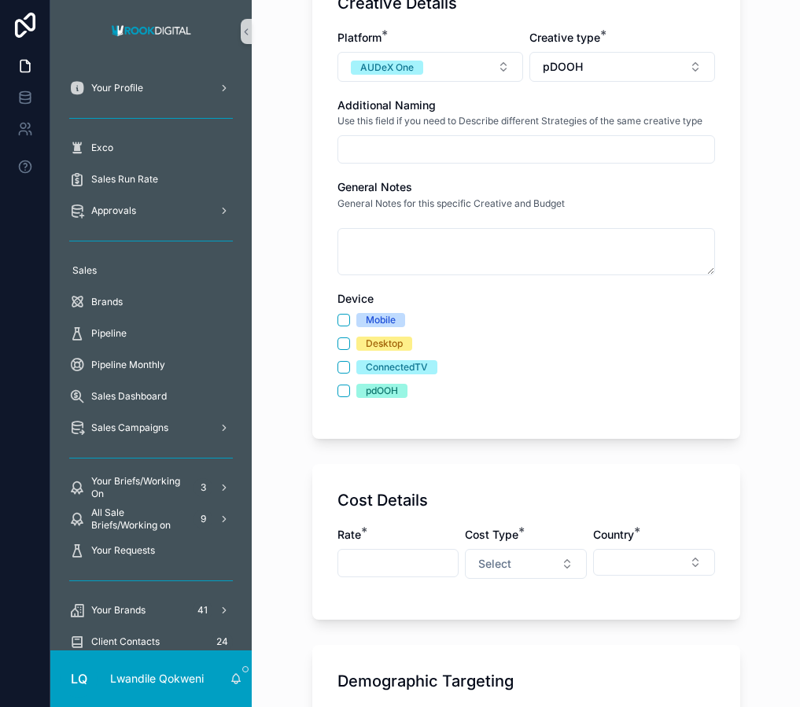
scroll to position [339, 0]
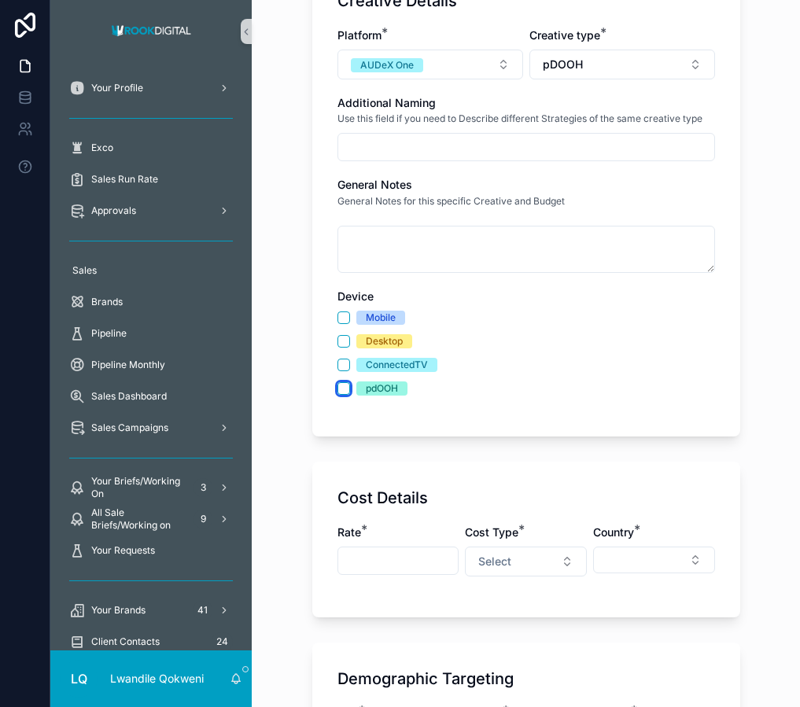
click at [343, 384] on button "pdOOH" at bounding box center [343, 388] width 13 height 13
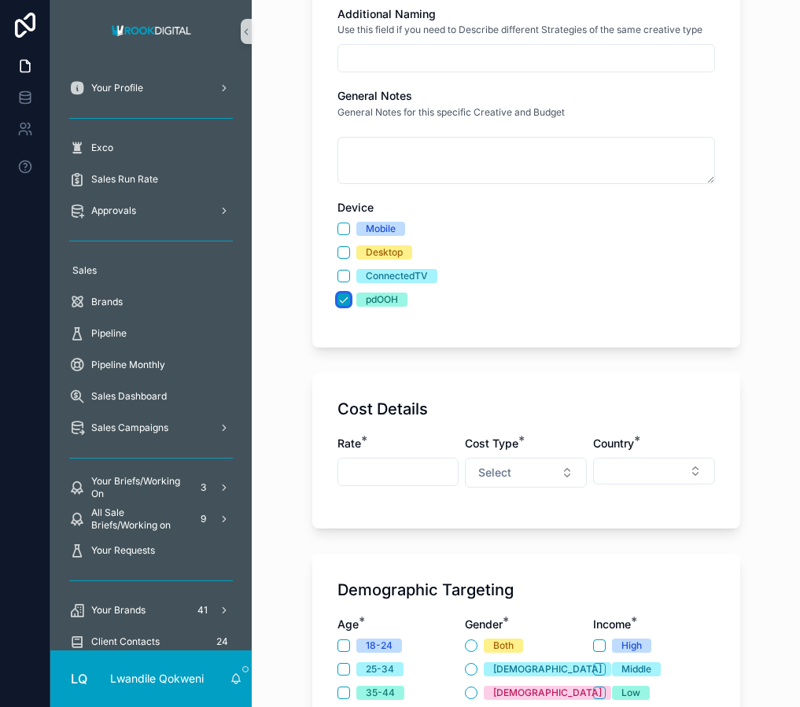
scroll to position [495, 0]
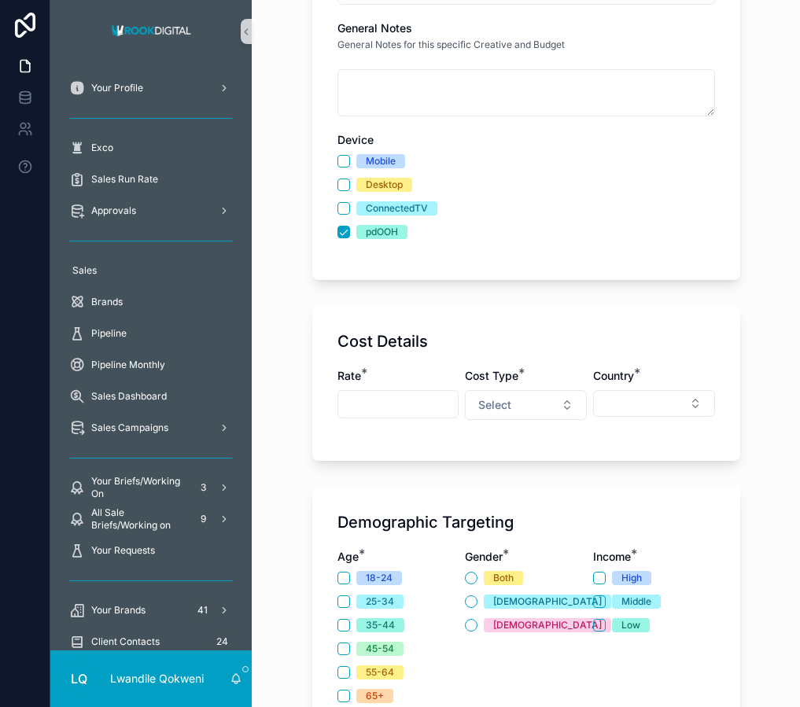
click at [391, 381] on div "Rate *" at bounding box center [398, 376] width 122 height 16
click at [391, 410] on input "scrollable content" at bounding box center [398, 404] width 120 height 22
type input "********"
click at [567, 409] on button "Select" at bounding box center [526, 405] width 122 height 30
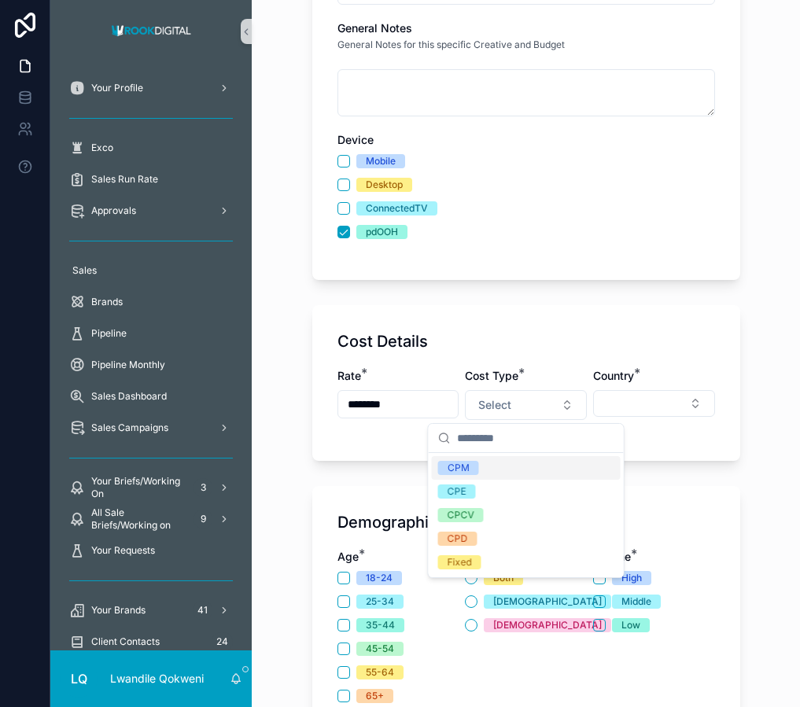
click at [529, 465] on div "CPM" at bounding box center [526, 468] width 189 height 24
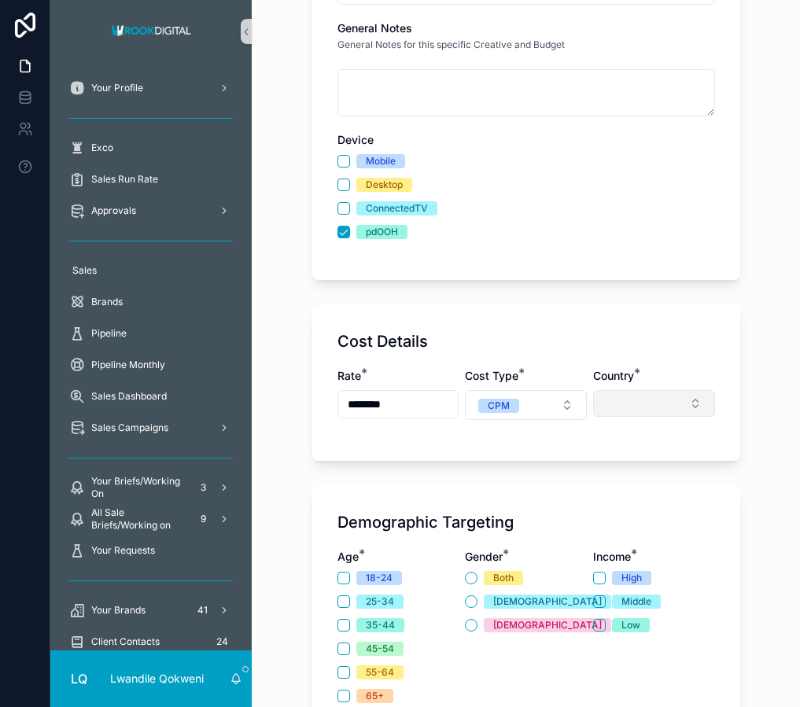
click at [639, 406] on button "Select Button" at bounding box center [654, 403] width 122 height 27
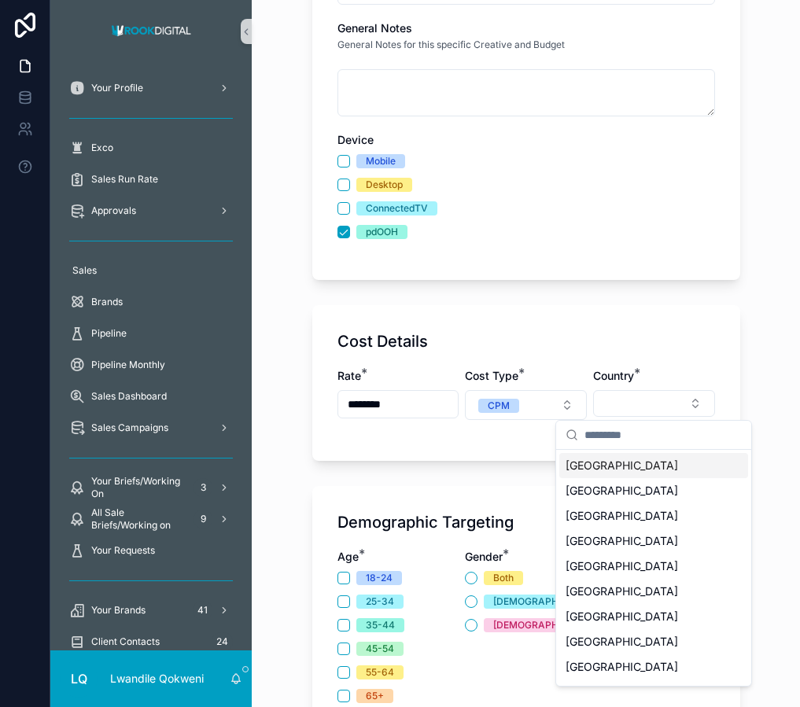
click at [623, 470] on span "[GEOGRAPHIC_DATA]" at bounding box center [621, 466] width 112 height 16
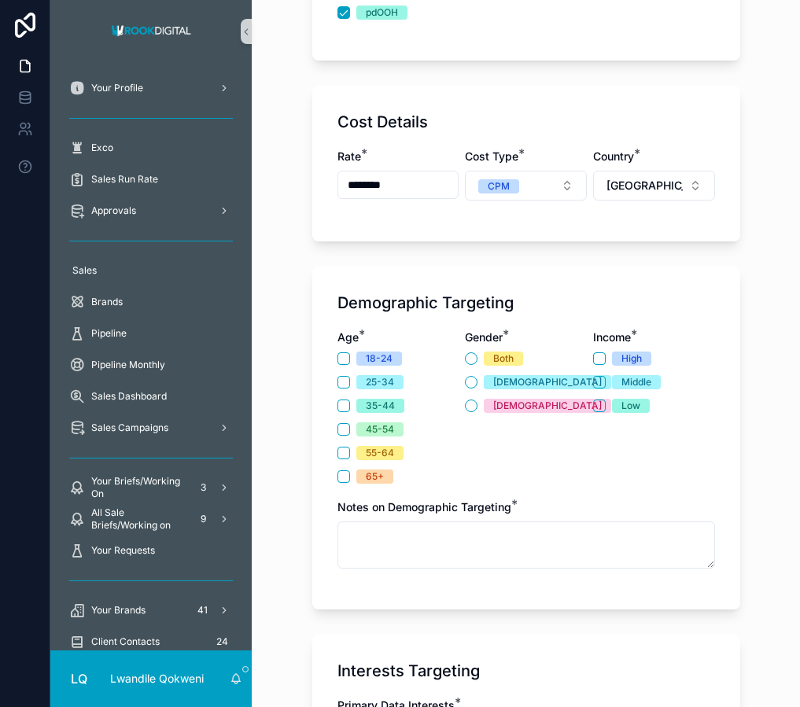
scroll to position [884, 0]
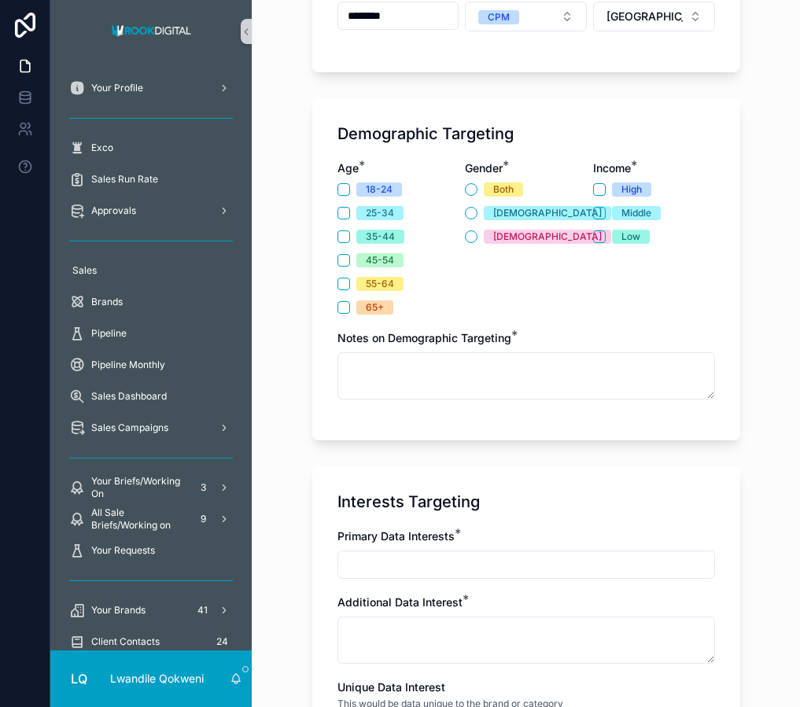
click at [336, 189] on div "Demographic Targeting Age * [DEMOGRAPHIC_DATA][PHONE_NUMBER] [PHONE_NUMBER] 55-…" at bounding box center [526, 269] width 428 height 343
click at [344, 190] on button "18-24" at bounding box center [343, 189] width 13 height 13
click at [346, 216] on button "25-34" at bounding box center [343, 213] width 13 height 13
click at [344, 246] on div "[PHONE_NUMBER] [PHONE_NUMBER] 55-64 65+" at bounding box center [398, 248] width 122 height 132
click at [337, 235] on button "35-44" at bounding box center [343, 236] width 13 height 13
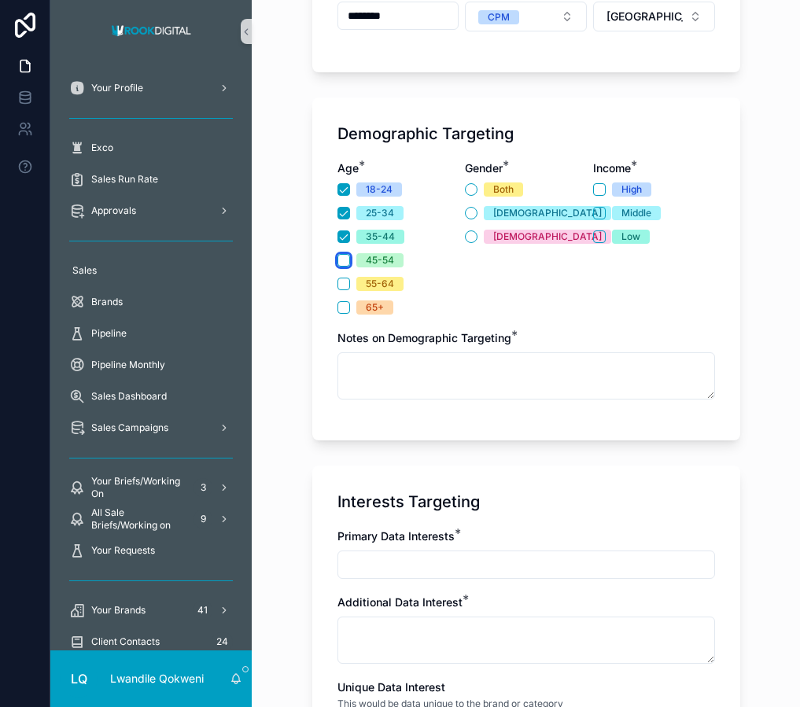
click at [337, 260] on button "45-54" at bounding box center [343, 260] width 13 height 13
click at [341, 282] on button "55-64" at bounding box center [343, 284] width 13 height 13
click at [473, 192] on button "Both" at bounding box center [471, 189] width 13 height 13
click at [603, 234] on button "Low" at bounding box center [599, 236] width 13 height 13
click at [603, 215] on button "Middle" at bounding box center [599, 213] width 13 height 13
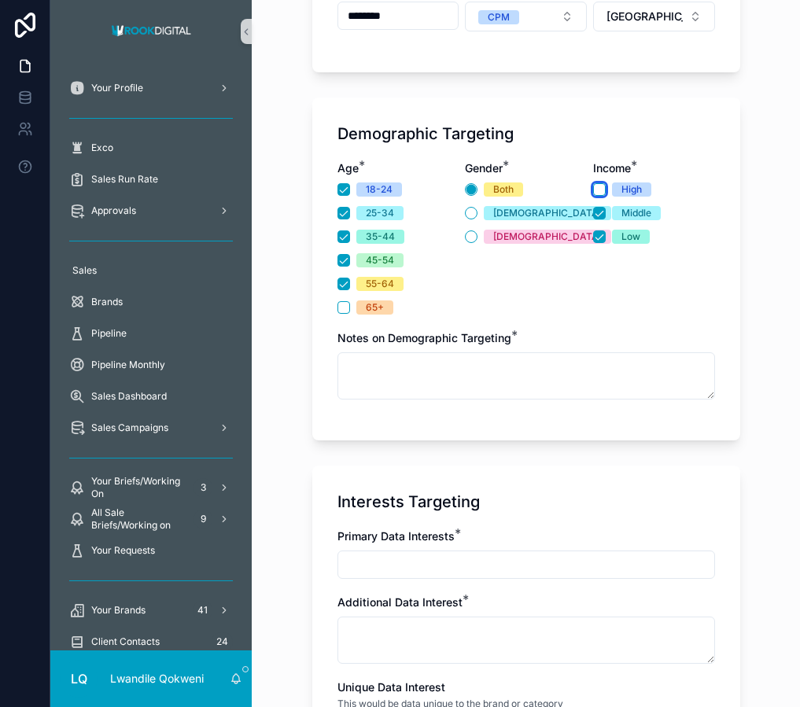
click at [602, 186] on button "High" at bounding box center [599, 189] width 13 height 13
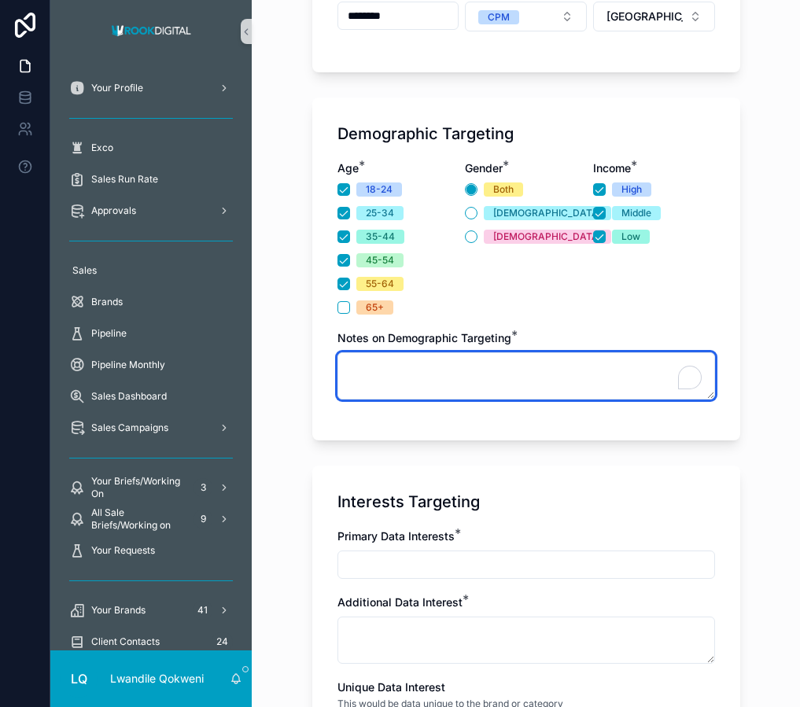
click at [569, 370] on textarea "To enrich screen reader interactions, please activate Accessibility in Grammarl…" at bounding box center [526, 375] width 378 height 47
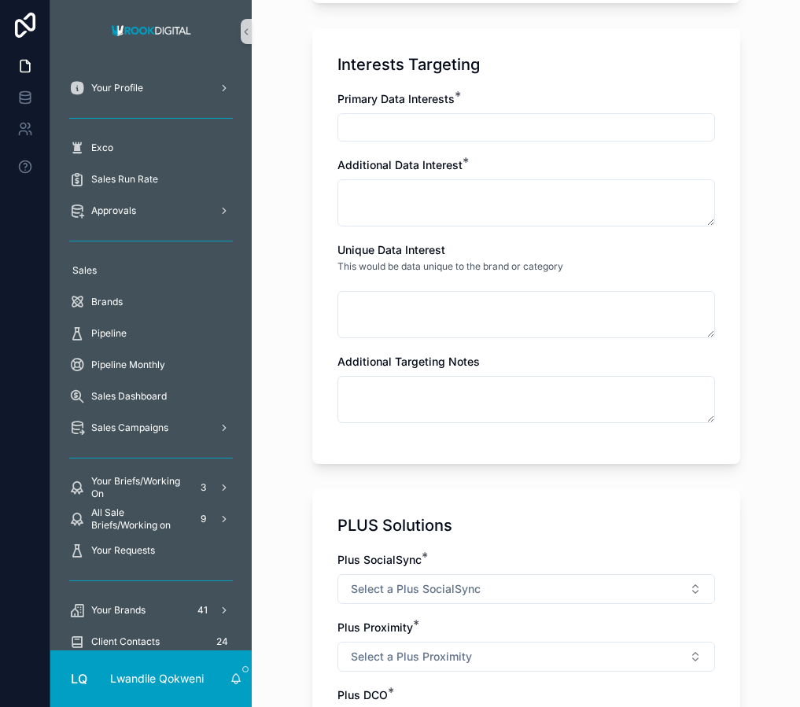
scroll to position [1313, 0]
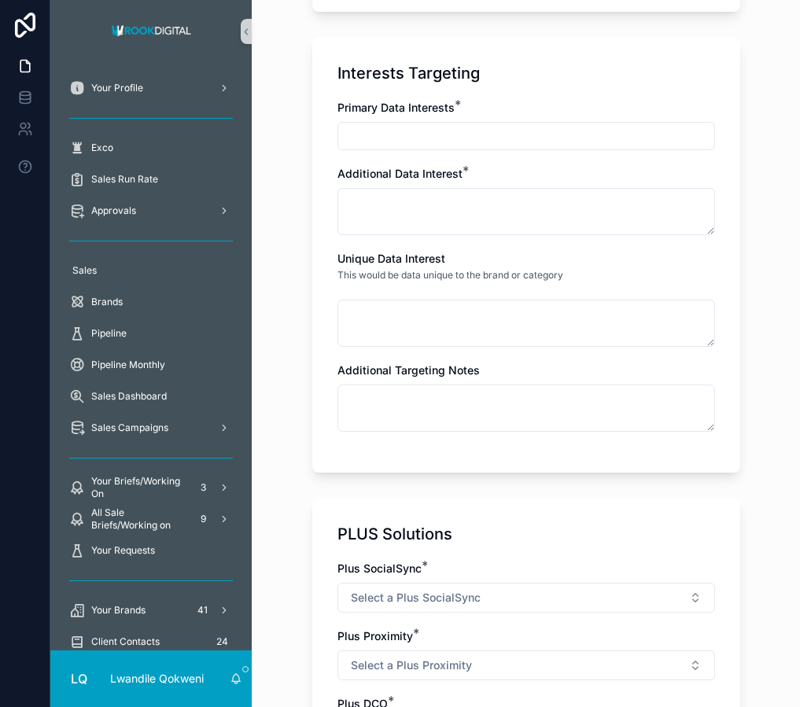
type textarea "**********"
click at [432, 143] on input "scrollable content" at bounding box center [526, 136] width 376 height 22
type input "**********"
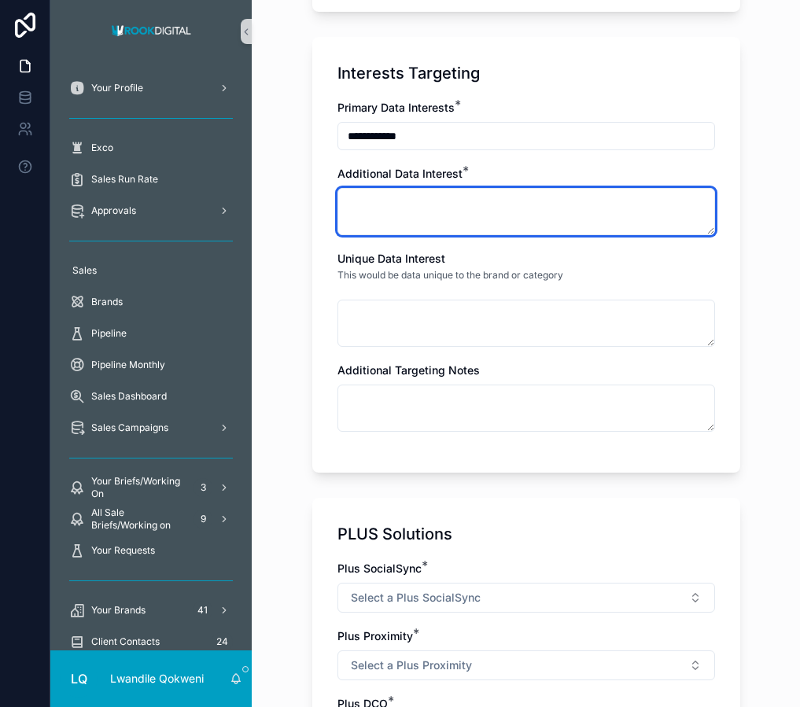
click at [386, 217] on textarea "scrollable content" at bounding box center [526, 211] width 378 height 47
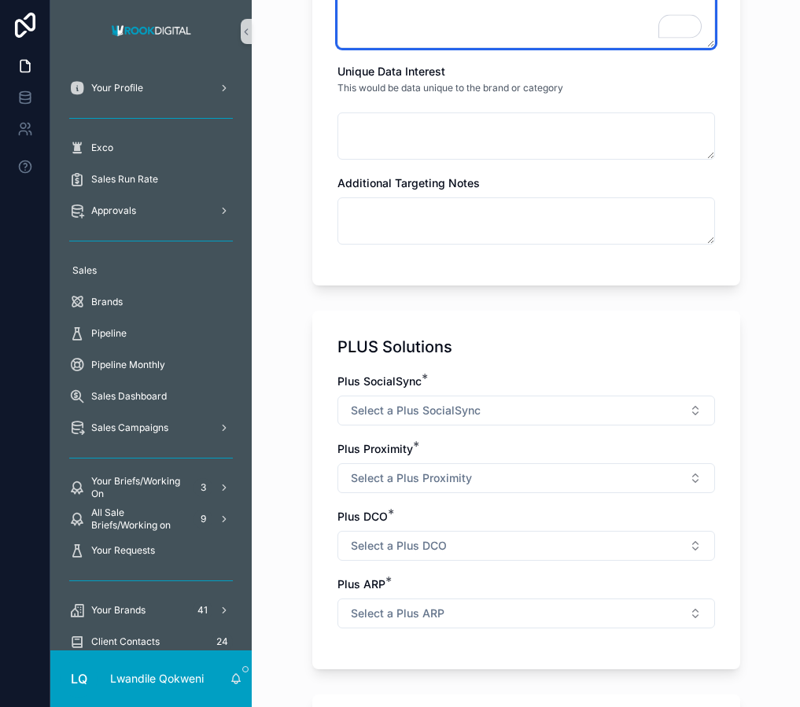
scroll to position [1534, 0]
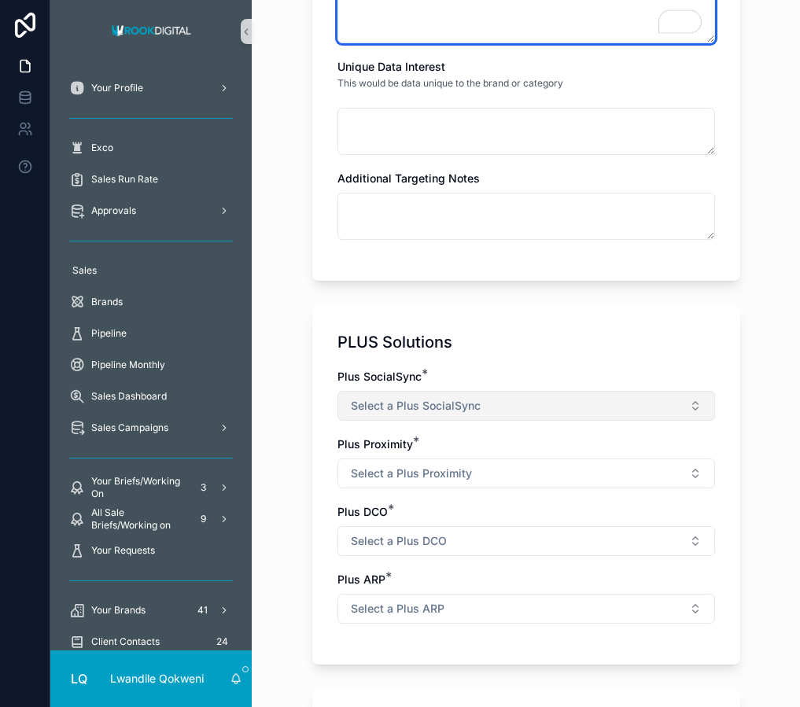
type textarea "**********"
click at [448, 407] on span "Select a Plus SocialSync" at bounding box center [416, 406] width 130 height 16
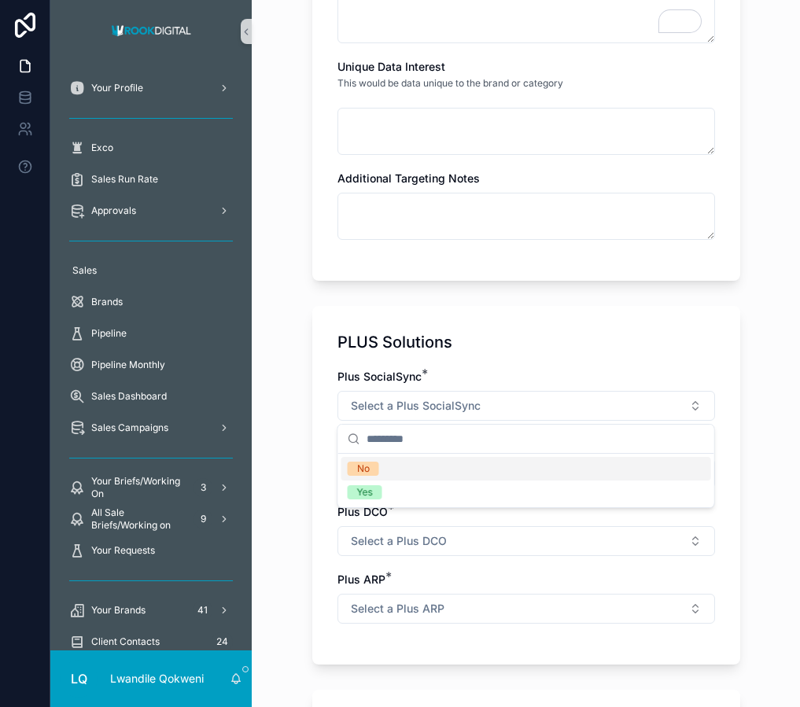
click at [447, 463] on div "No" at bounding box center [526, 469] width 370 height 24
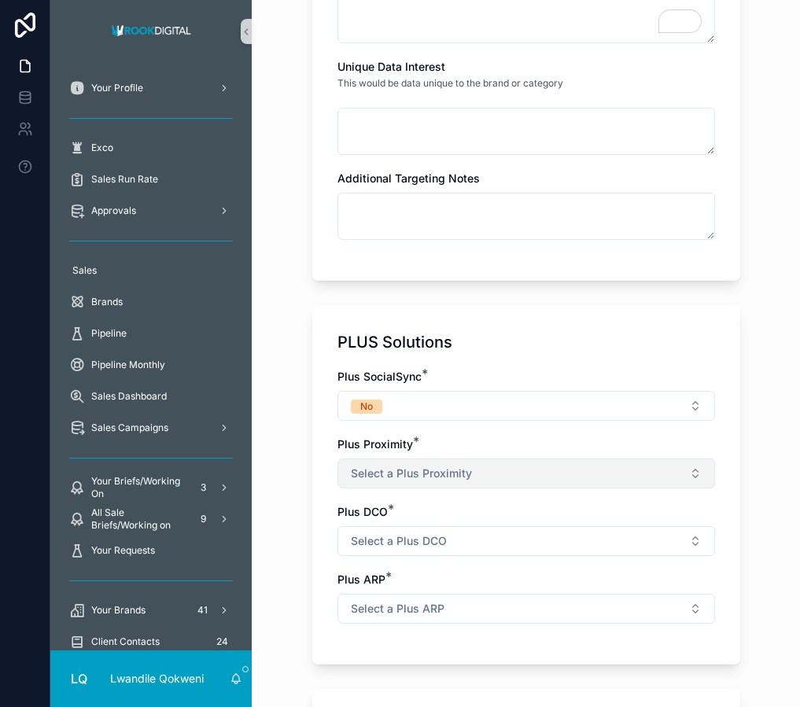
click at [458, 473] on span "Select a Plus Proximity" at bounding box center [411, 474] width 121 height 16
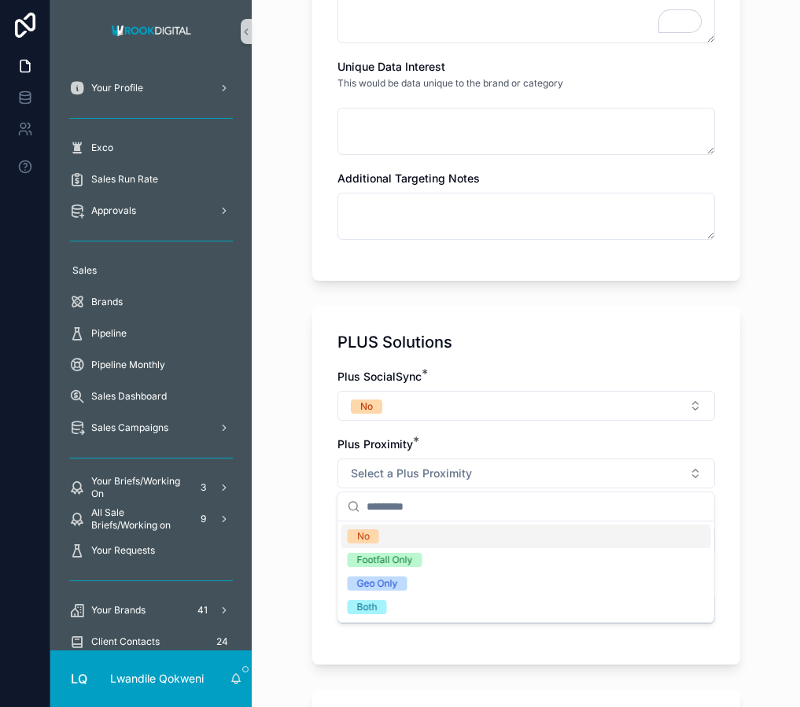
drag, startPoint x: 470, startPoint y: 548, endPoint x: 477, endPoint y: 535, distance: 14.8
click at [477, 535] on div "No Footfall Only Geo Only Both" at bounding box center [526, 572] width 370 height 94
click at [477, 535] on div "No" at bounding box center [526, 537] width 370 height 24
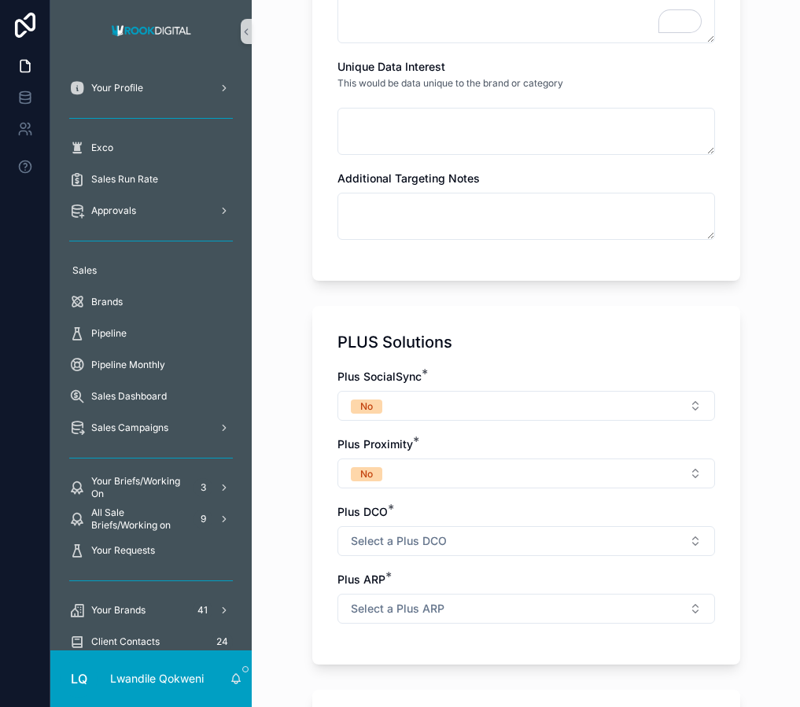
click at [477, 535] on button "Select a Plus DCO" at bounding box center [526, 541] width 378 height 30
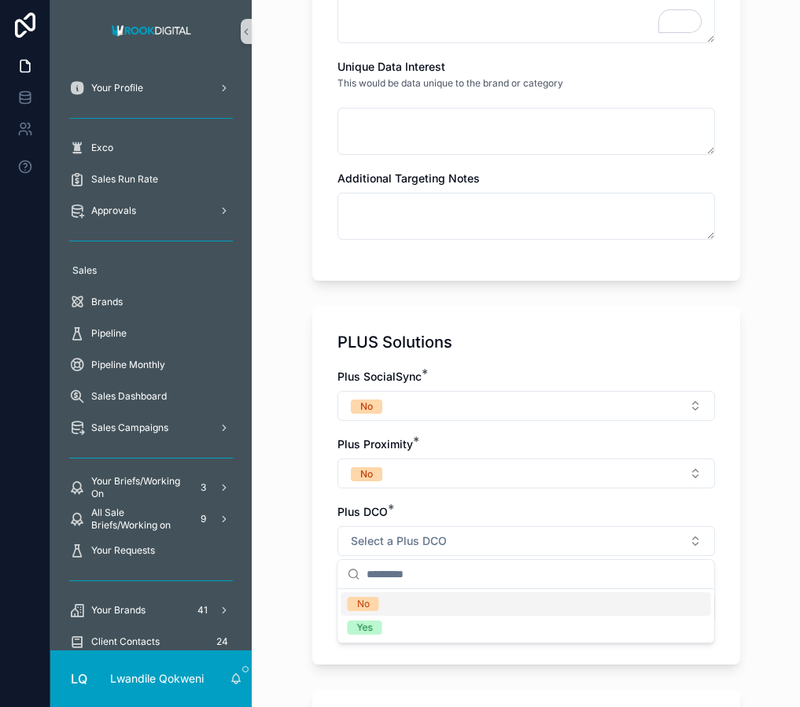
click at [473, 603] on div "No" at bounding box center [526, 604] width 370 height 24
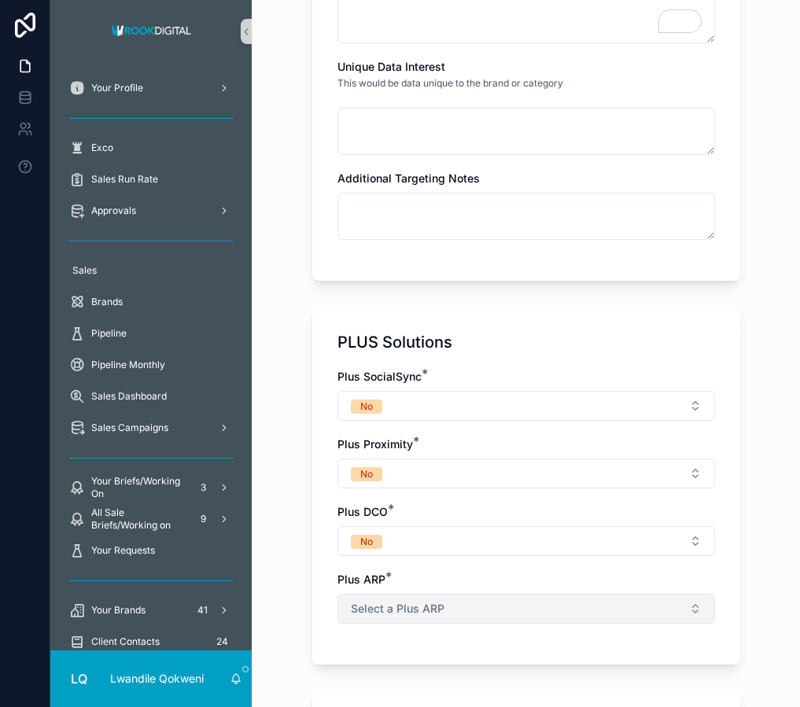
click at [477, 602] on button "Select a Plus ARP" at bounding box center [526, 609] width 378 height 30
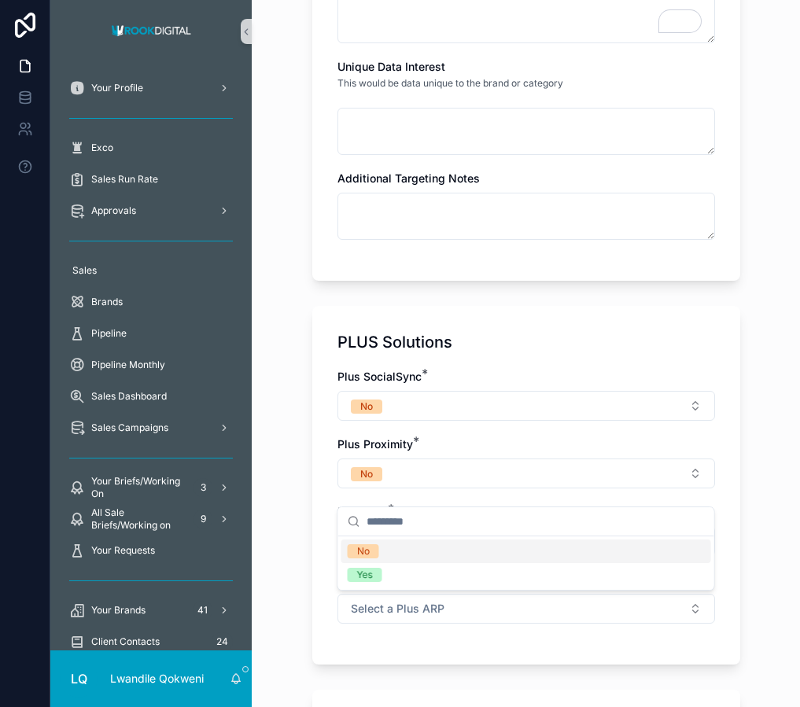
click at [513, 554] on div "No" at bounding box center [526, 552] width 370 height 24
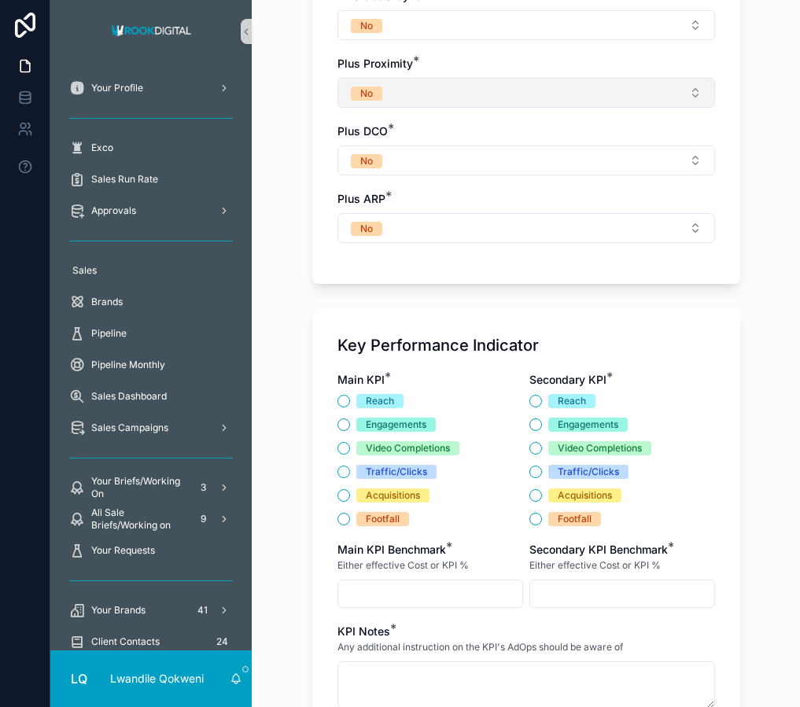
scroll to position [1916, 0]
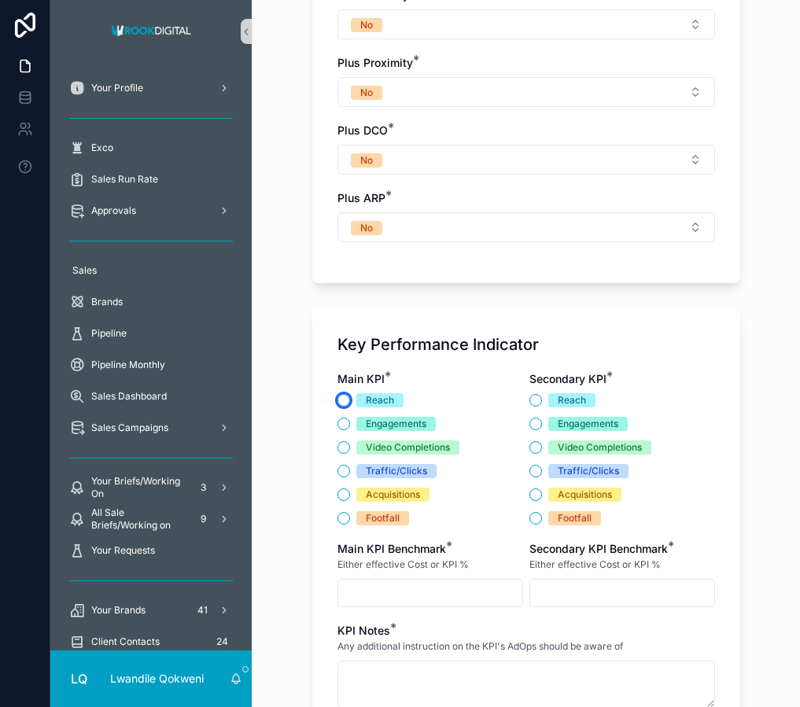
click at [348, 401] on button "Reach" at bounding box center [343, 400] width 13 height 13
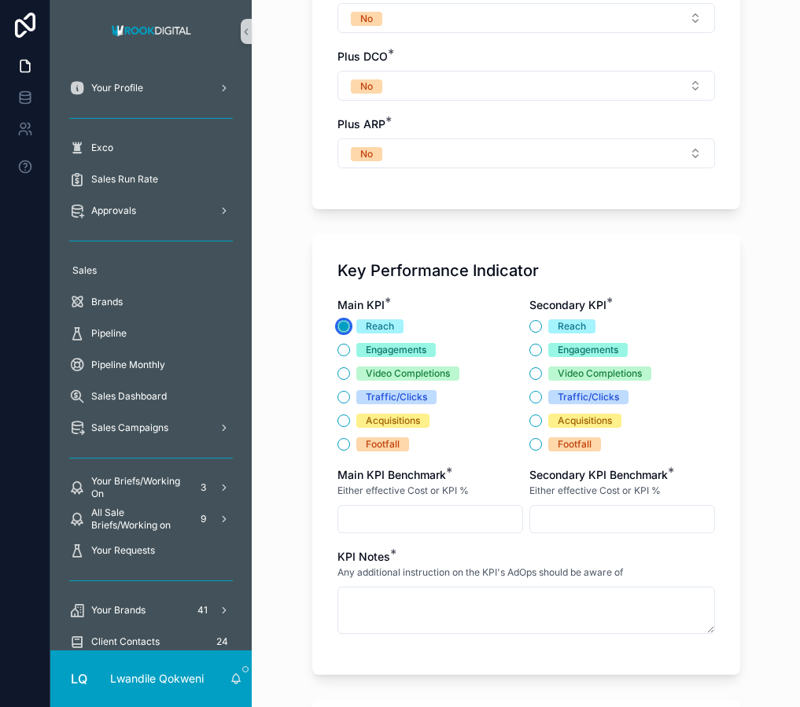
scroll to position [1992, 0]
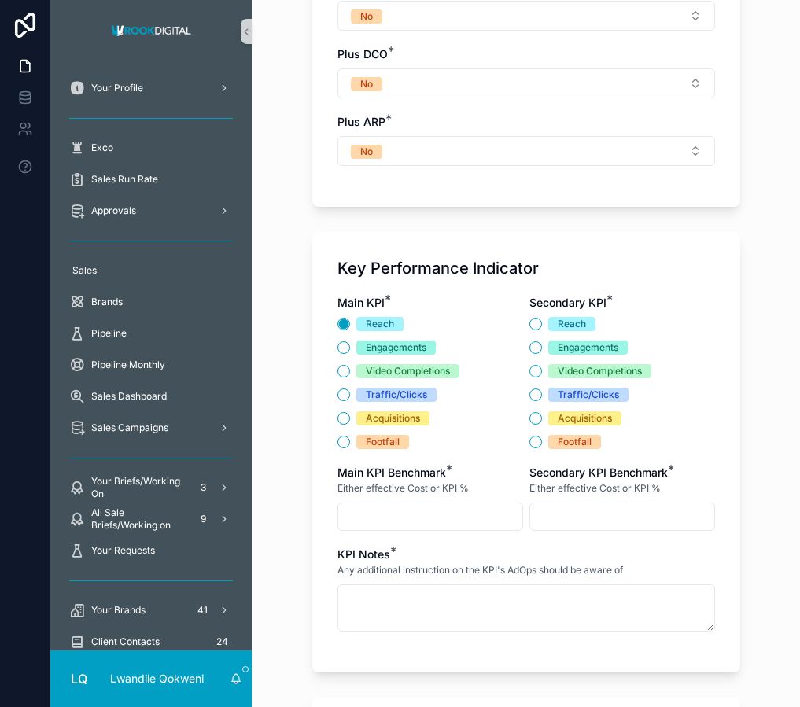
click at [527, 326] on div "Main KPI * Reach Engagements Video Completions Traffic/Clicks Acquisitions Foot…" at bounding box center [526, 471] width 378 height 352
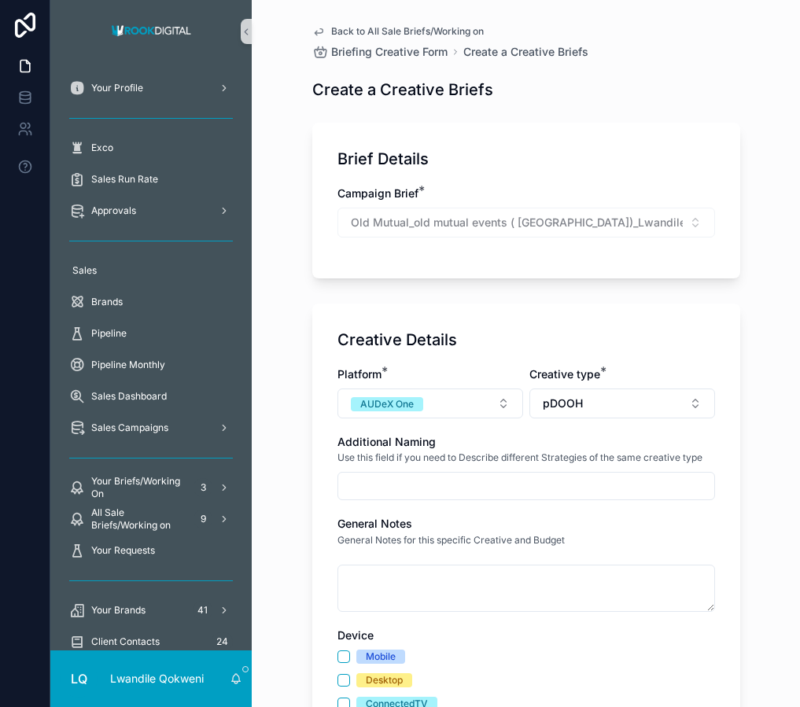
scroll to position [1992, 0]
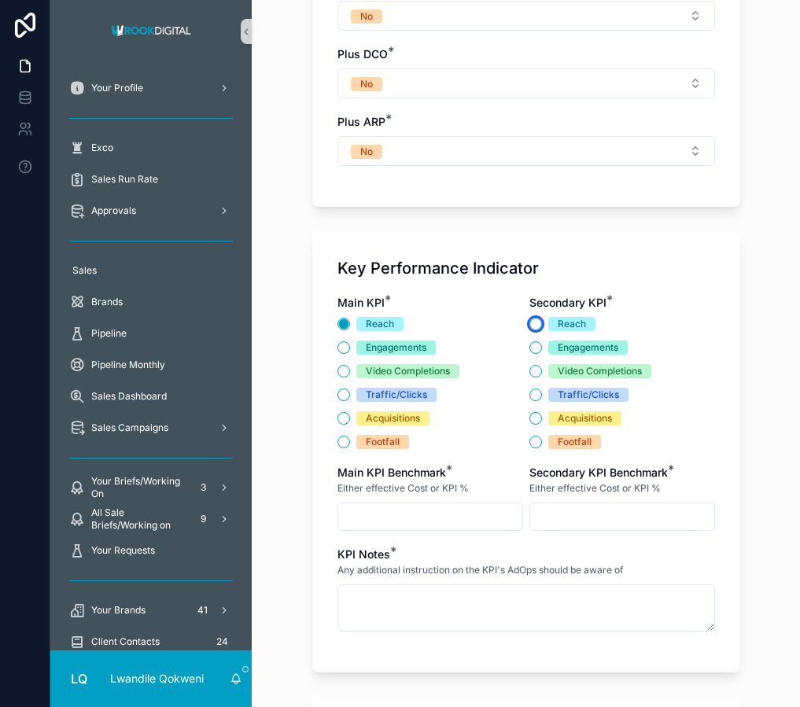
click at [534, 321] on button "Reach" at bounding box center [535, 324] width 13 height 13
click at [401, 518] on input "scrollable content" at bounding box center [430, 517] width 184 height 22
type input "*****"
click at [559, 521] on input "scrollable content" at bounding box center [622, 517] width 184 height 22
type input "**********"
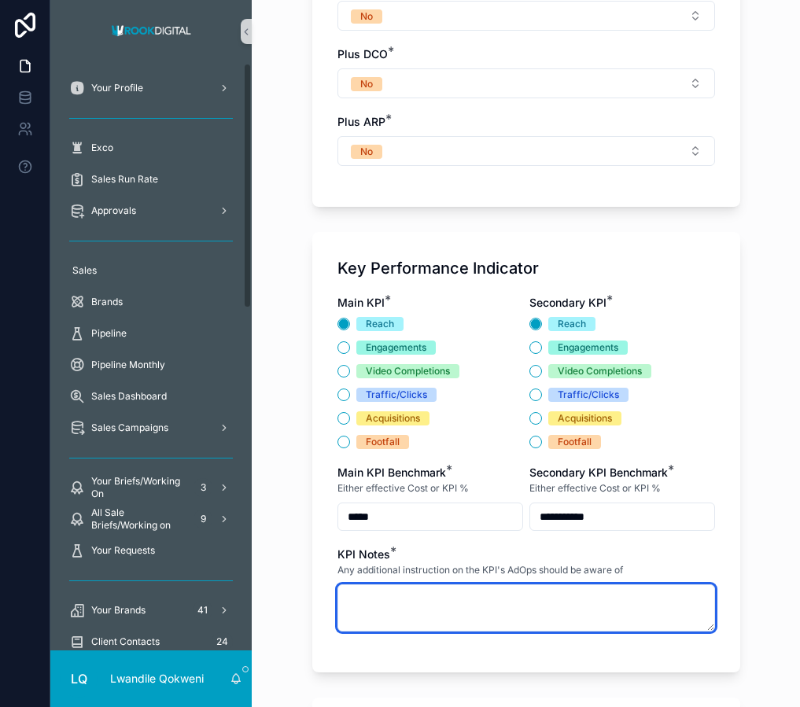
click at [369, 602] on textarea "scrollable content" at bounding box center [526, 607] width 378 height 47
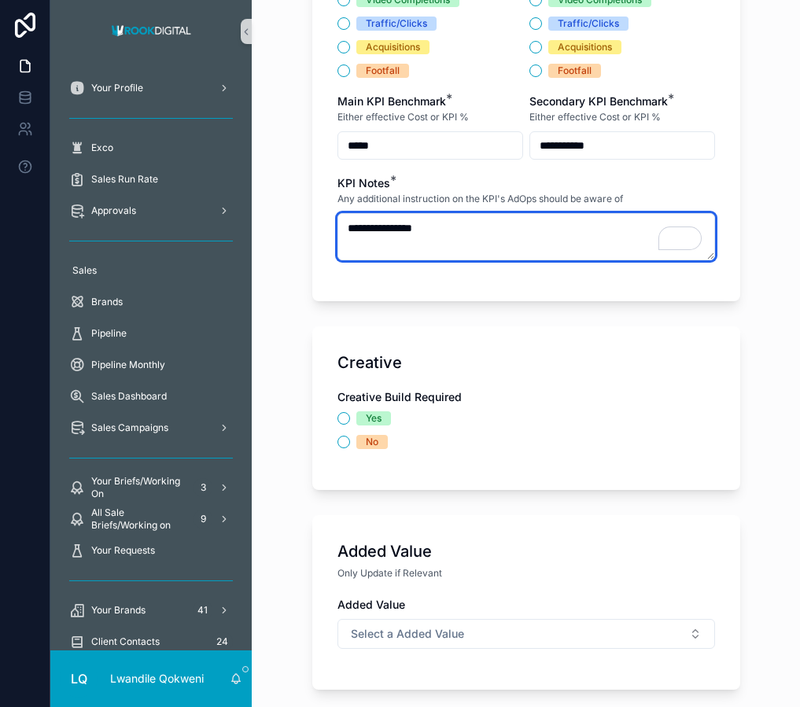
scroll to position [2500, 0]
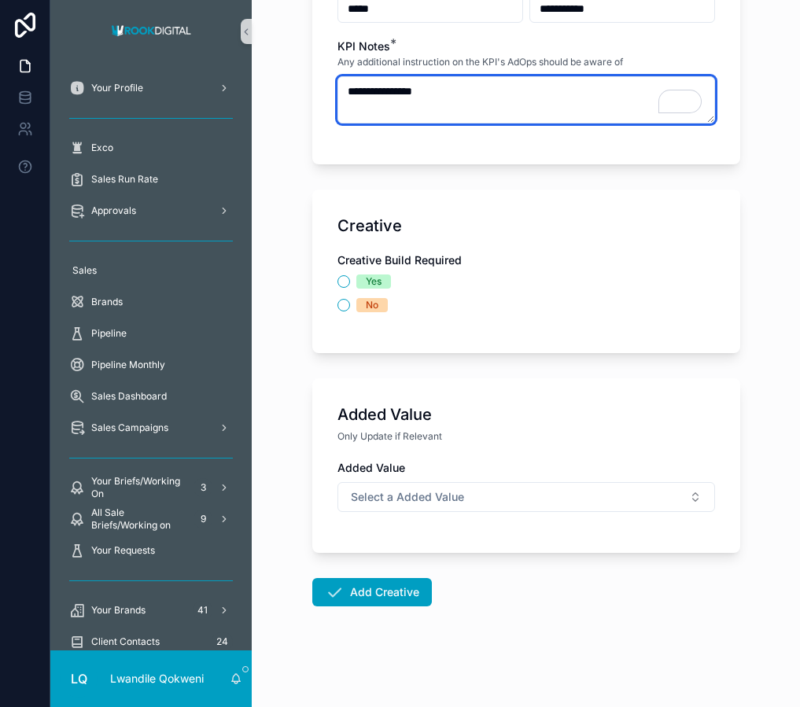
type textarea "**********"
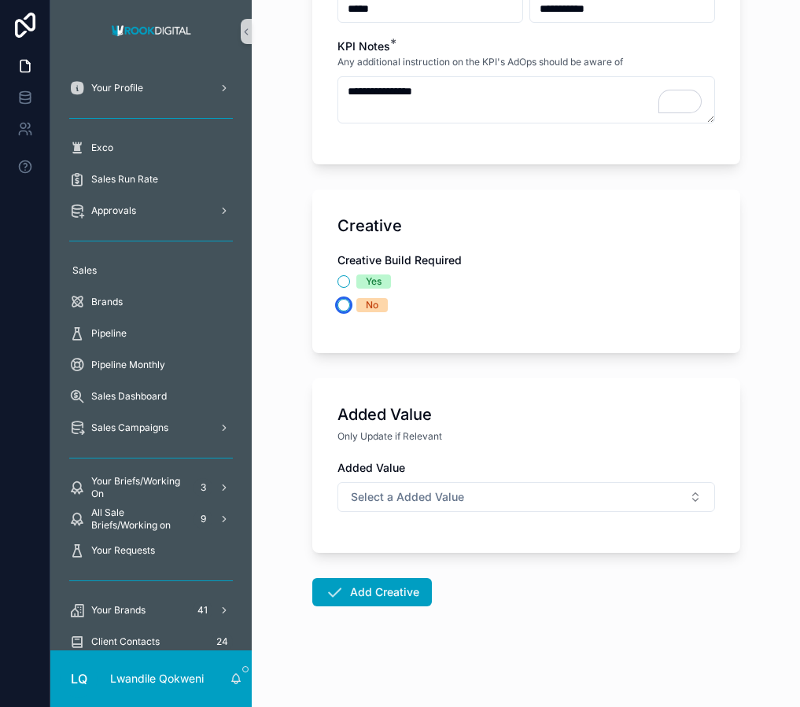
click at [345, 306] on button "No" at bounding box center [343, 305] width 13 height 13
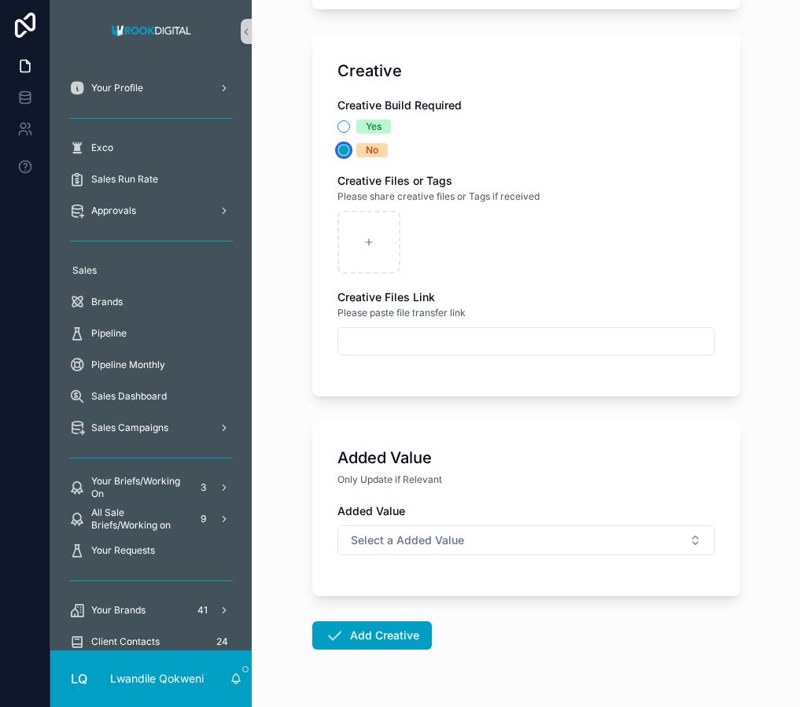
scroll to position [2698, 0]
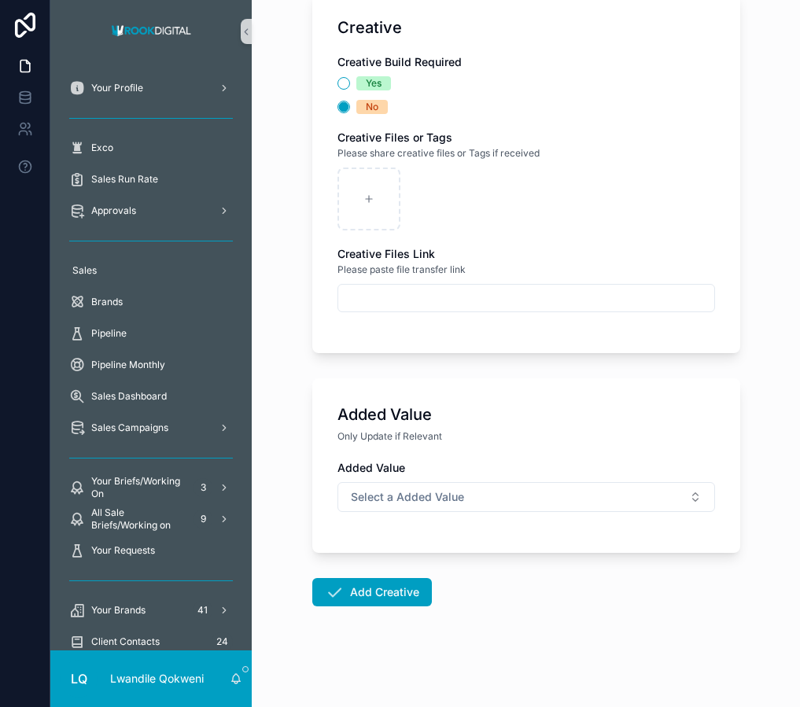
click at [375, 600] on button "Add Creative" at bounding box center [372, 592] width 120 height 28
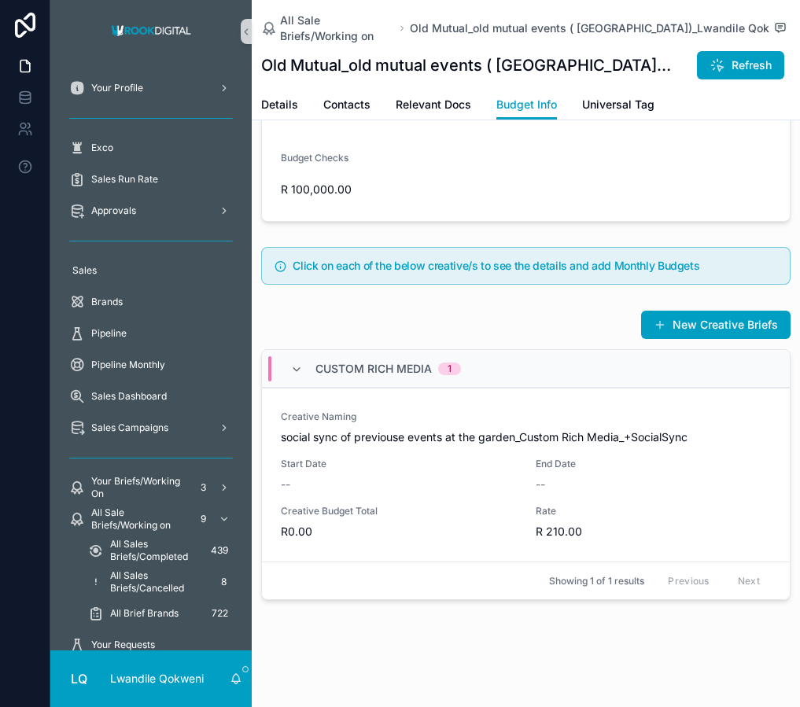
scroll to position [561, 0]
